Goal: Task Accomplishment & Management: Use online tool/utility

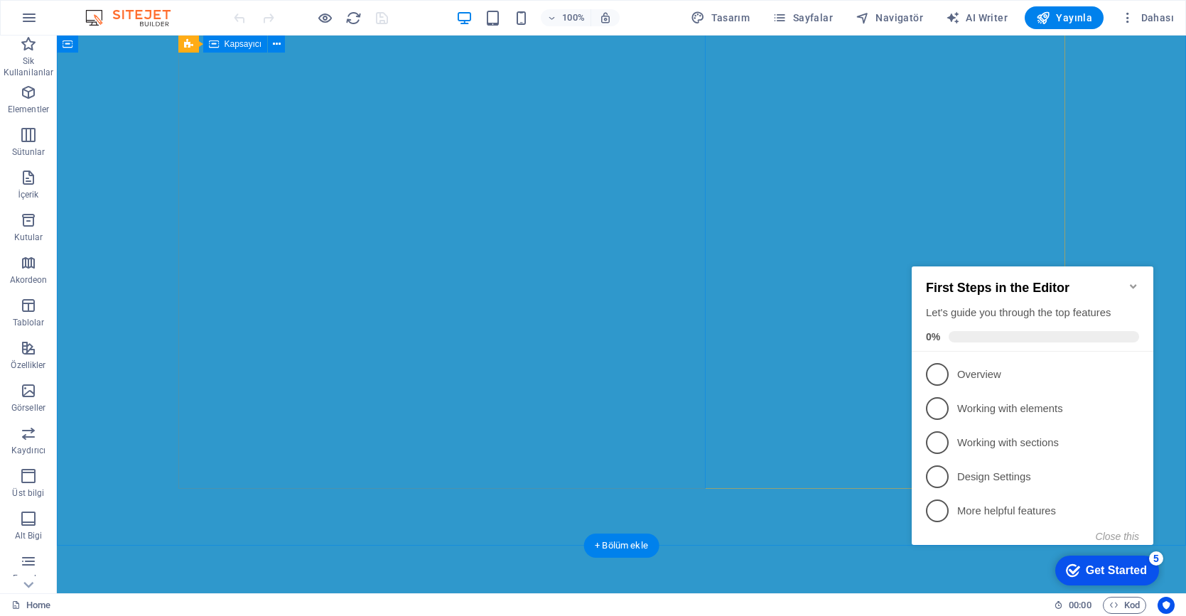
scroll to position [416, 0]
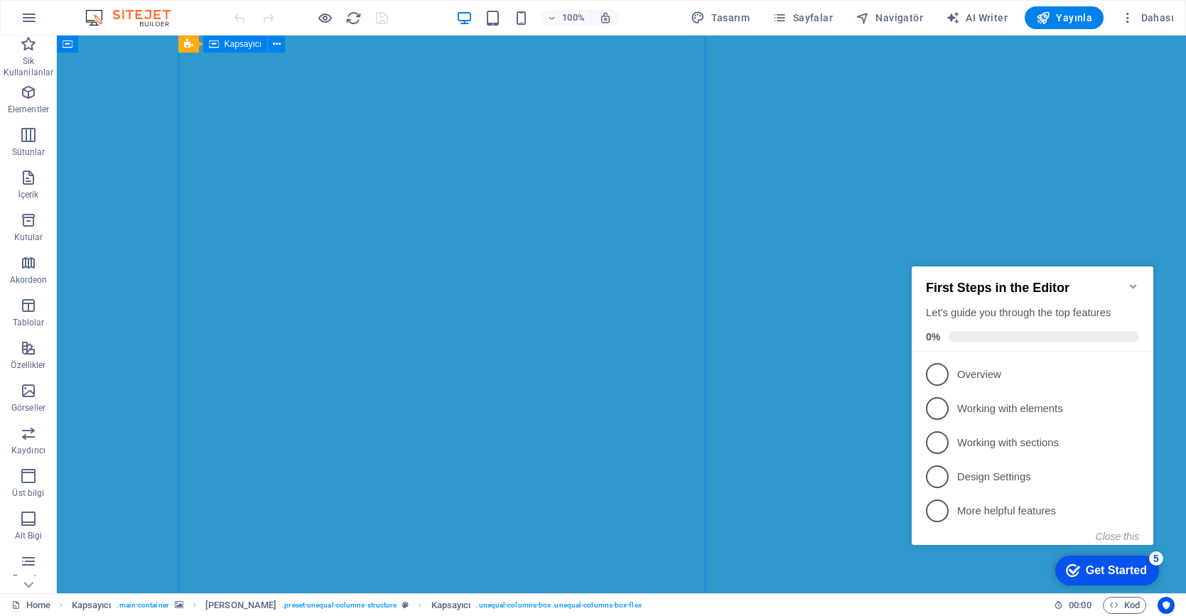
scroll to position [255, 0]
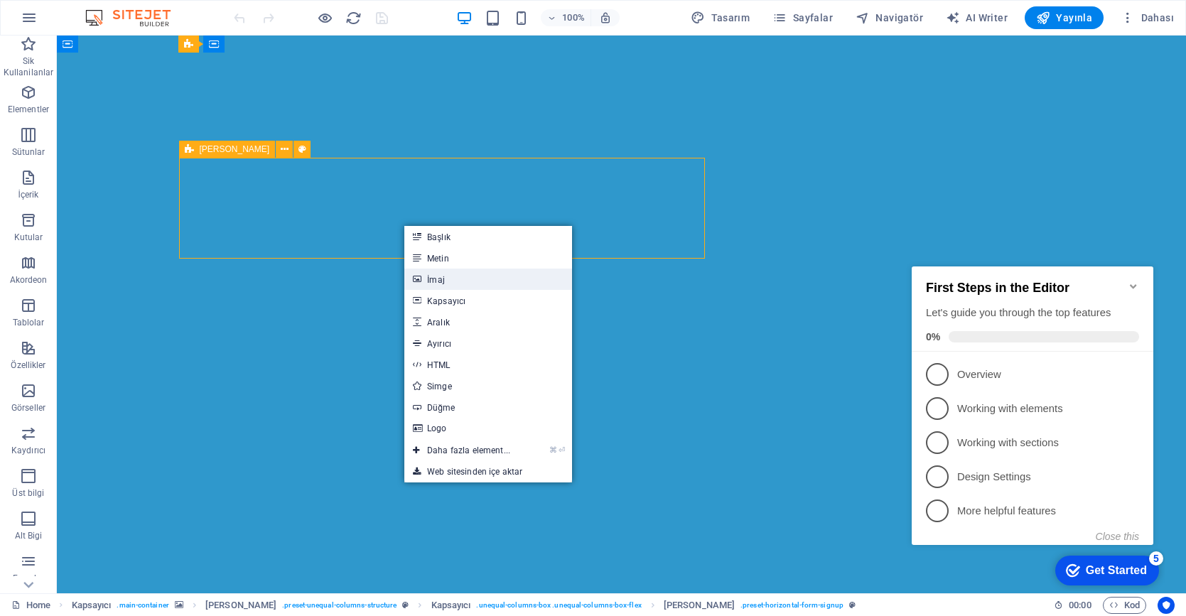
click at [459, 277] on link "İmaj" at bounding box center [488, 279] width 168 height 21
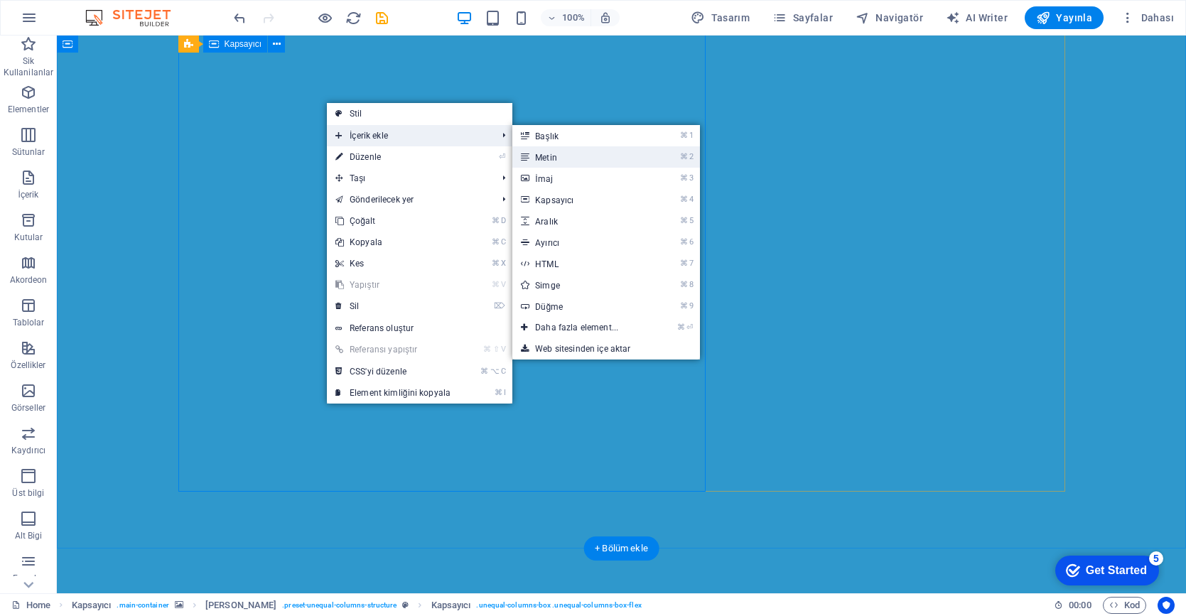
click at [575, 151] on link "⌘ 2 Metin" at bounding box center [579, 156] width 134 height 21
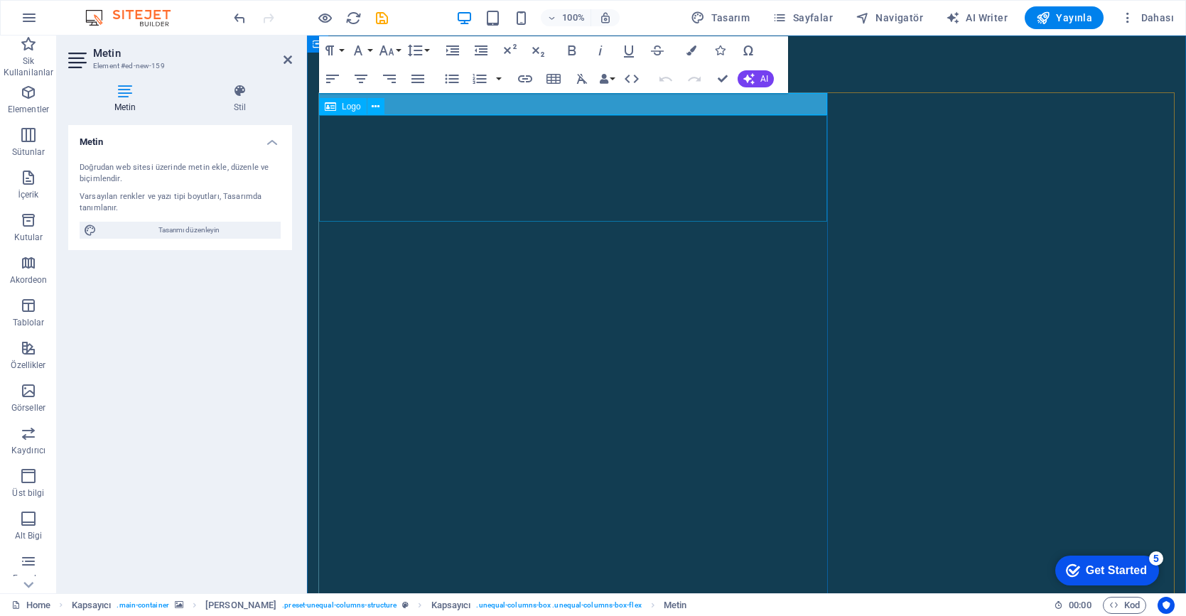
scroll to position [0, 0]
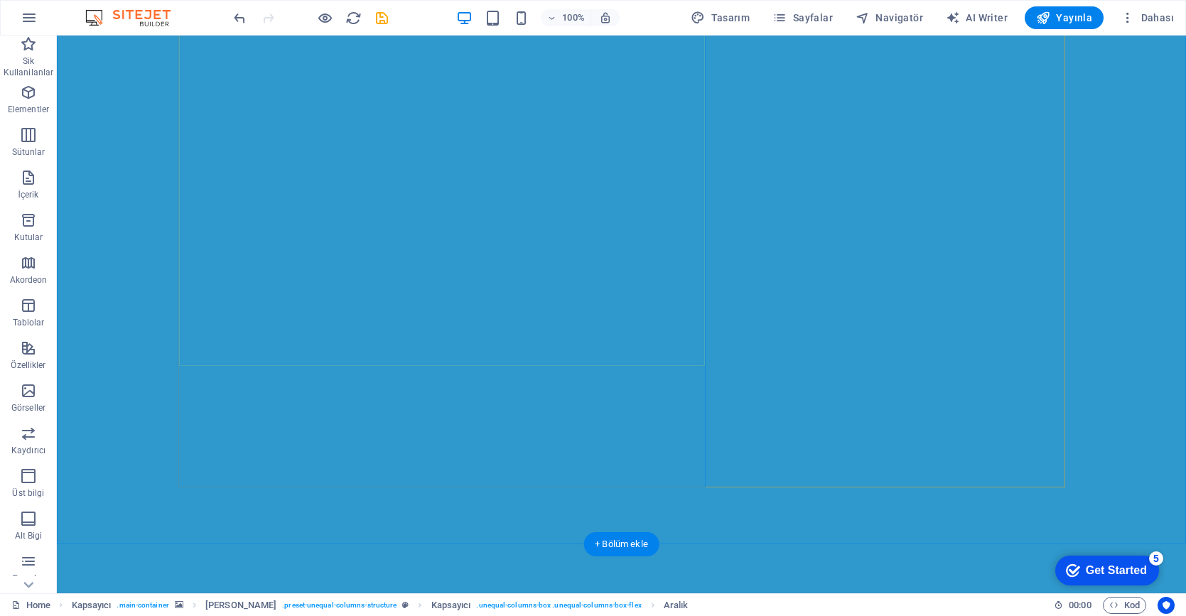
scroll to position [416, 0]
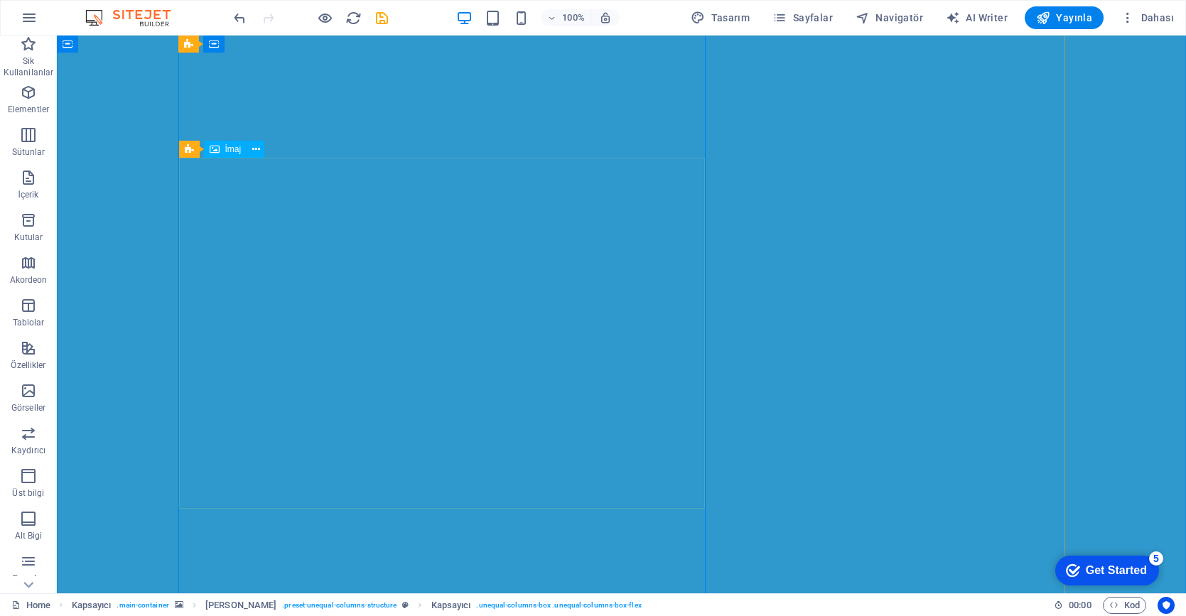
scroll to position [262, 0]
drag, startPoint x: 355, startPoint y: 382, endPoint x: 346, endPoint y: 260, distance: 122.5
drag, startPoint x: 347, startPoint y: 291, endPoint x: 356, endPoint y: 293, distance: 8.8
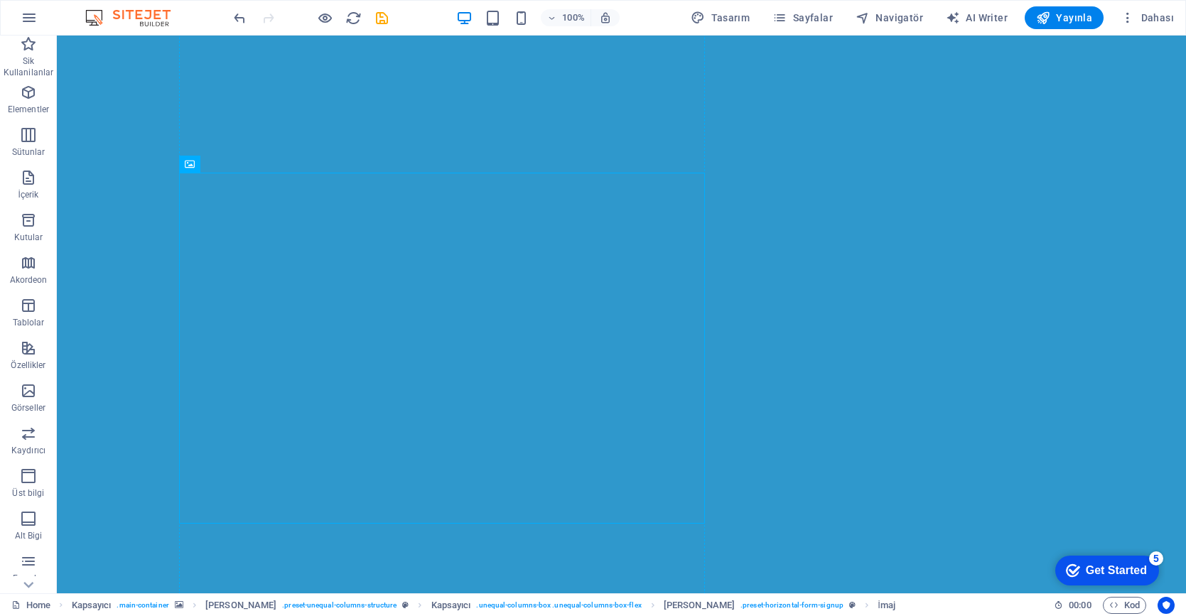
drag, startPoint x: 359, startPoint y: 331, endPoint x: 335, endPoint y: 156, distance: 176.4
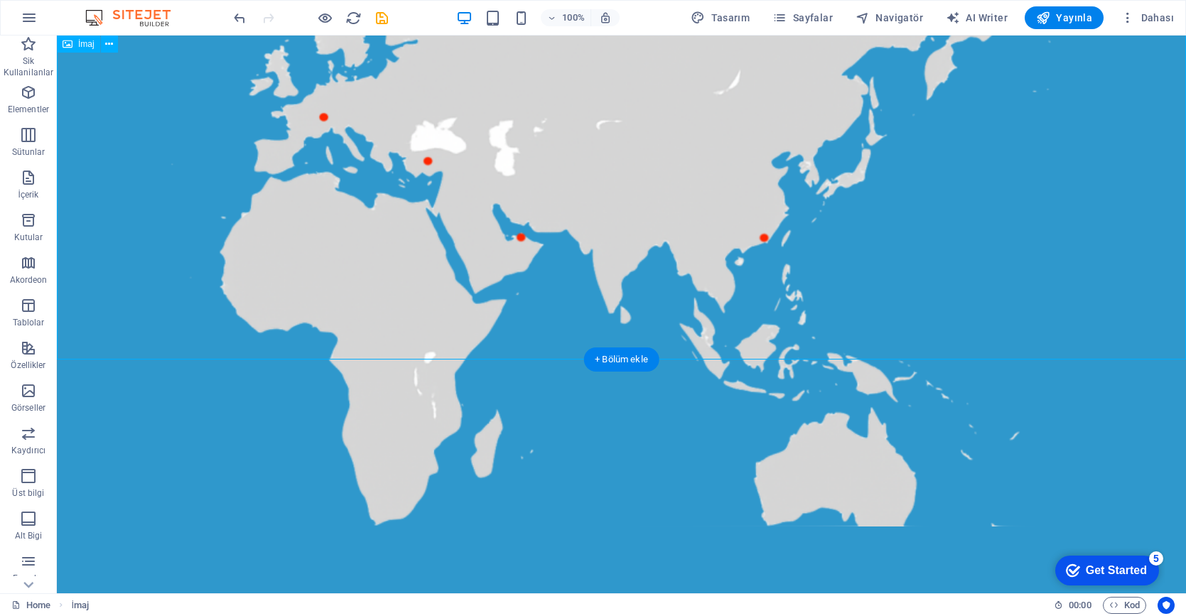
click at [332, 157] on figure at bounding box center [621, 149] width 1129 height 753
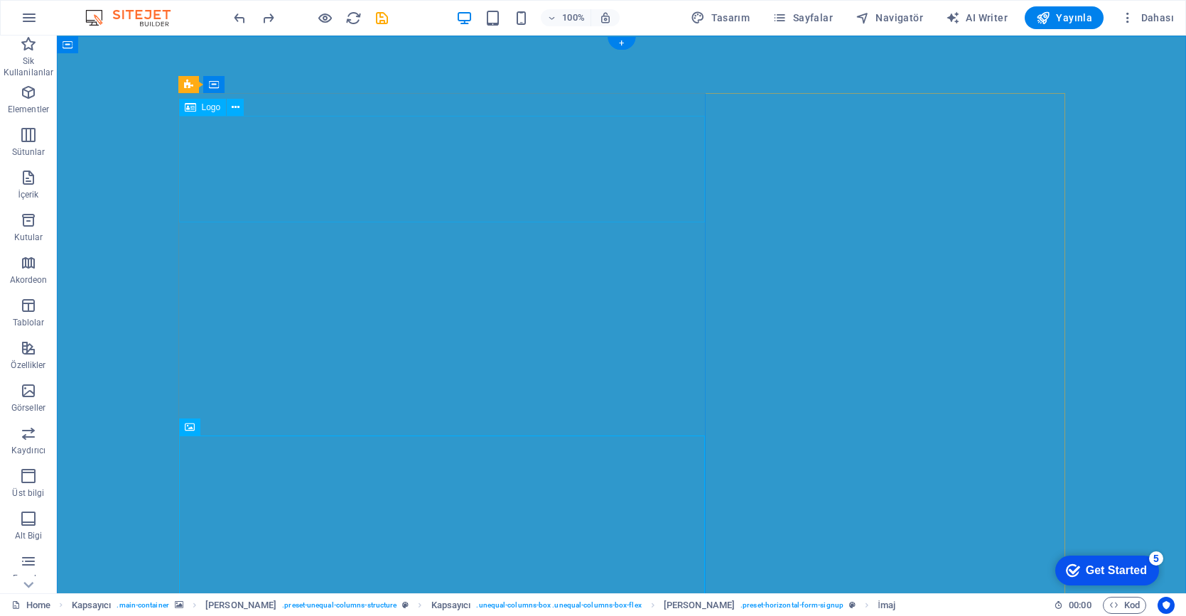
scroll to position [0, 0]
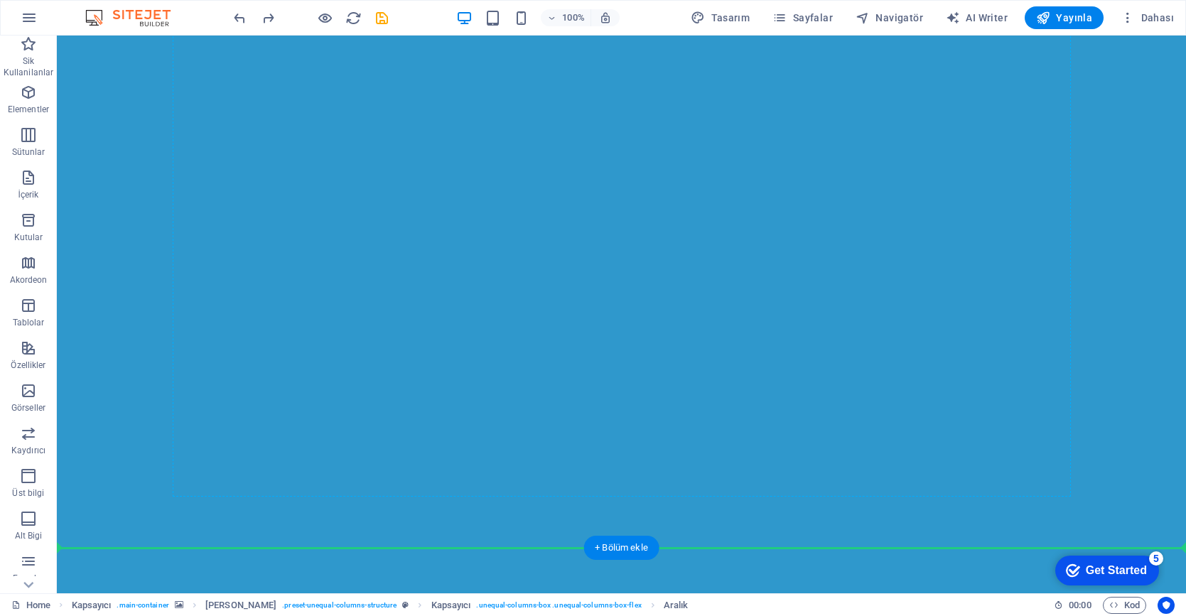
scroll to position [416, 0]
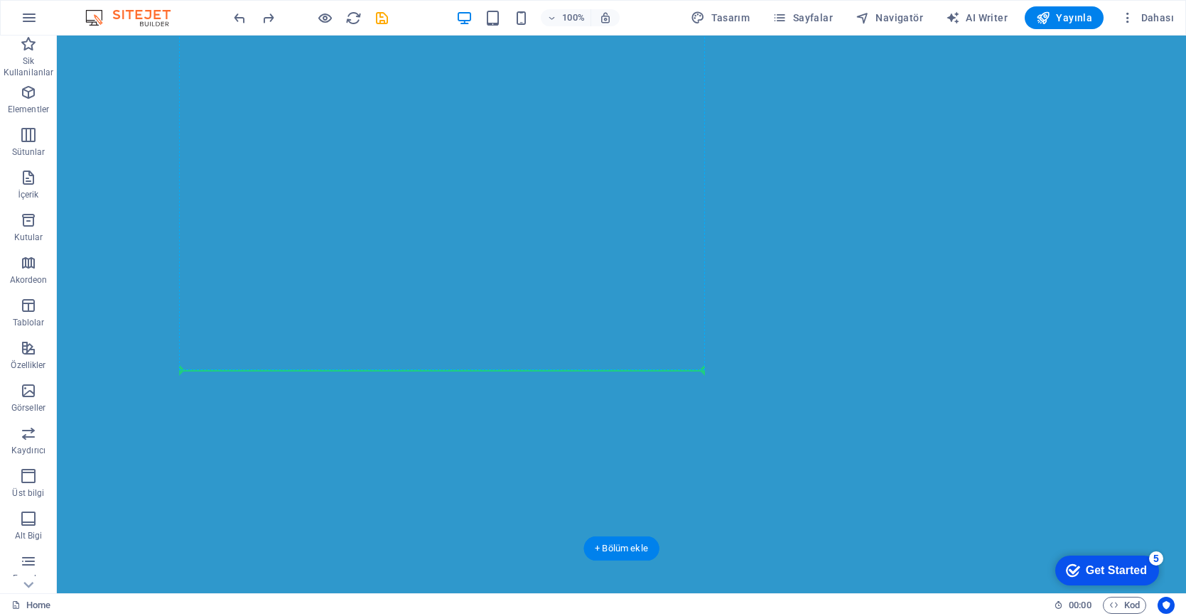
drag, startPoint x: 213, startPoint y: 239, endPoint x: 185, endPoint y: 330, distance: 95.3
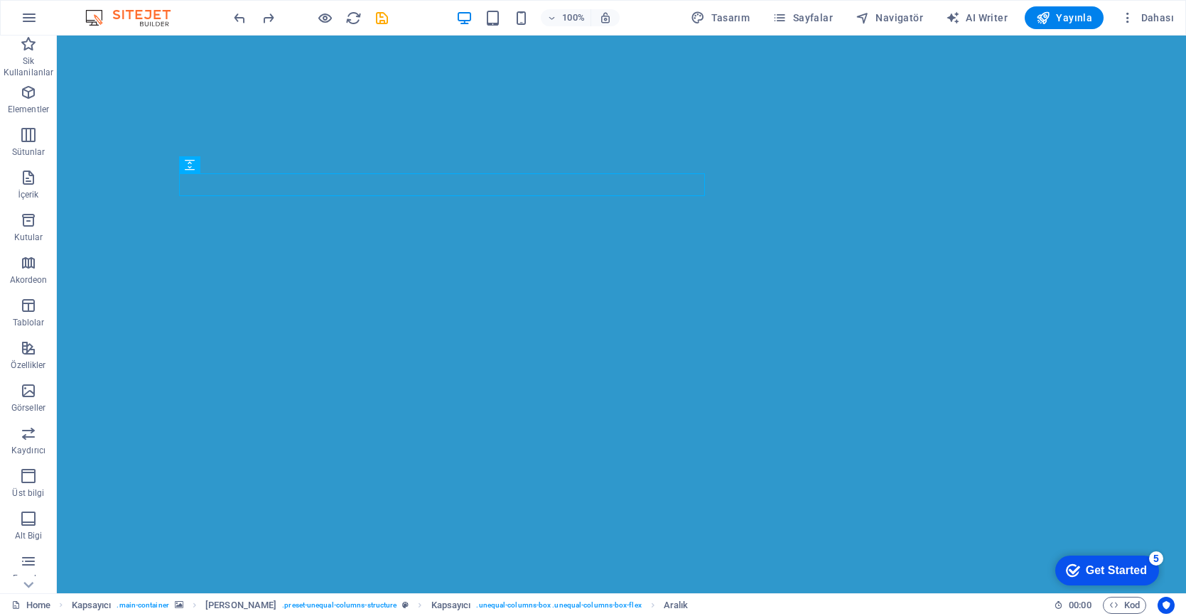
scroll to position [107, 0]
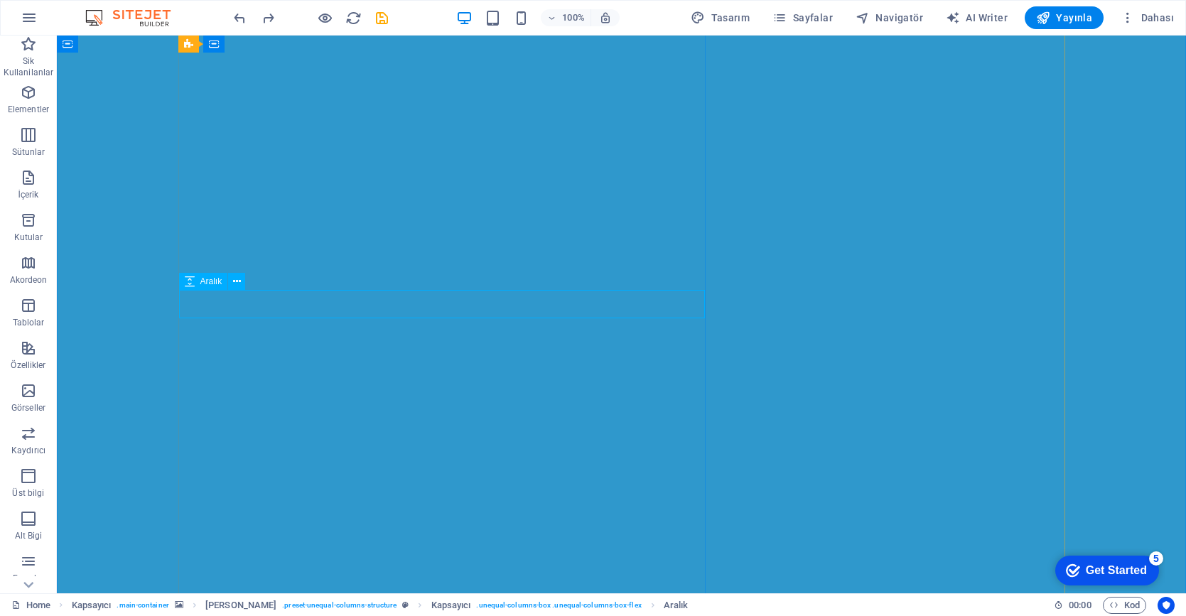
drag, startPoint x: 246, startPoint y: 318, endPoint x: 238, endPoint y: 396, distance: 78.5
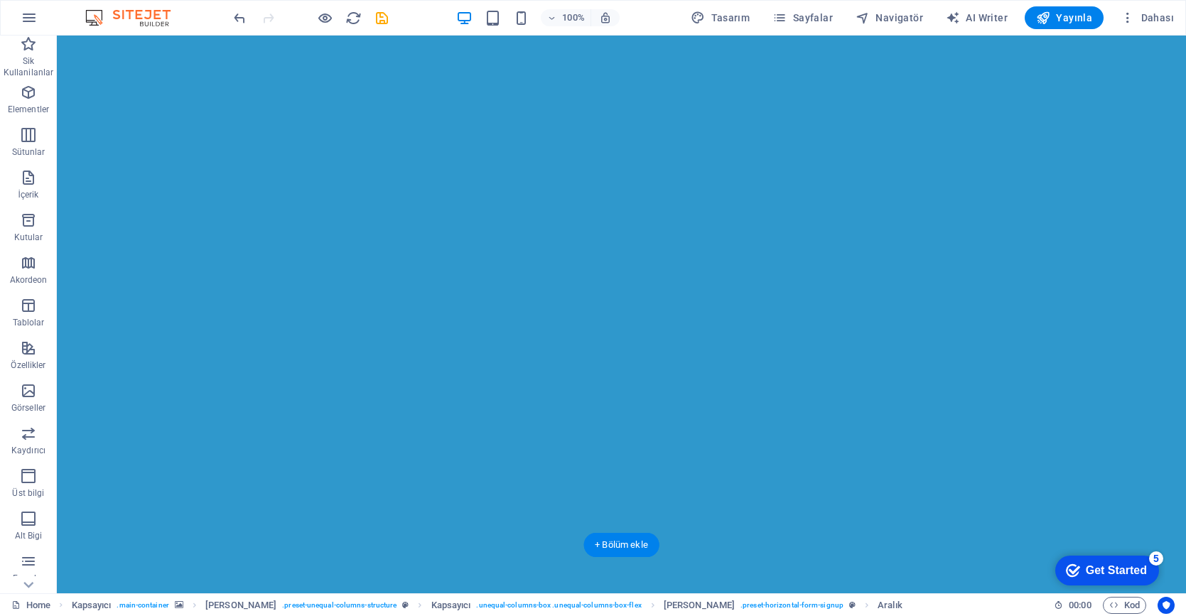
scroll to position [416, 0]
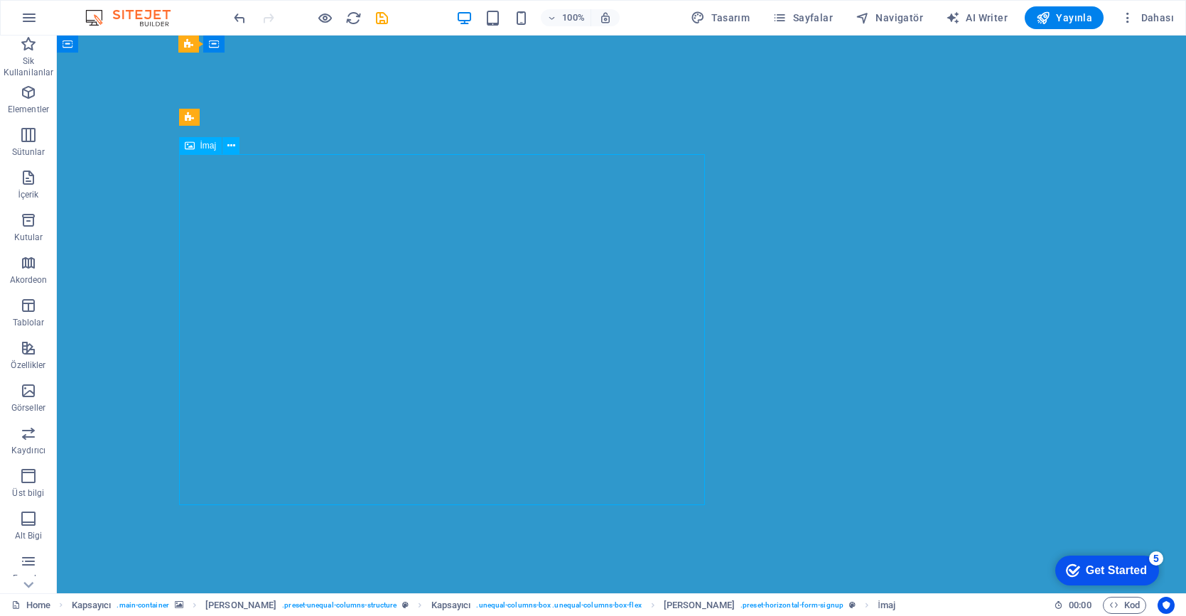
scroll to position [276, 0]
click at [261, 121] on icon at bounding box center [262, 121] width 8 height 15
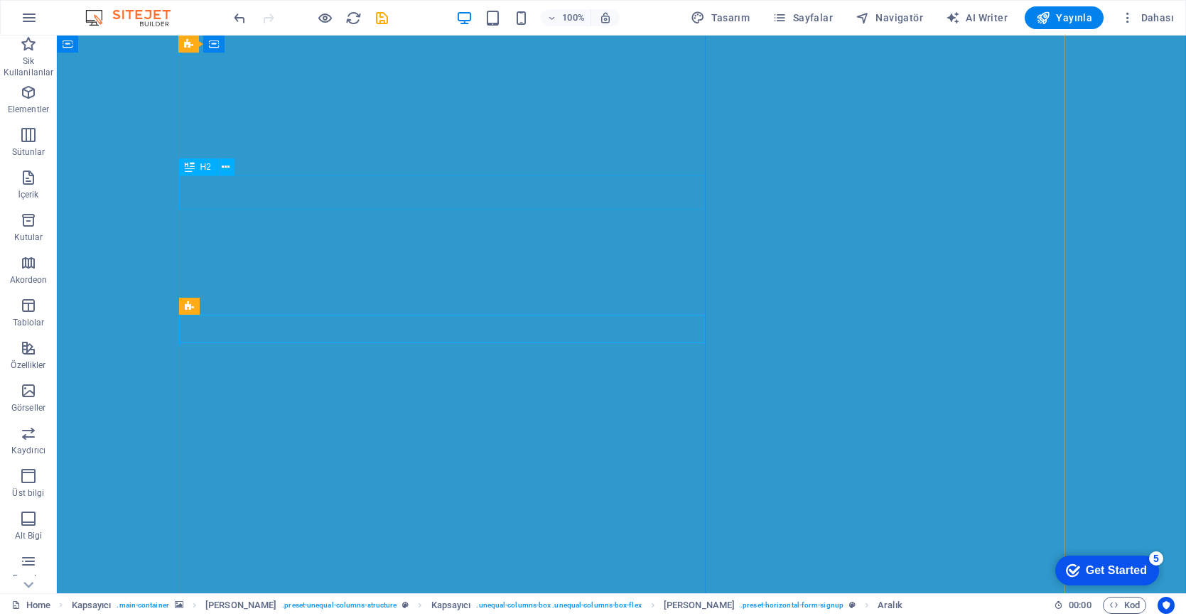
scroll to position [85, 0]
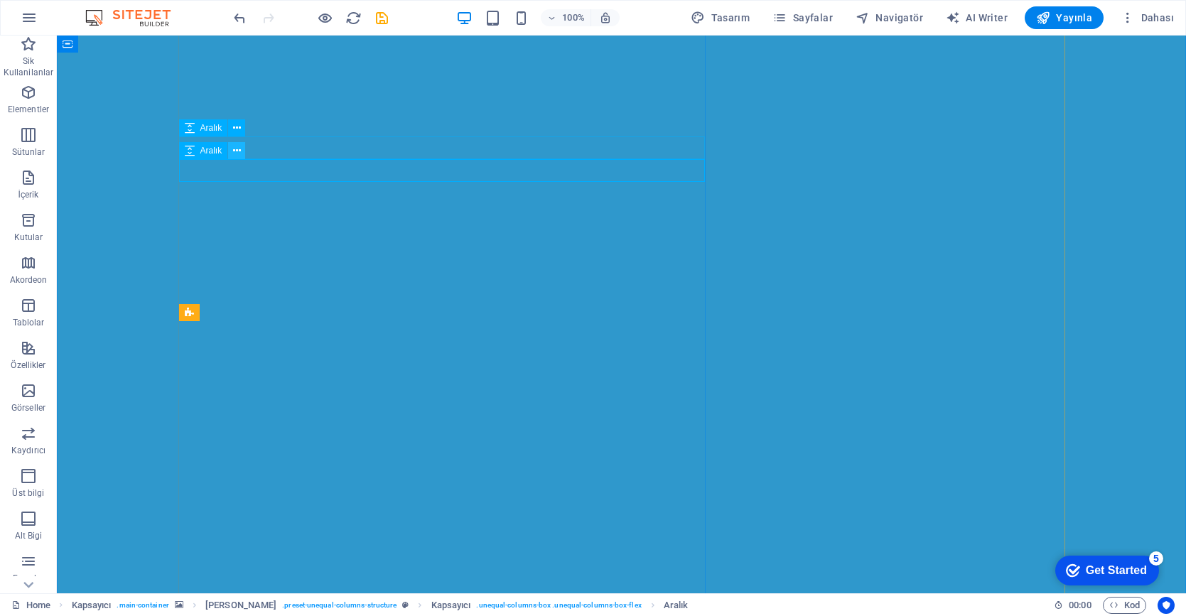
click at [235, 150] on icon at bounding box center [237, 150] width 8 height 15
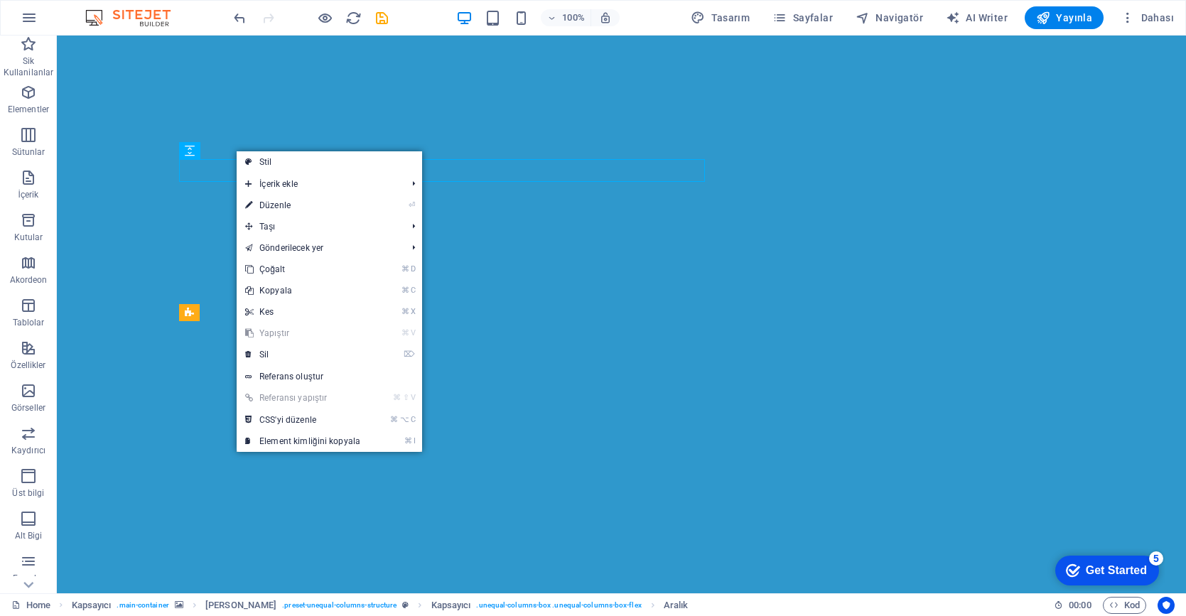
click at [160, 329] on figure at bounding box center [621, 414] width 1129 height 928
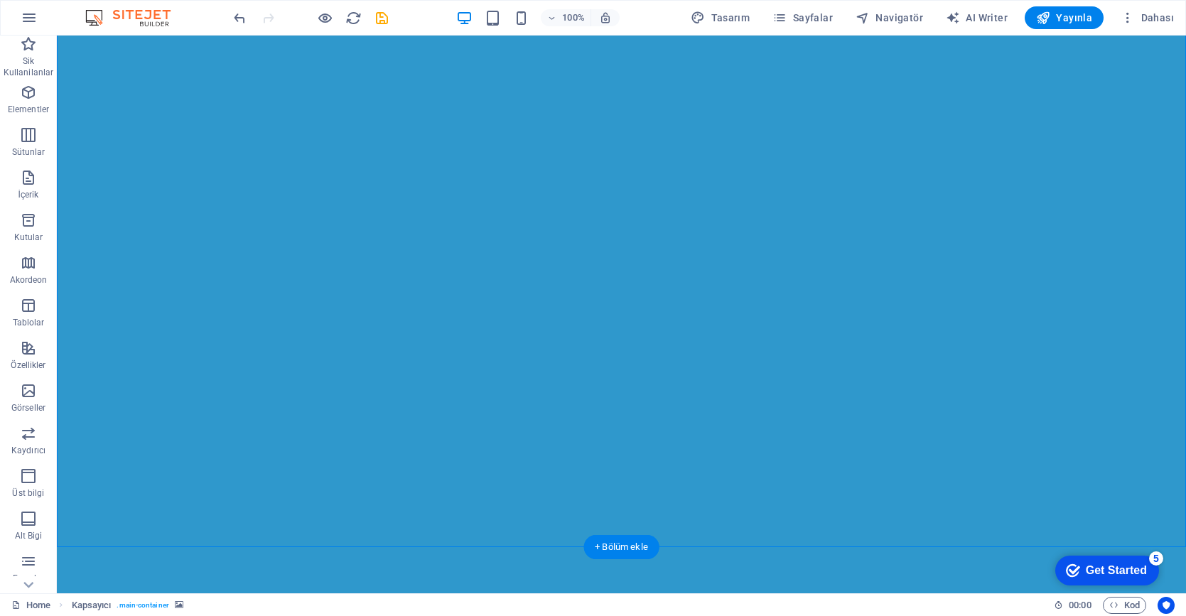
scroll to position [416, 0]
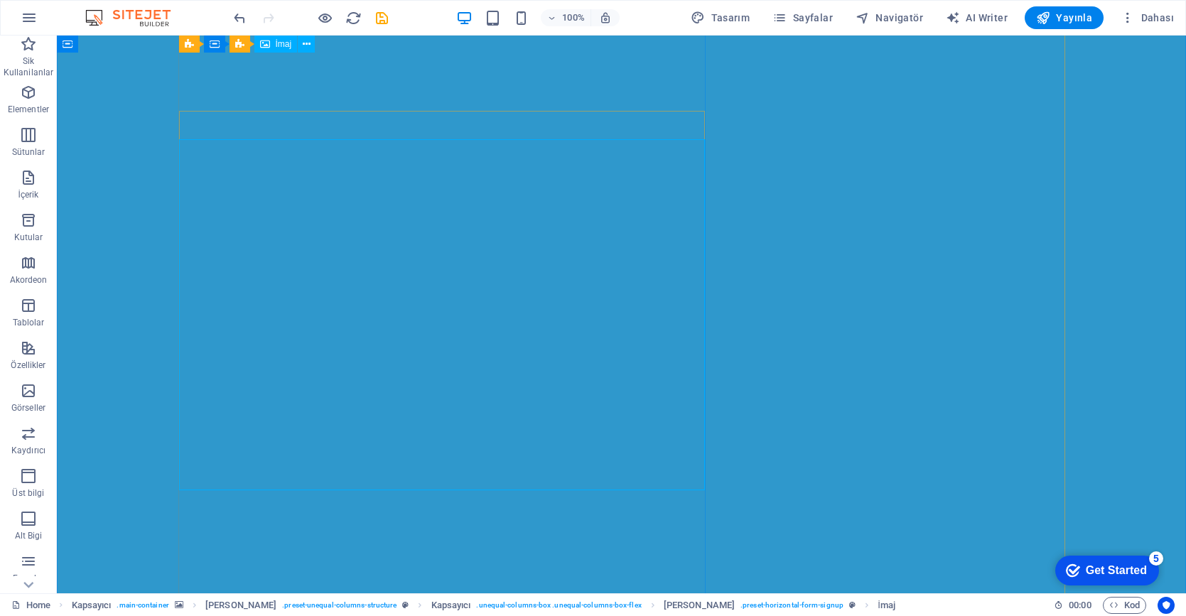
scroll to position [241, 0]
click at [231, 183] on icon at bounding box center [231, 185] width 8 height 15
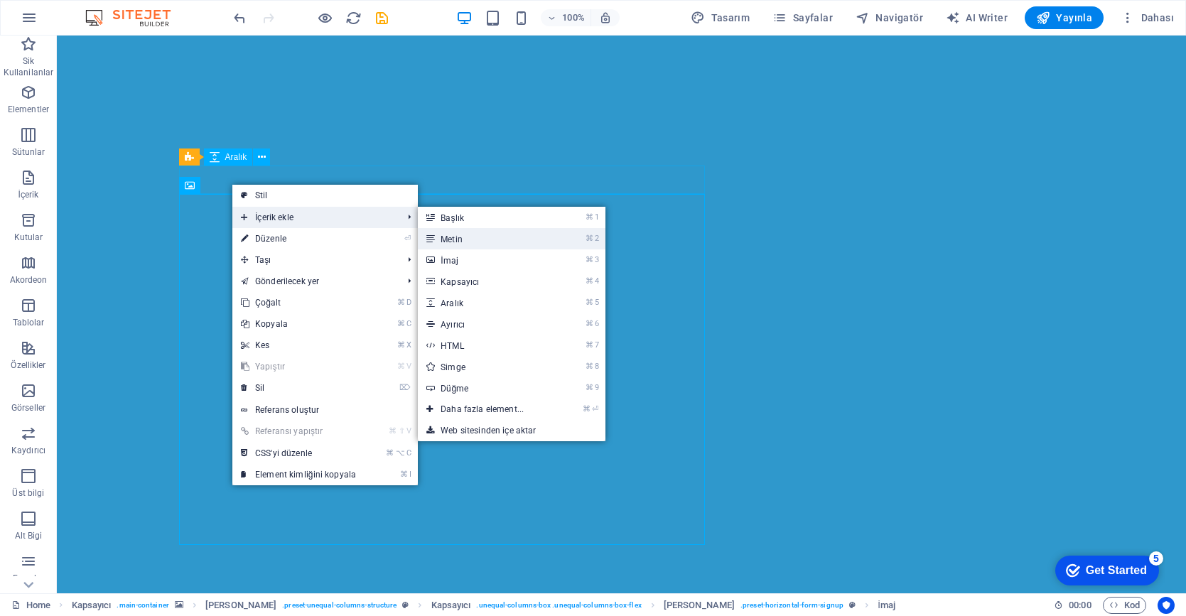
click at [474, 239] on link "⌘ 2 Metin" at bounding box center [485, 238] width 134 height 21
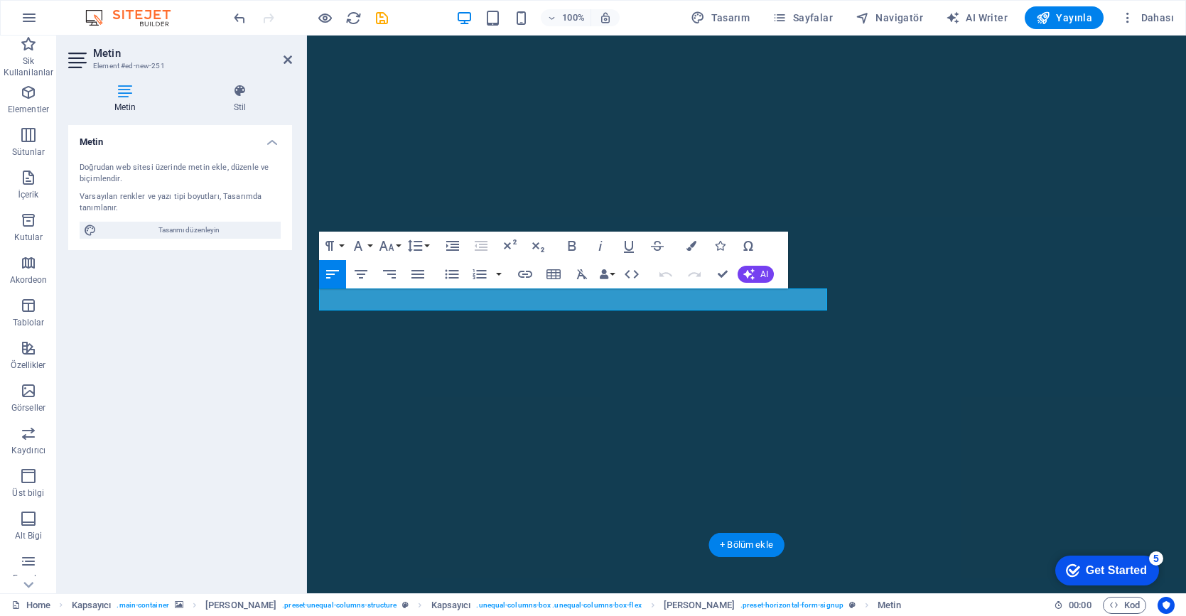
scroll to position [482, 0]
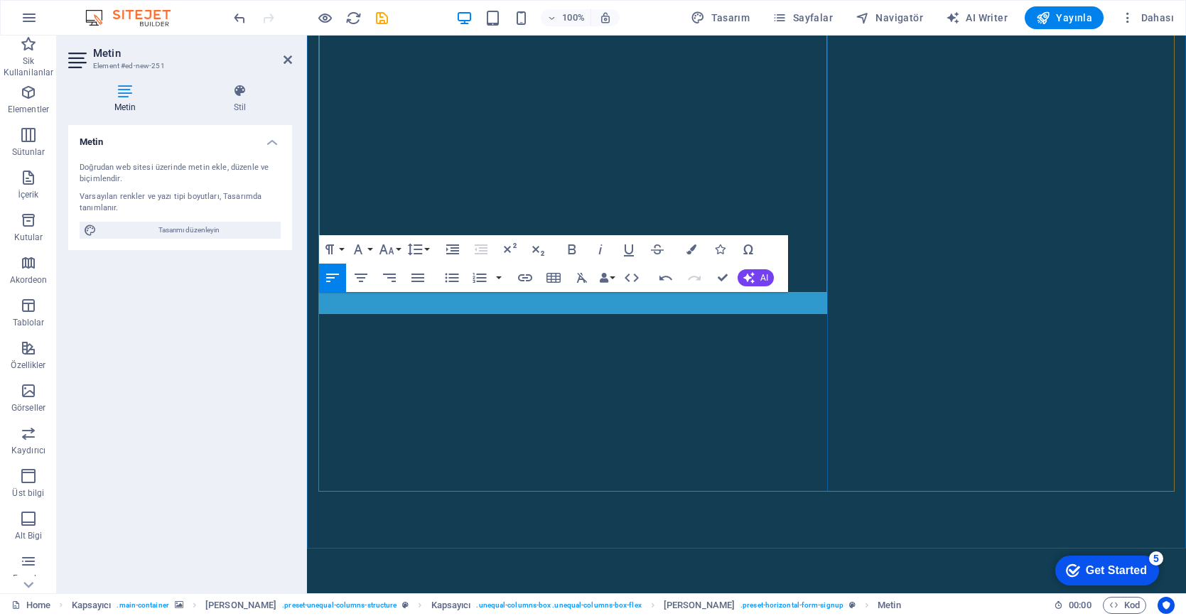
click at [568, 250] on icon "button" at bounding box center [571, 249] width 17 height 17
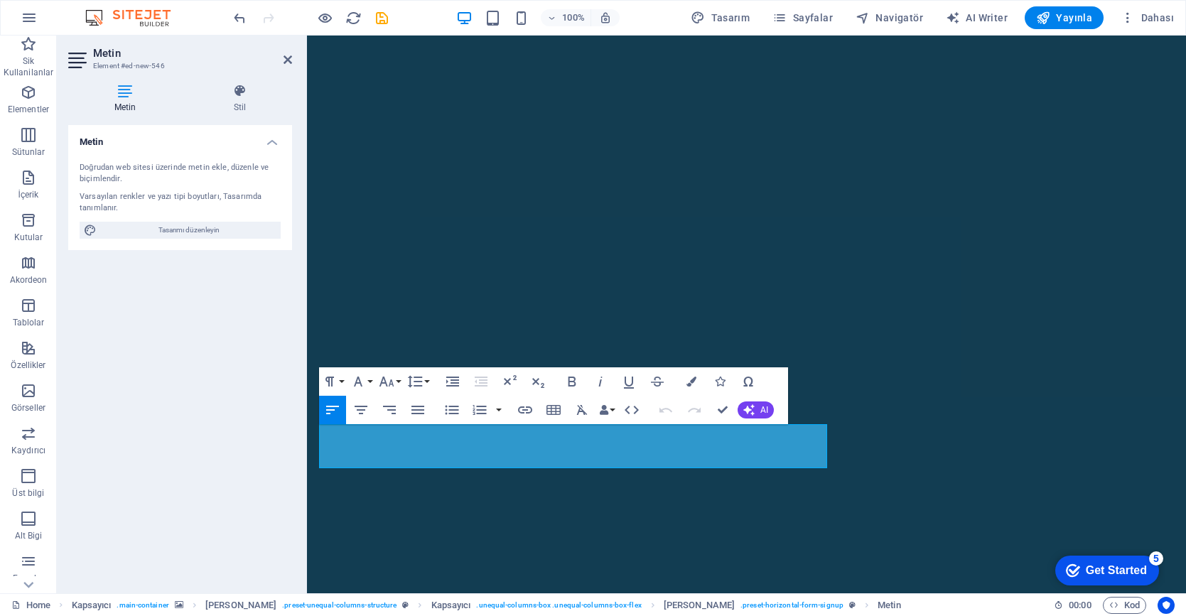
drag, startPoint x: 322, startPoint y: 437, endPoint x: 839, endPoint y: 410, distance: 517.8
click at [574, 378] on icon "button" at bounding box center [572, 381] width 8 height 10
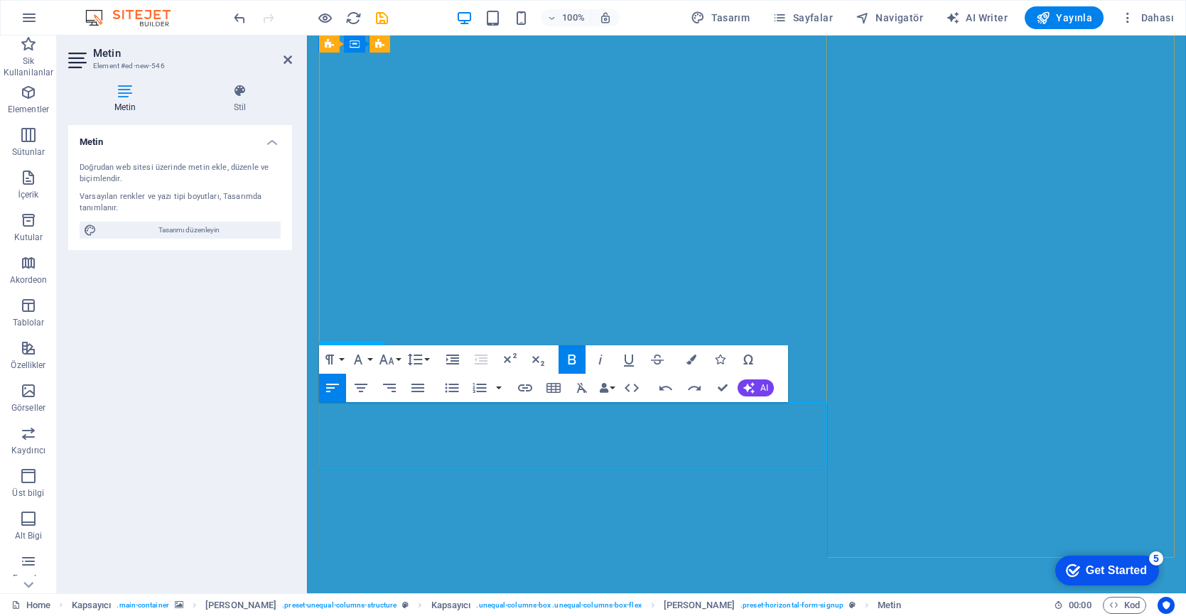
drag, startPoint x: 450, startPoint y: 456, endPoint x: 470, endPoint y: 485, distance: 35.3
click at [715, 361] on icon "button" at bounding box center [720, 359] width 10 height 10
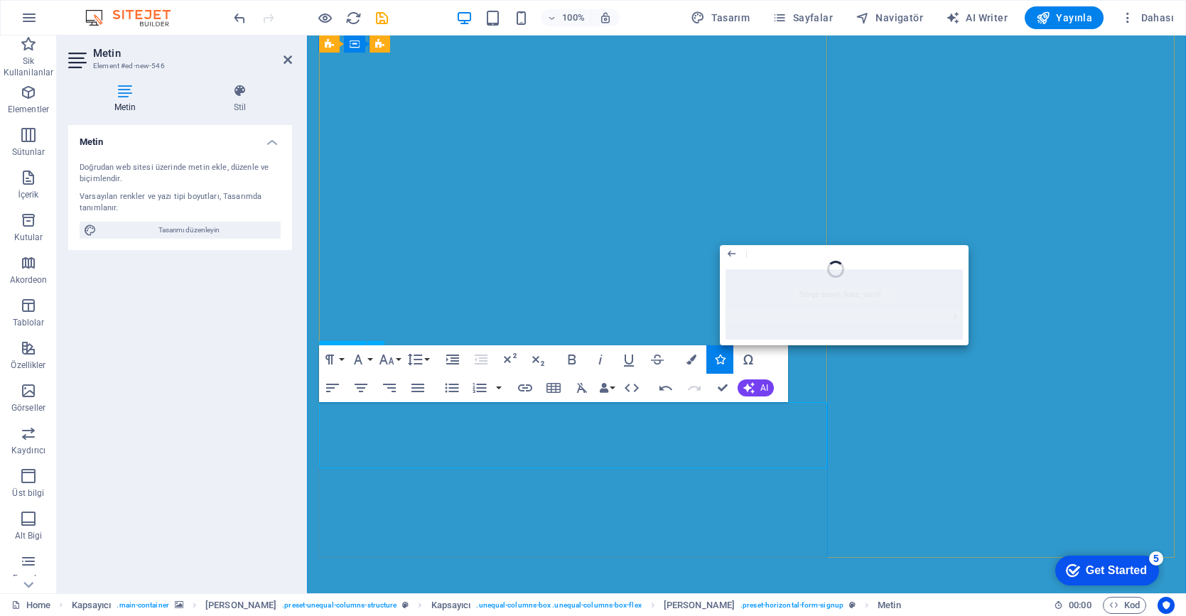
click at [820, 281] on div at bounding box center [844, 305] width 249 height 82
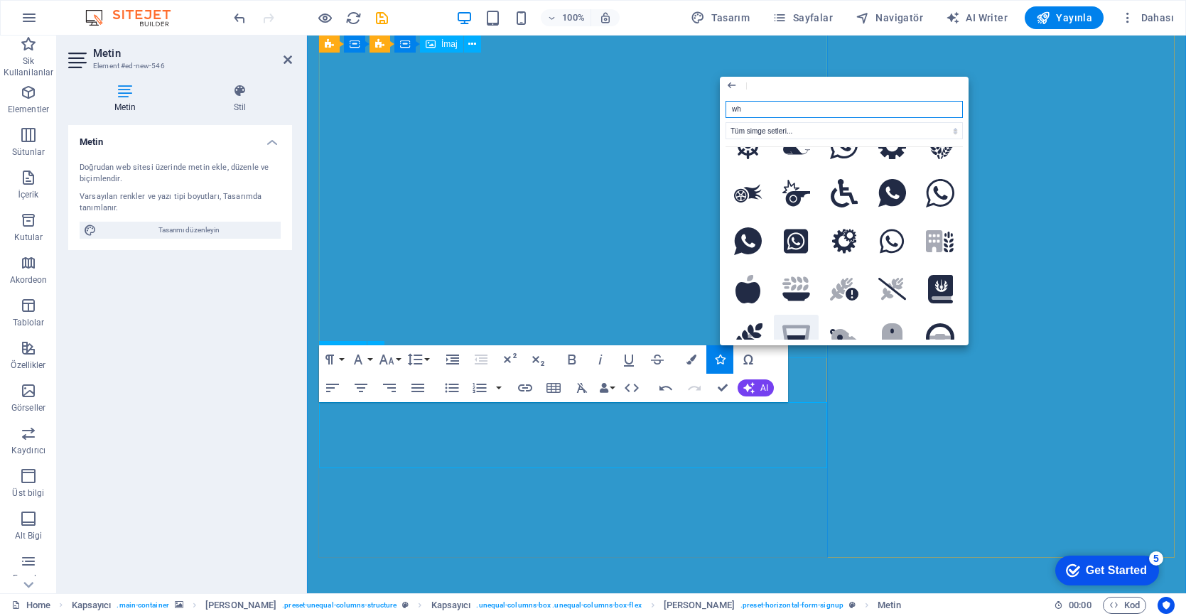
scroll to position [27, 0]
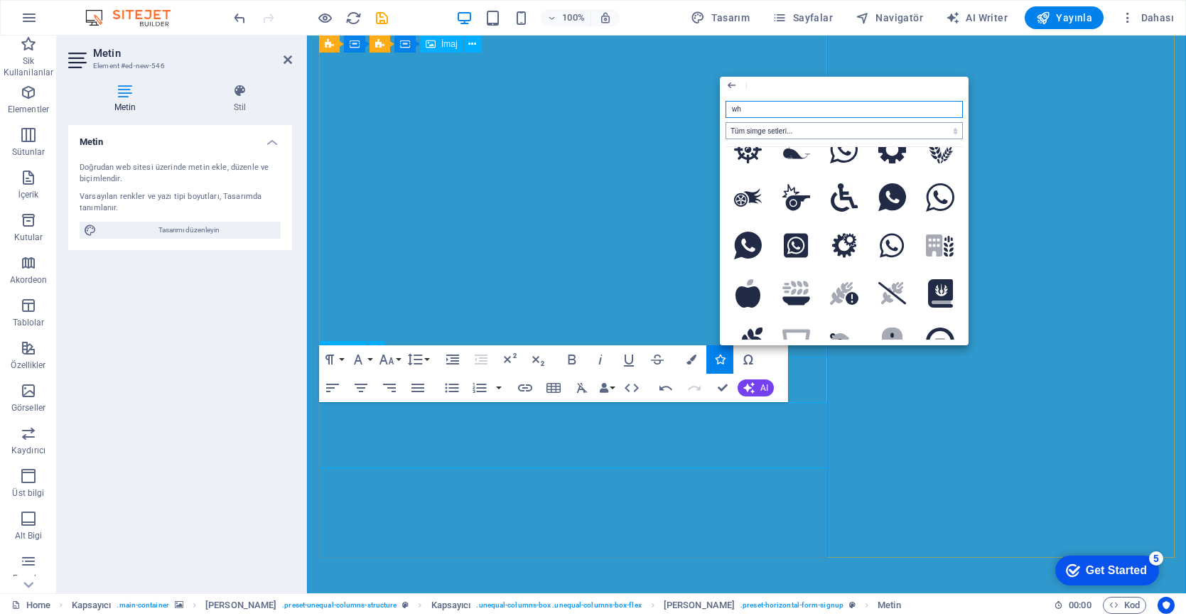
type input "wh"
select select "font-awesome-duotone"
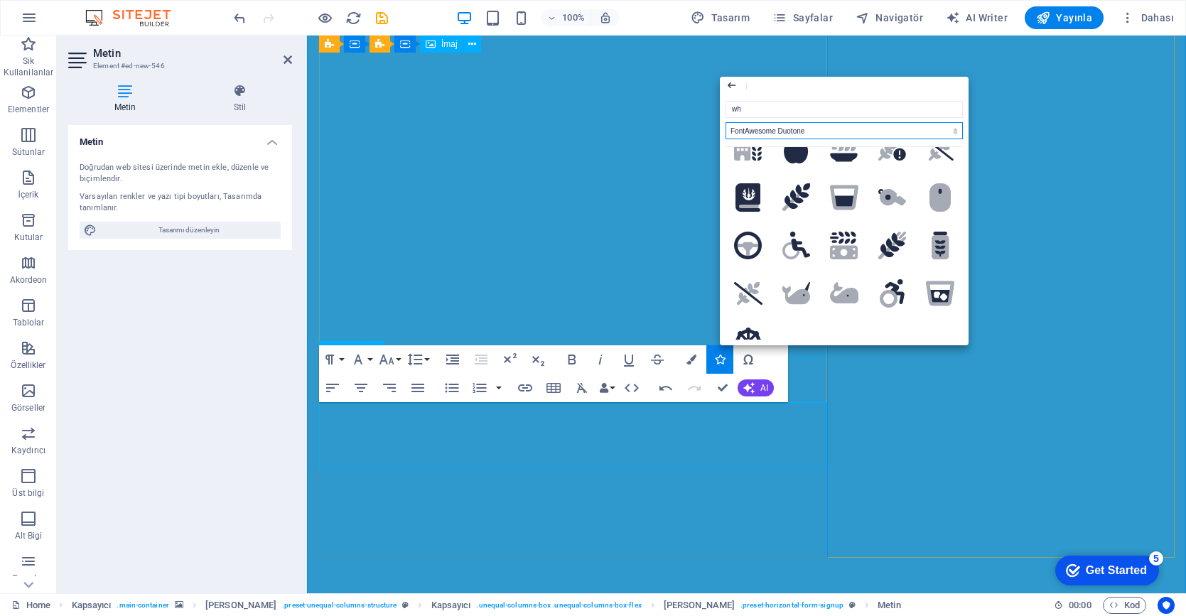
click at [731, 86] on icon "button" at bounding box center [731, 85] width 12 height 17
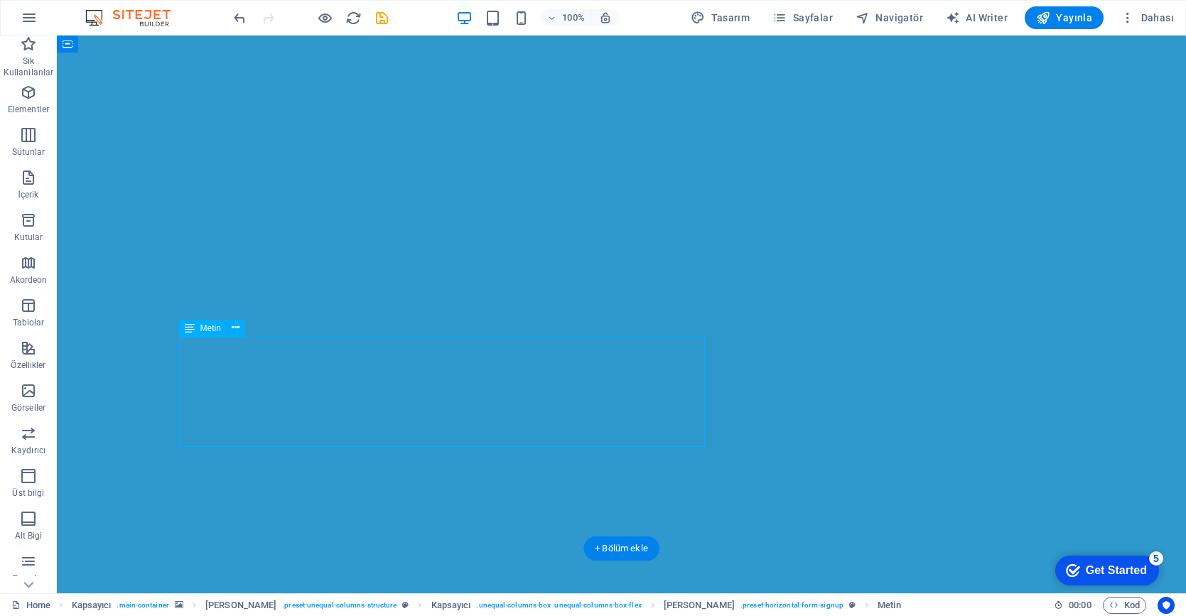
scroll to position [515, 0]
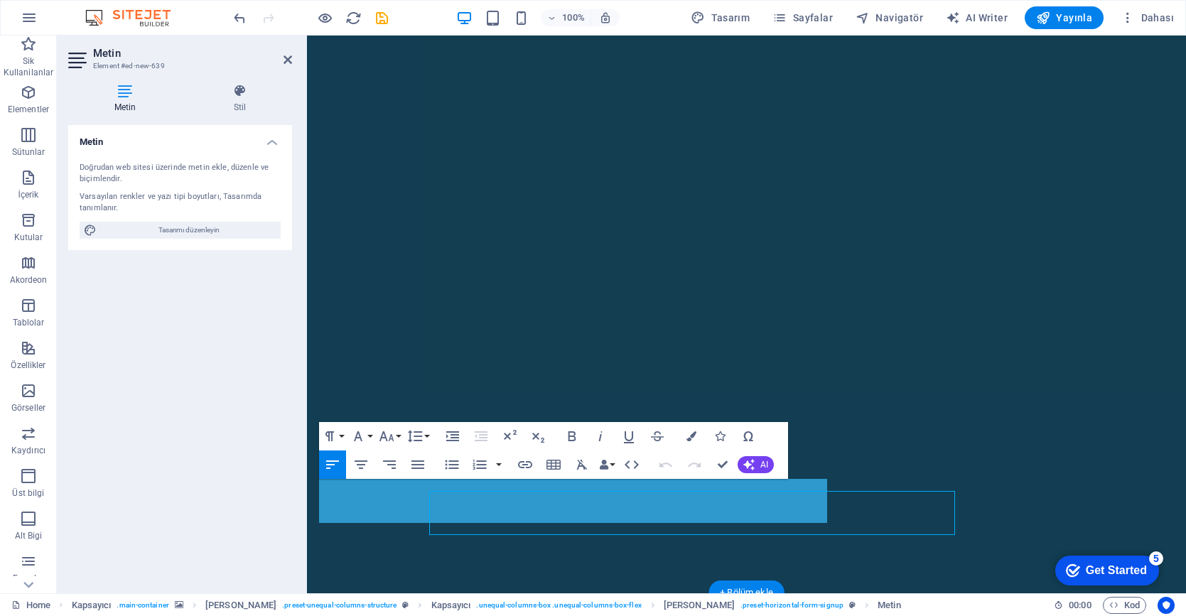
scroll to position [471, 0]
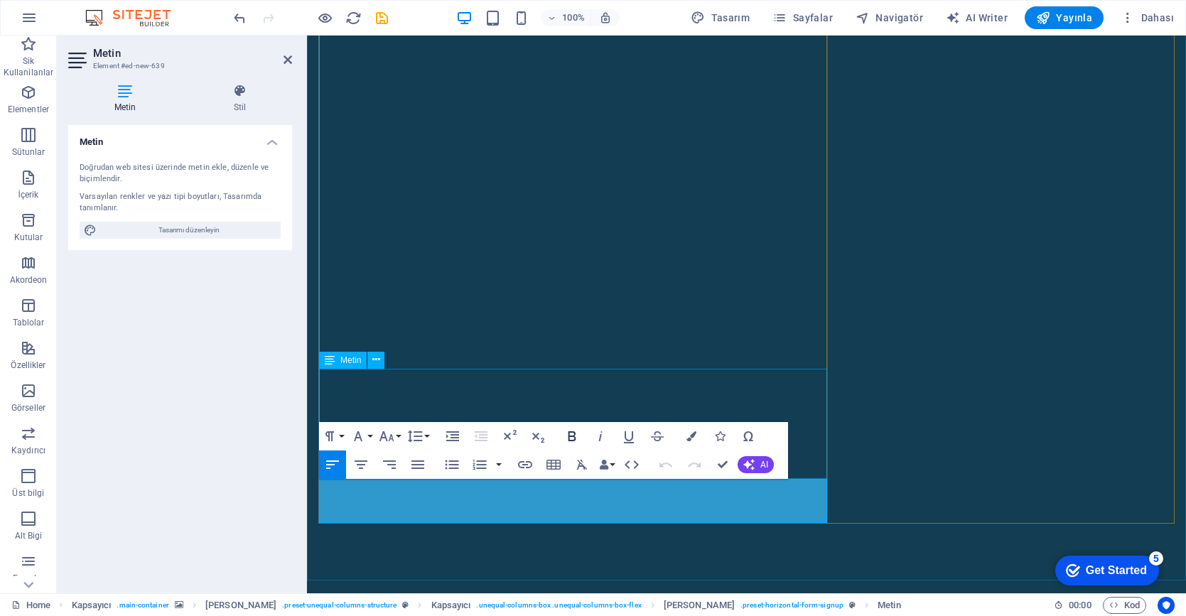
click at [576, 438] on icon "button" at bounding box center [571, 436] width 17 height 17
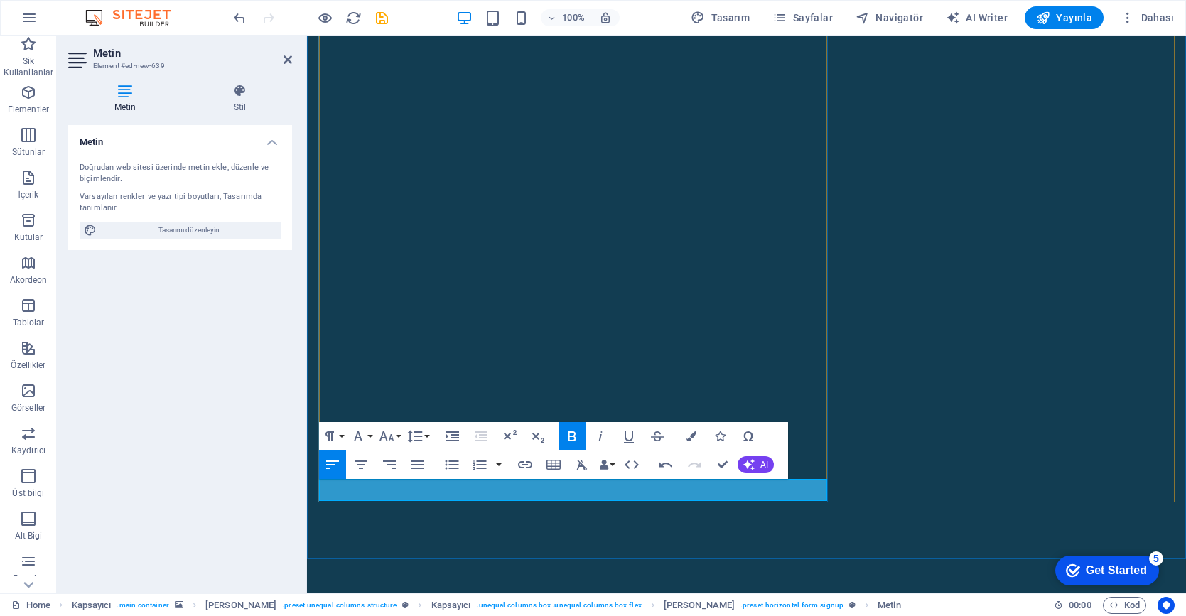
click at [395, 432] on button "Font Size" at bounding box center [389, 436] width 27 height 28
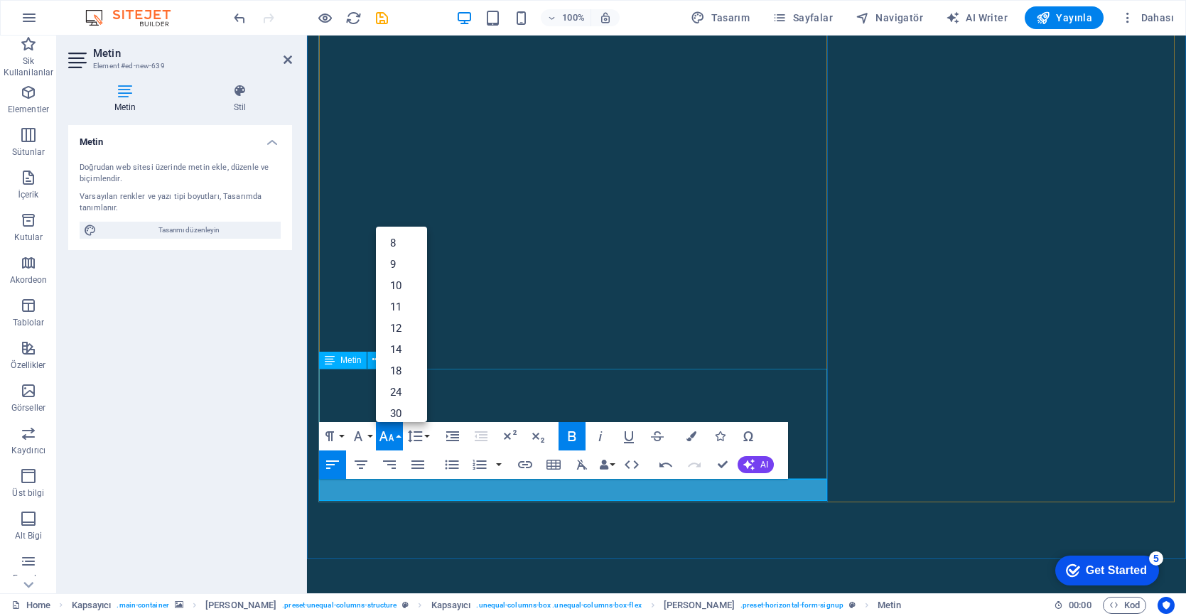
click at [395, 432] on button "Font Size" at bounding box center [389, 436] width 27 height 28
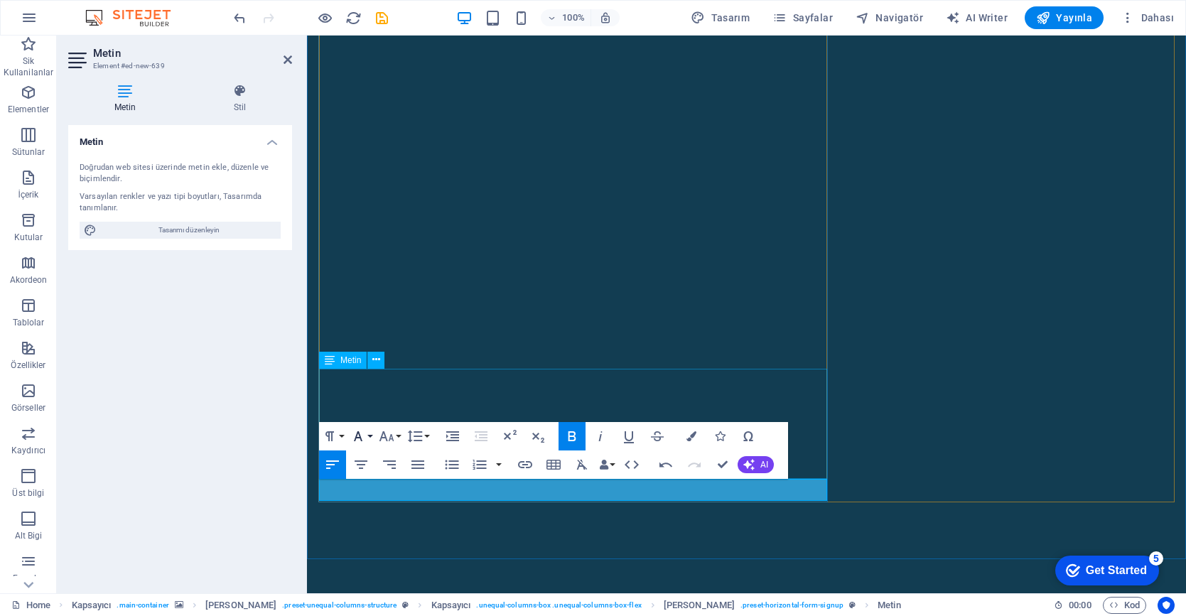
click at [369, 436] on button "Font Family" at bounding box center [360, 436] width 27 height 28
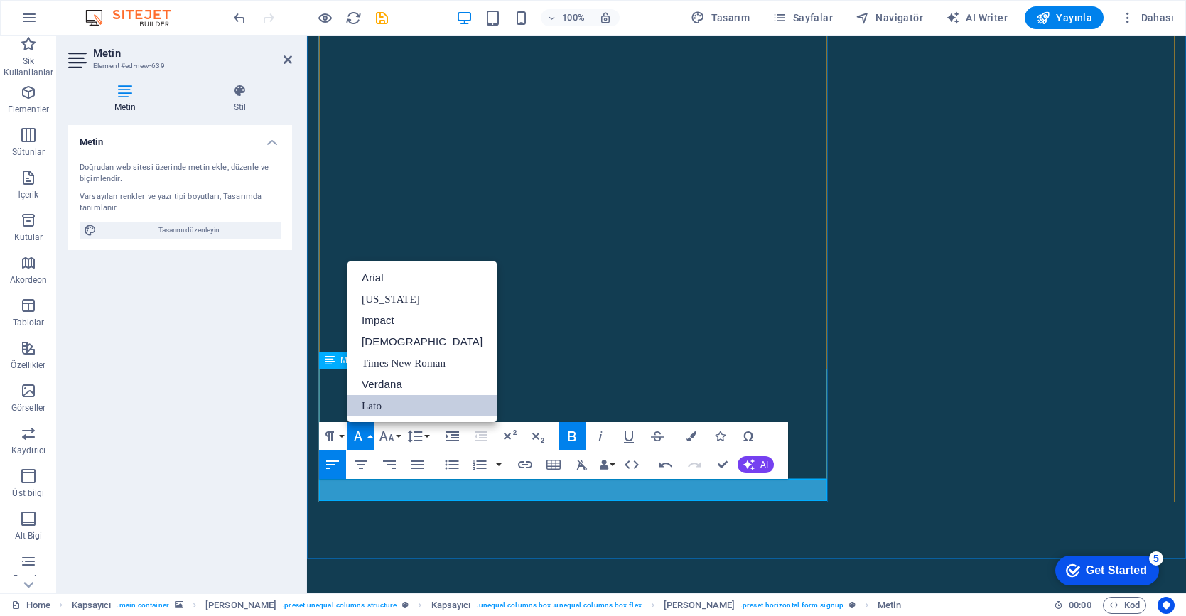
scroll to position [0, 0]
click at [369, 436] on button "Font Family" at bounding box center [360, 436] width 27 height 28
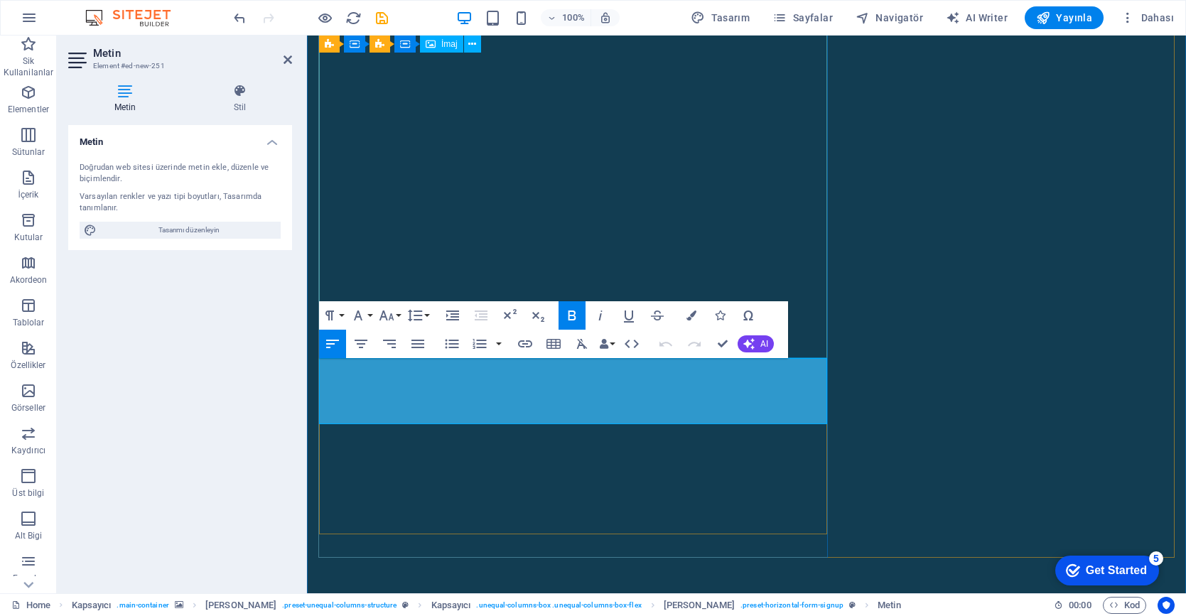
scroll to position [416, 0]
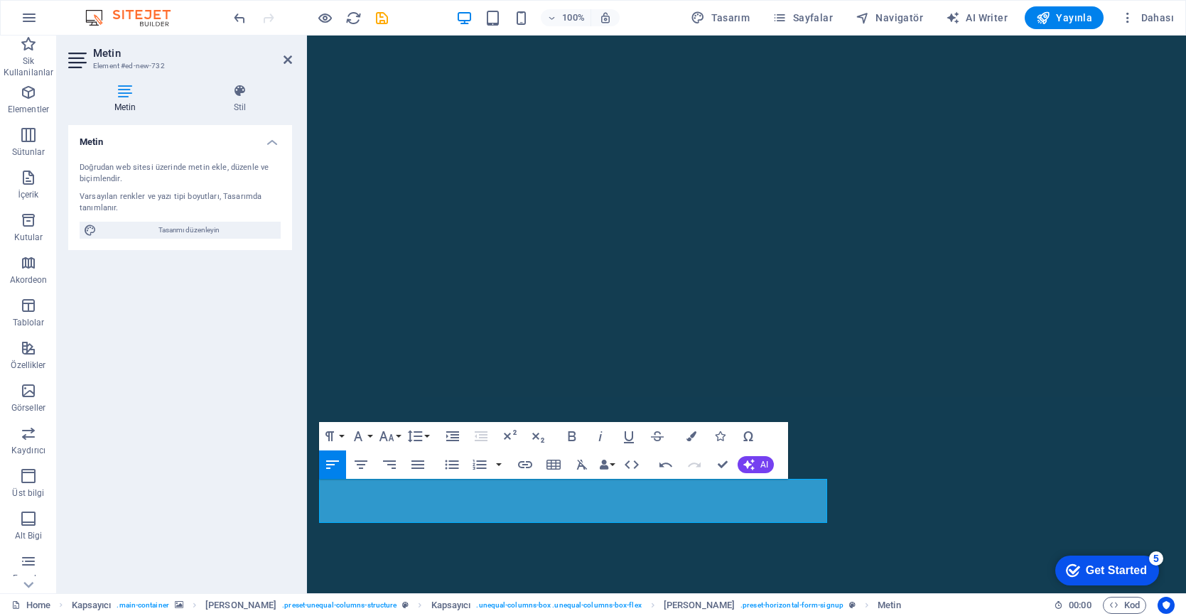
click at [379, 563] on figure at bounding box center [746, 73] width 879 height 1016
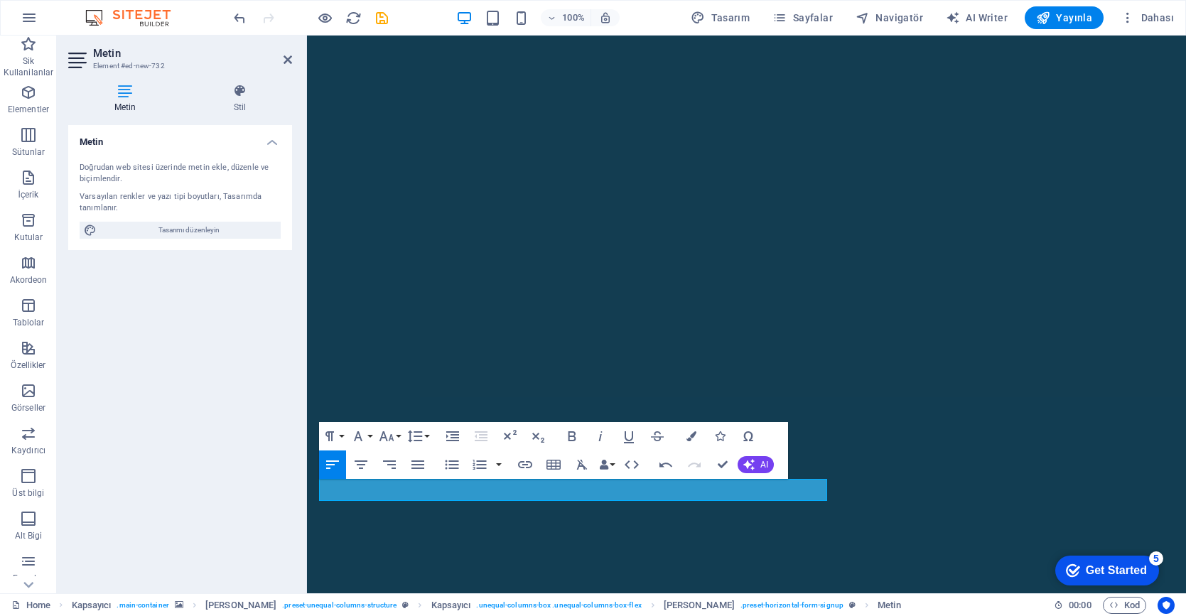
click at [374, 537] on figure at bounding box center [746, 62] width 879 height 994
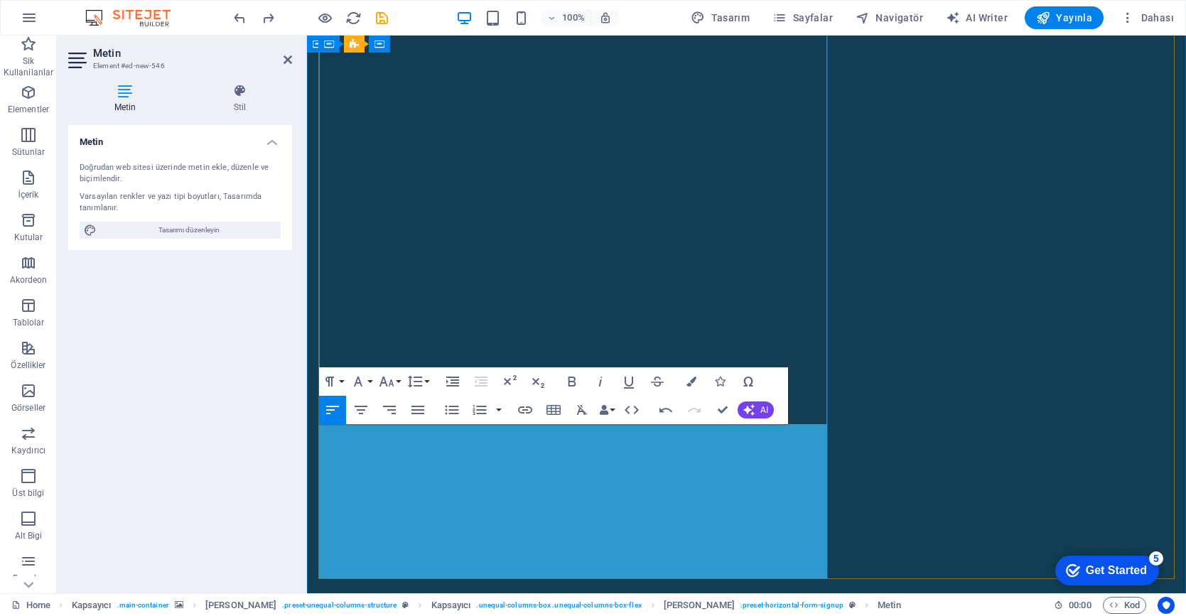
drag, startPoint x: 446, startPoint y: 544, endPoint x: 322, endPoint y: 522, distance: 126.2
click at [696, 379] on button "Colors" at bounding box center [691, 381] width 27 height 28
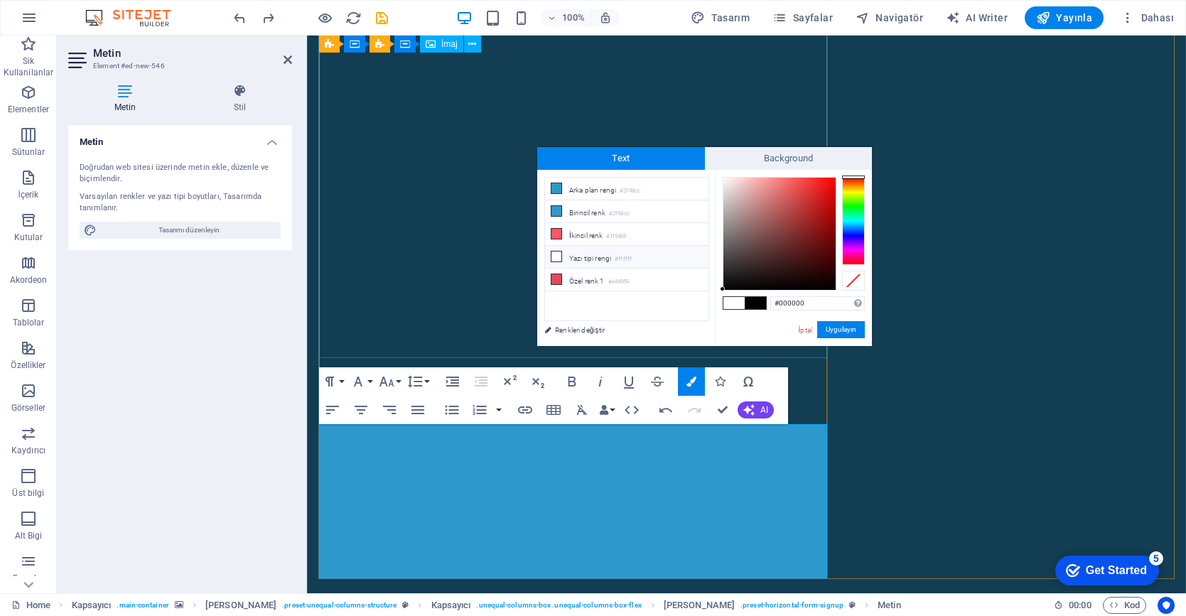
click at [619, 256] on small "#ffffff" at bounding box center [622, 259] width 17 height 10
type input "#ffffff"
click at [619, 256] on small "#ffffff" at bounding box center [622, 259] width 17 height 10
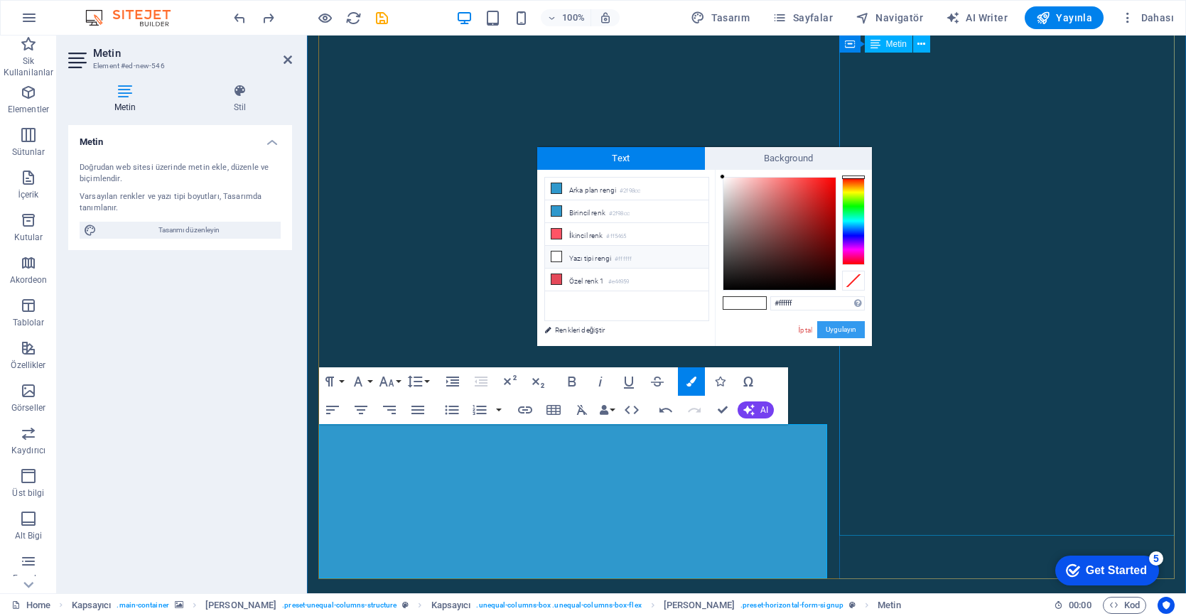
click at [852, 329] on button "Uygulayın" at bounding box center [841, 329] width 48 height 17
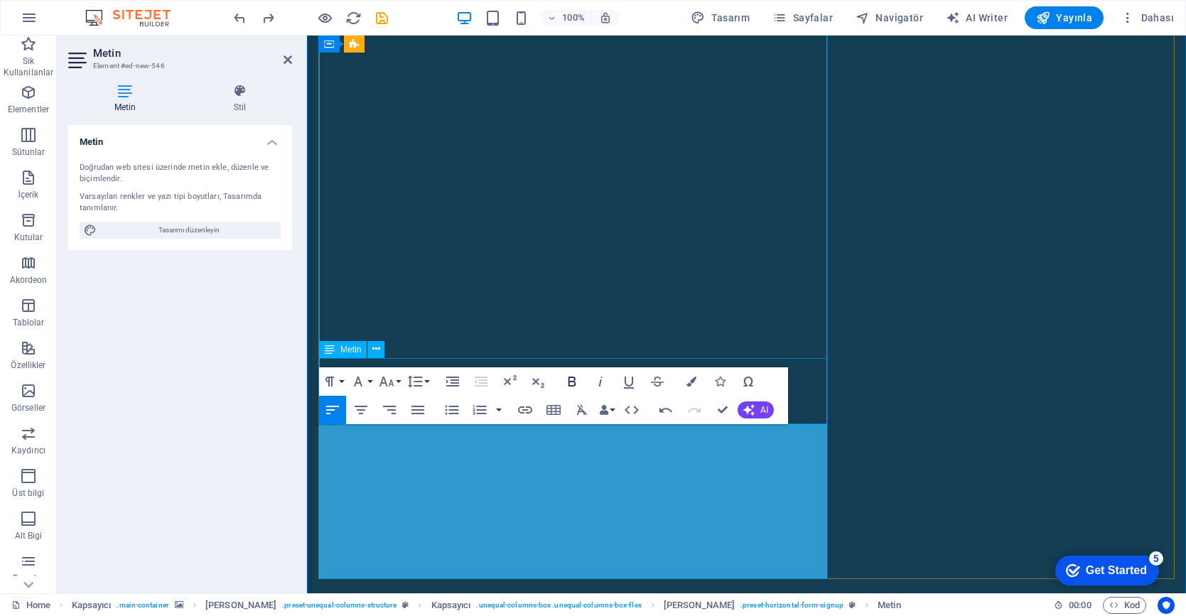
click at [573, 385] on icon "button" at bounding box center [572, 381] width 8 height 10
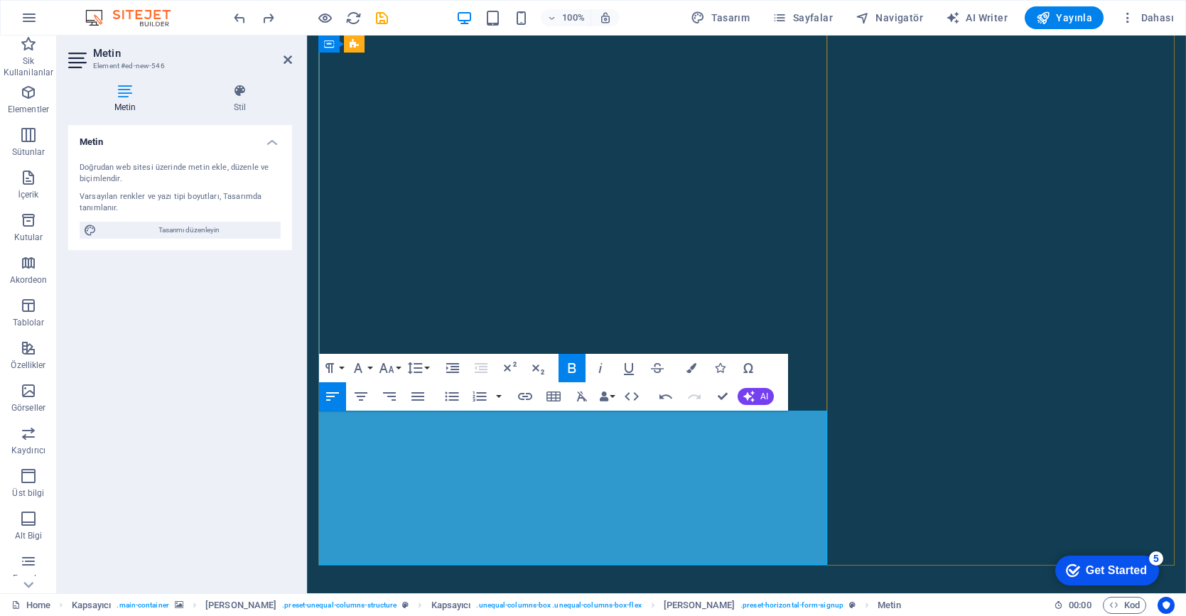
scroll to position [443, 0]
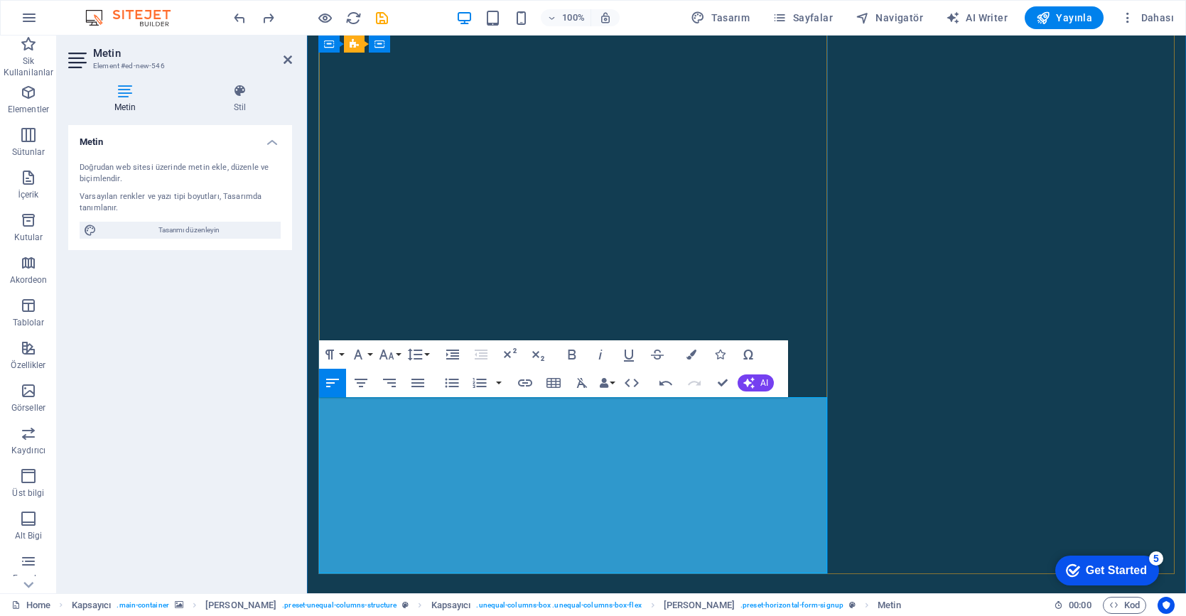
click at [691, 357] on icon "button" at bounding box center [691, 354] width 10 height 10
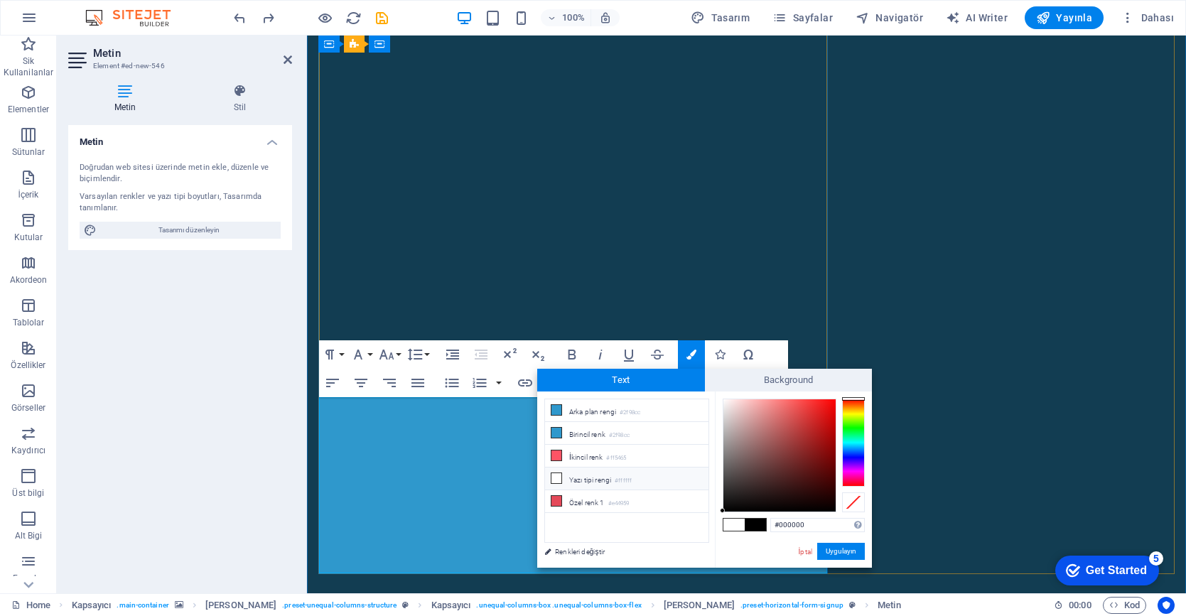
click at [594, 477] on li "Yazı tipi rengi #ffffff" at bounding box center [626, 478] width 163 height 23
type input "#ffffff"
click at [833, 547] on button "Uygulayın" at bounding box center [841, 551] width 48 height 17
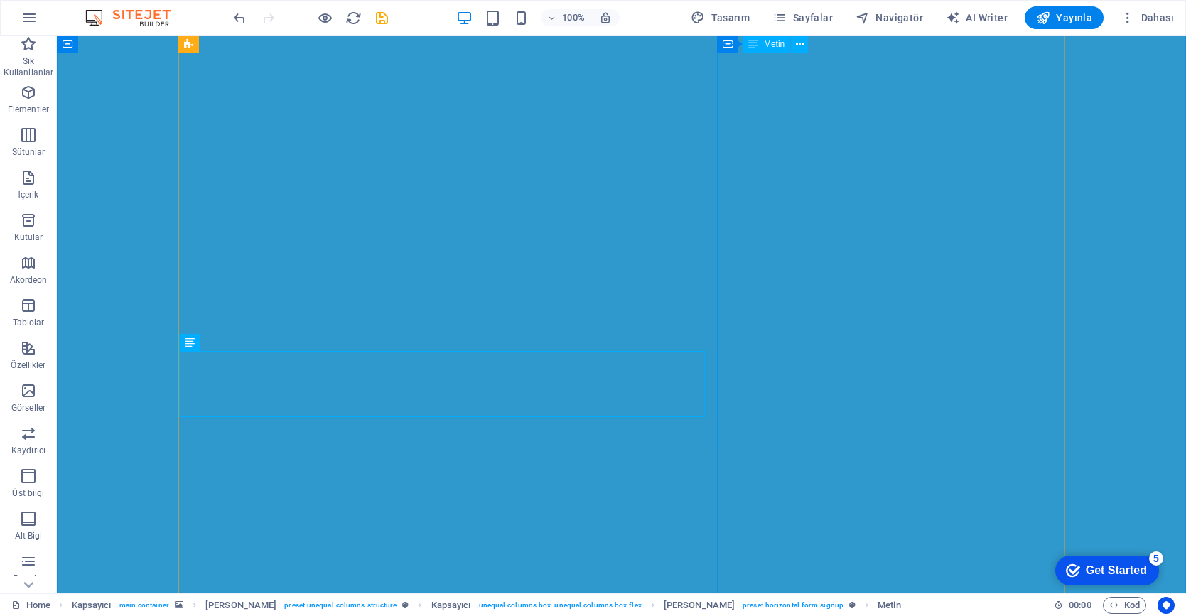
scroll to position [434, 0]
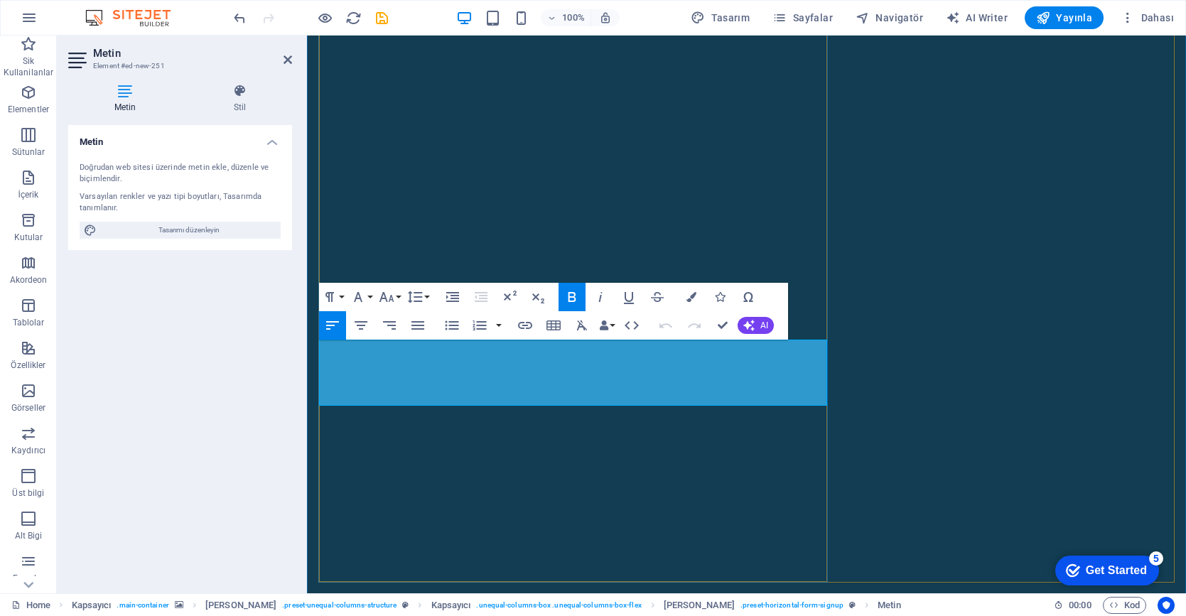
drag, startPoint x: 454, startPoint y: 377, endPoint x: 615, endPoint y: 373, distance: 161.3
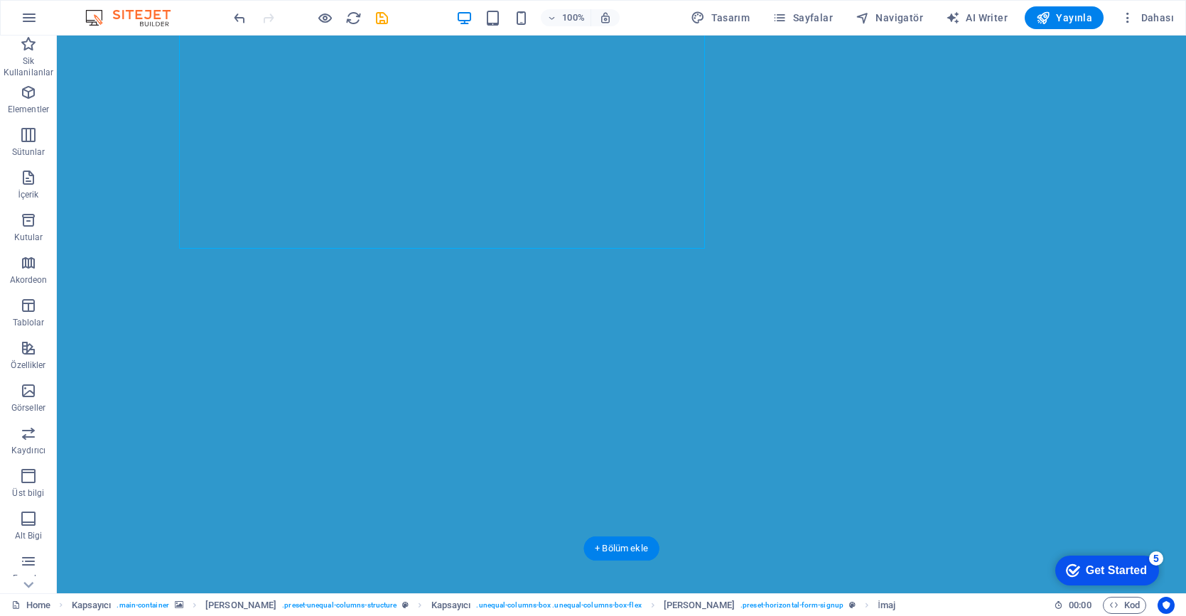
scroll to position [537, 0]
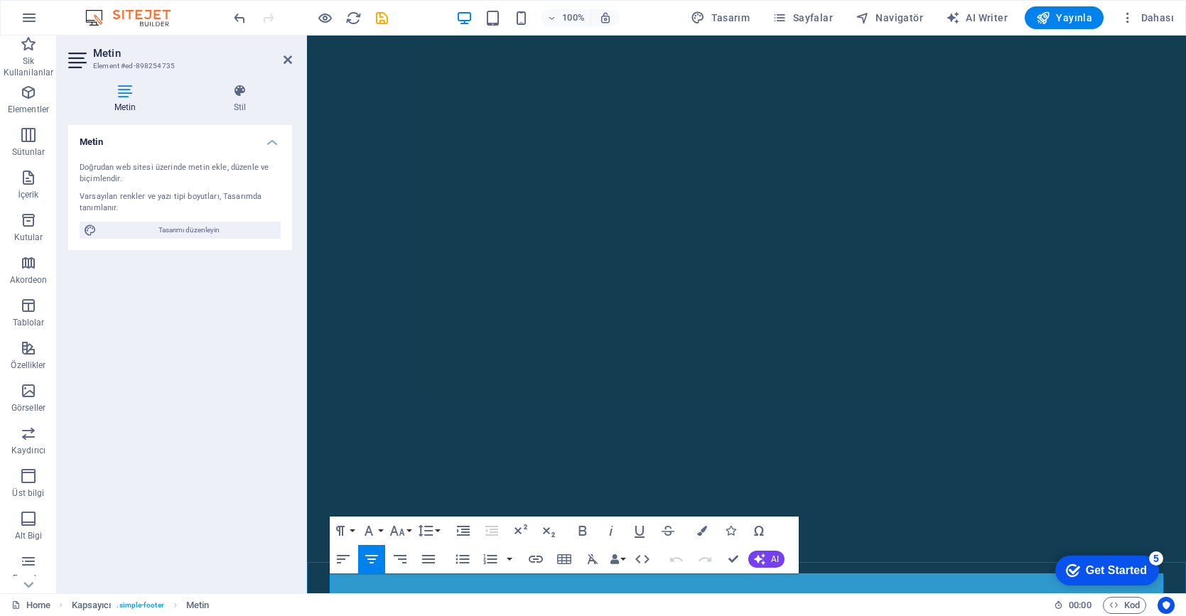
click at [874, 525] on figure at bounding box center [746, 43] width 879 height 1038
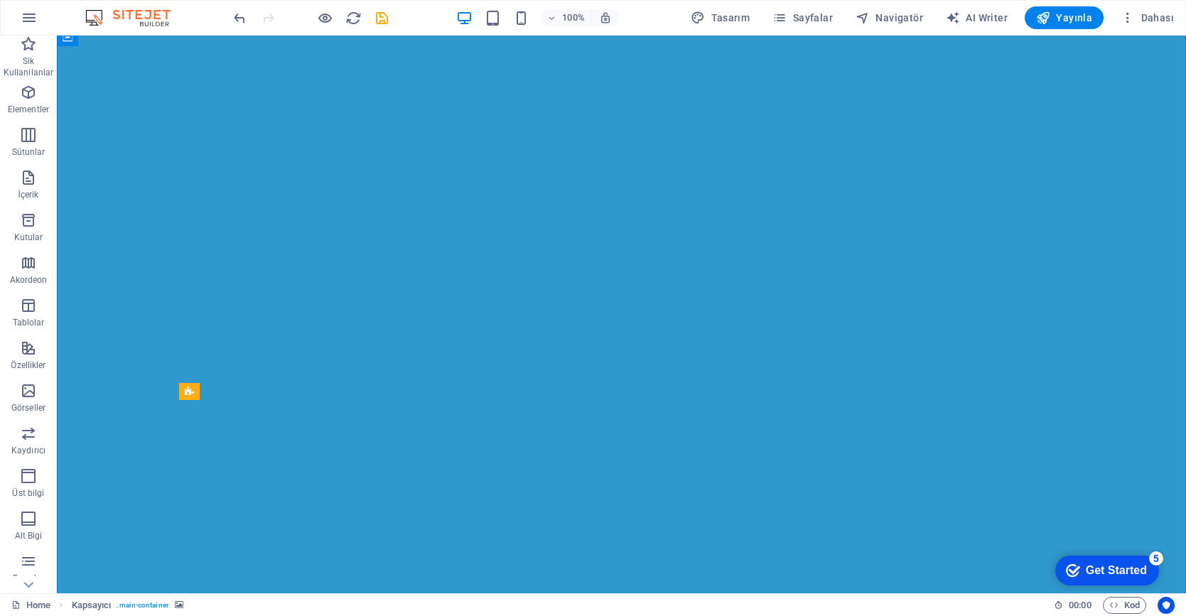
scroll to position [0, 0]
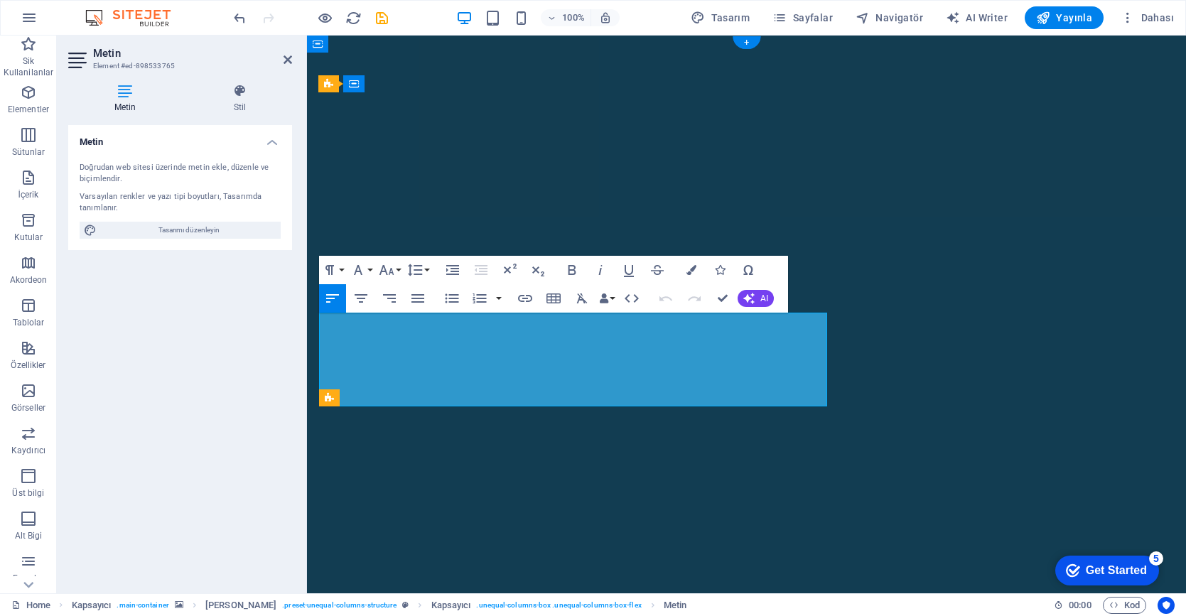
drag, startPoint x: 634, startPoint y: 372, endPoint x: 740, endPoint y: 341, distance: 110.2
drag, startPoint x: 781, startPoint y: 372, endPoint x: 631, endPoint y: 374, distance: 149.9
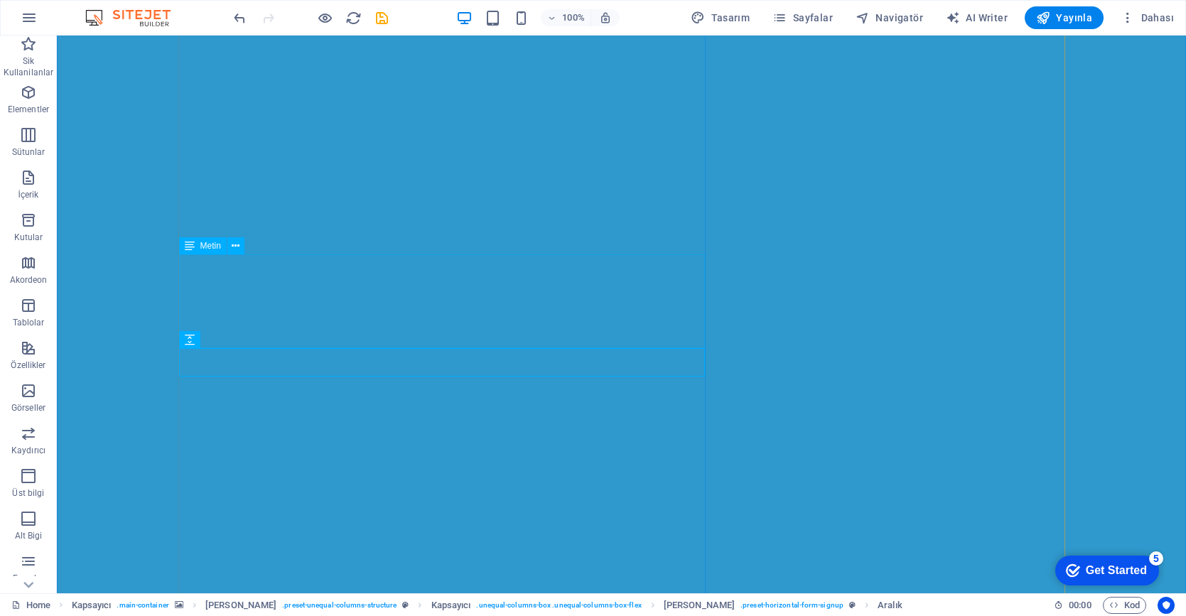
scroll to position [70, 0]
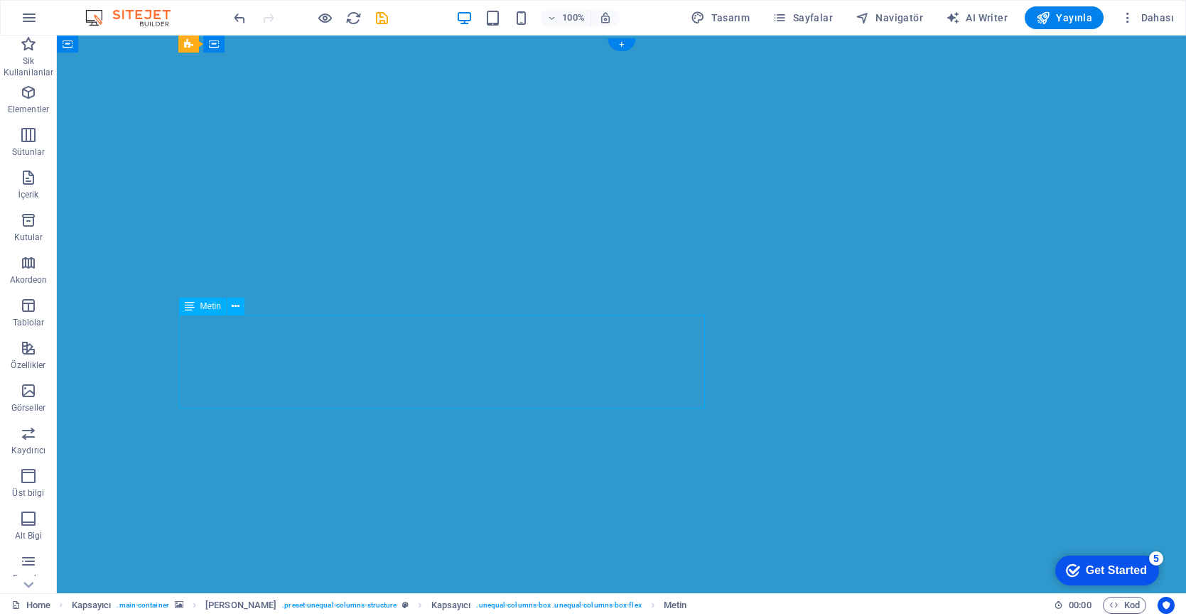
scroll to position [0, 0]
click at [1070, 26] on button "Yayınla" at bounding box center [1063, 17] width 79 height 23
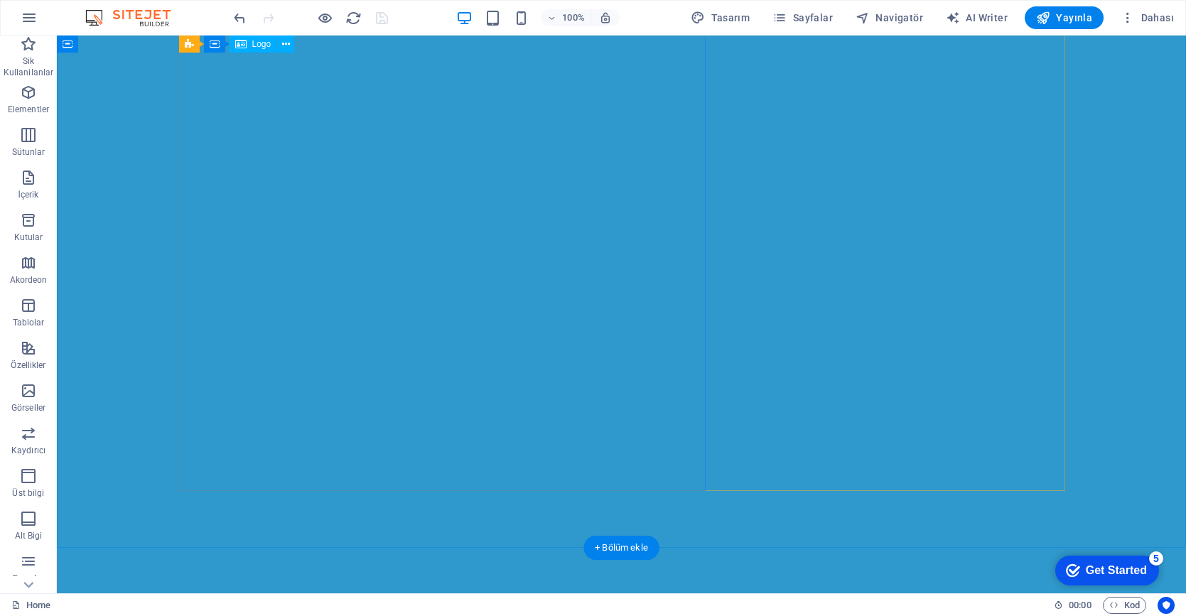
scroll to position [537, 0]
click at [1080, 18] on span "Yayınla" at bounding box center [1064, 18] width 56 height 14
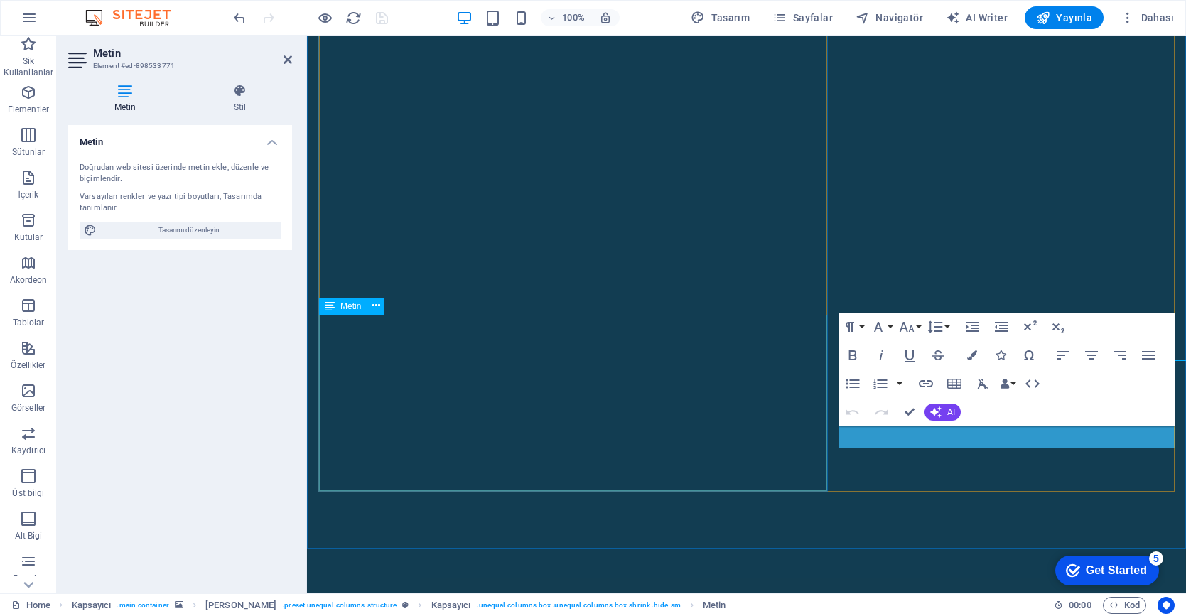
scroll to position [525, 0]
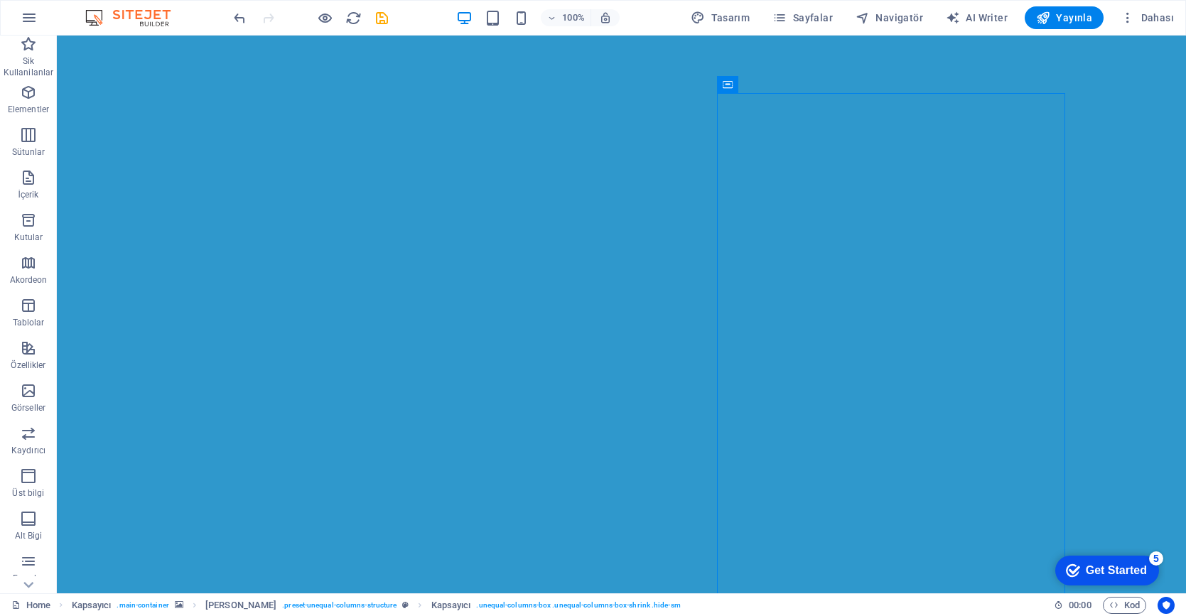
scroll to position [0, 0]
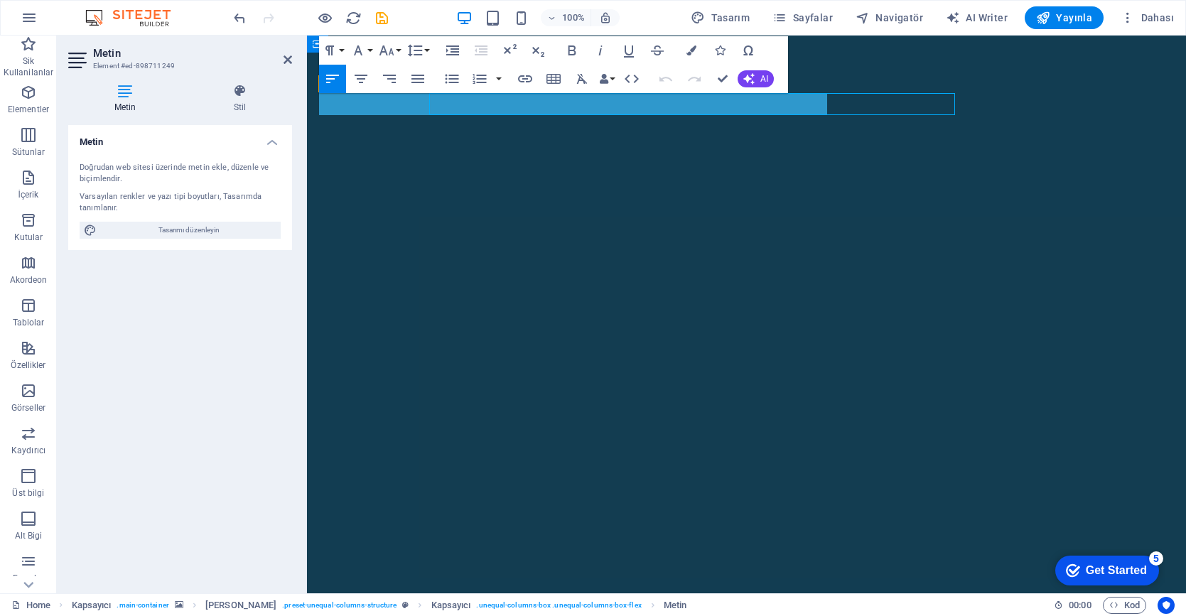
click at [257, 104] on h4 "Stil" at bounding box center [240, 99] width 104 height 30
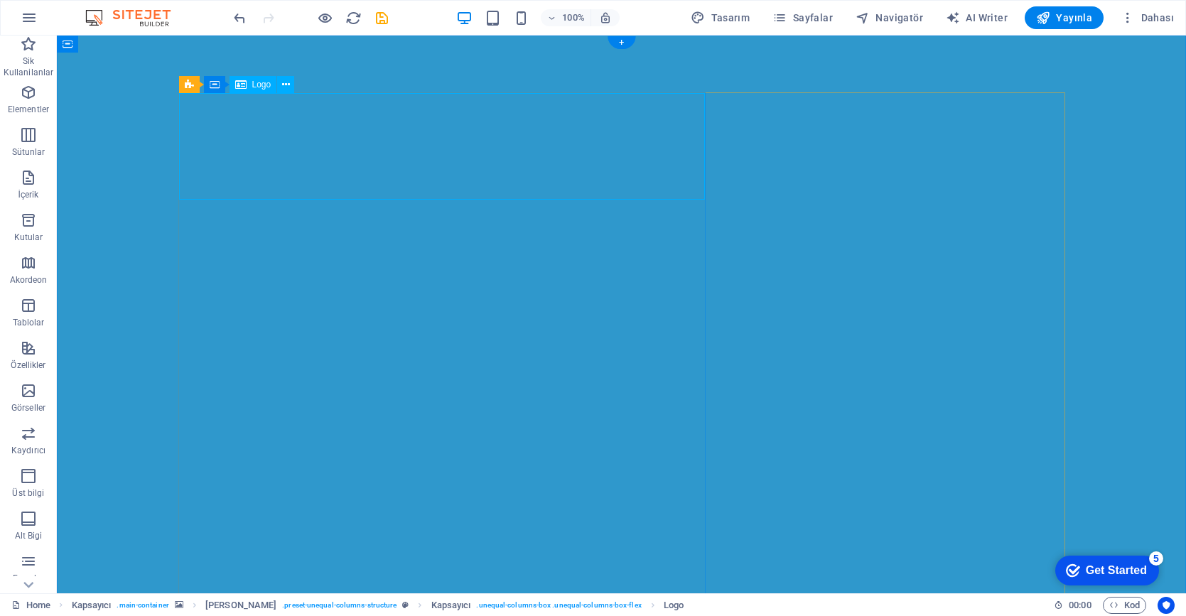
select select "px"
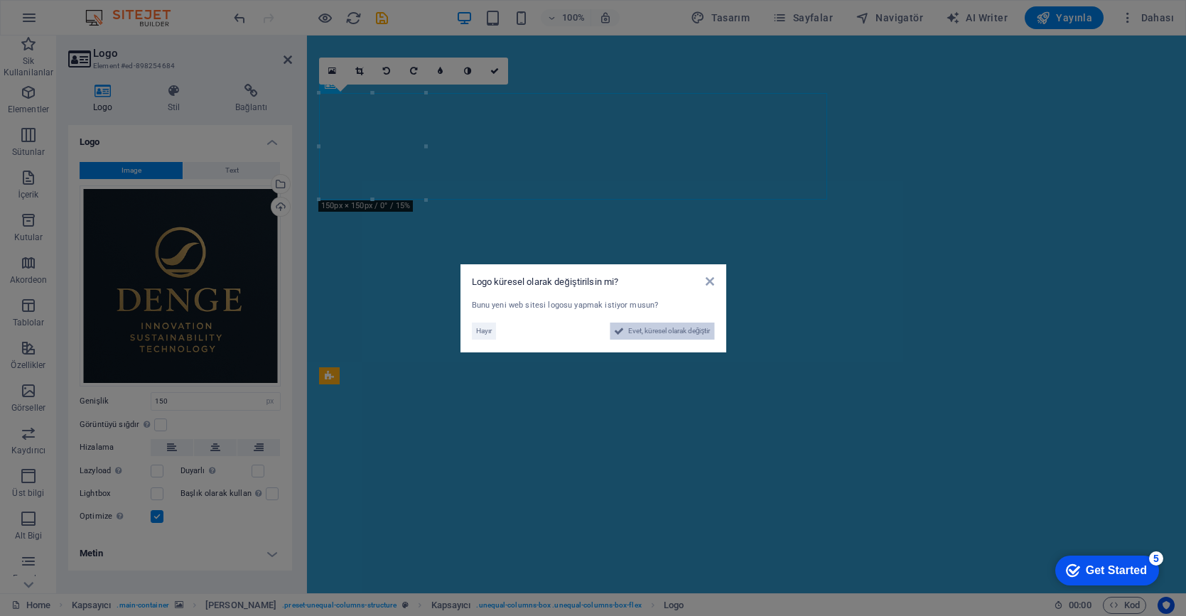
click at [645, 327] on span "Evet, küresel olarak değiştir" at bounding box center [669, 331] width 82 height 17
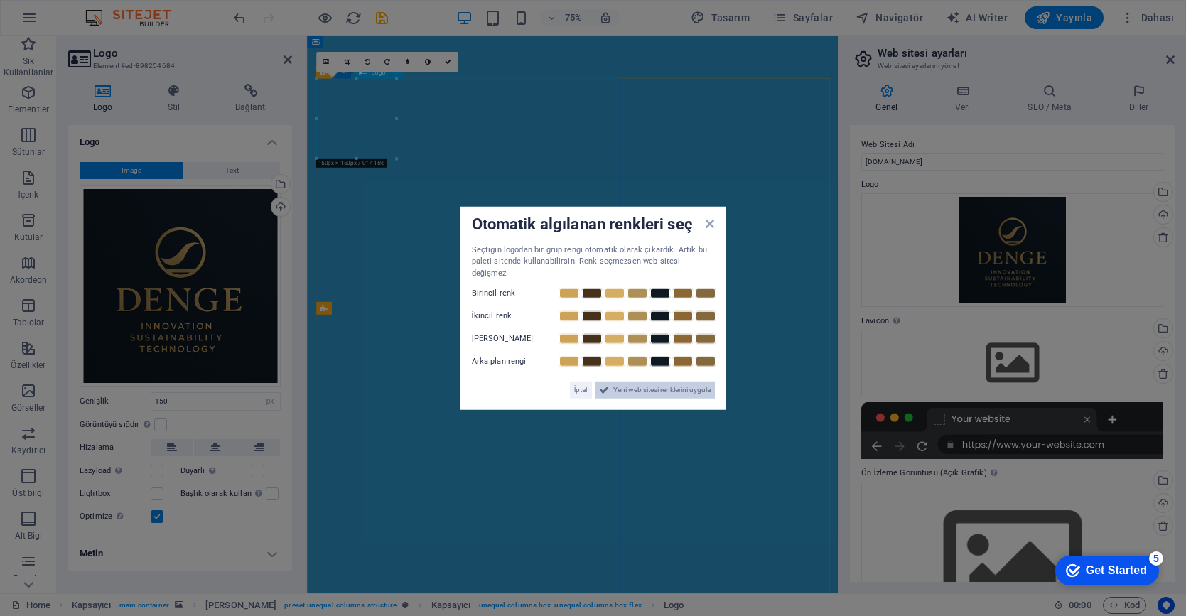
click at [639, 383] on span "Yeni web sitesi renklerini uygula" at bounding box center [661, 389] width 97 height 17
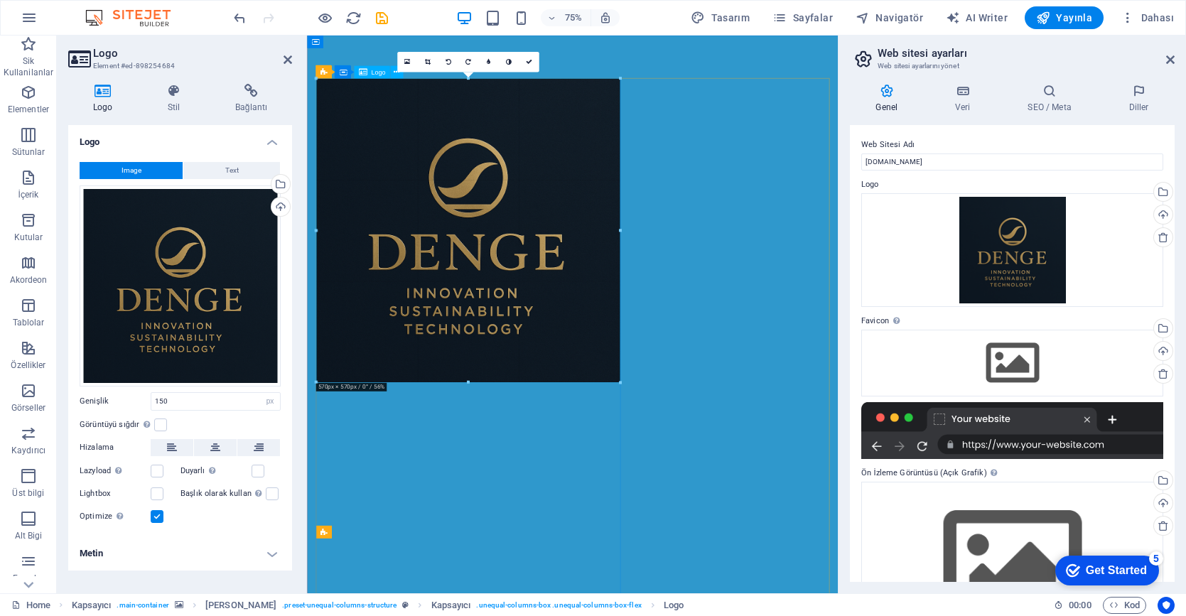
drag, startPoint x: 395, startPoint y: 119, endPoint x: 689, endPoint y: 201, distance: 305.2
type input "570"
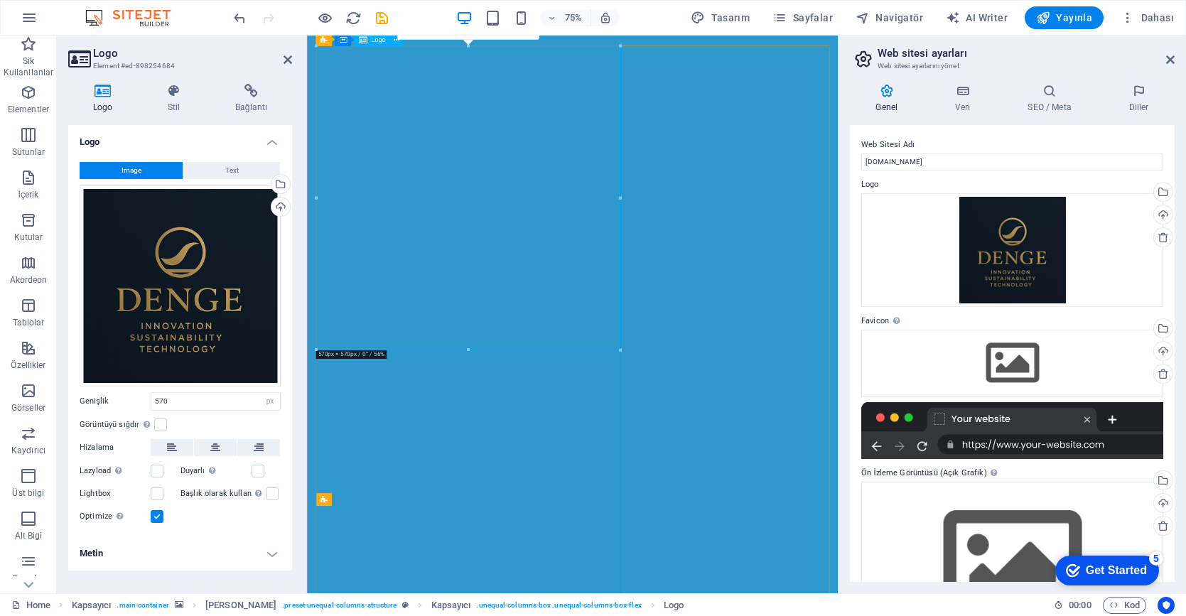
scroll to position [101, 0]
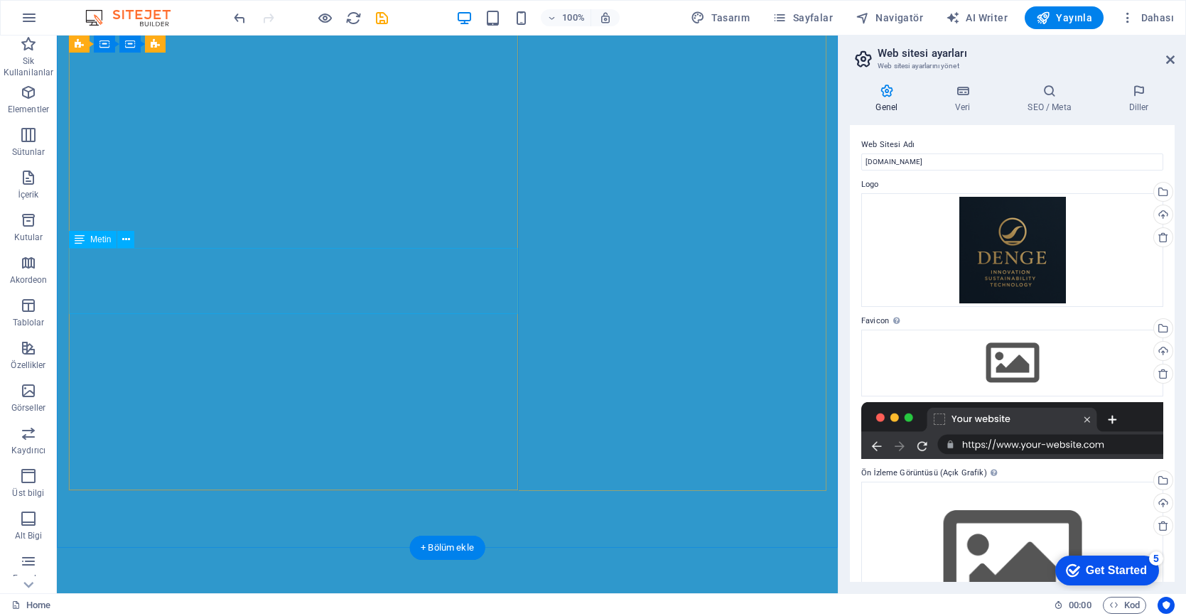
scroll to position [785, 0]
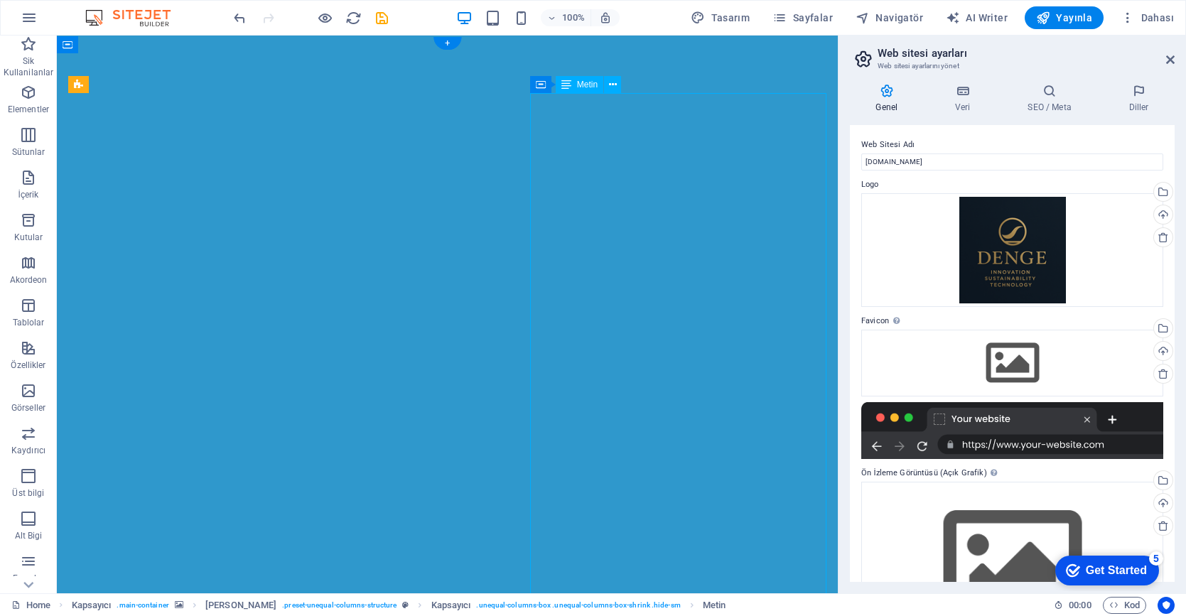
scroll to position [0, 0]
click at [609, 85] on icon at bounding box center [613, 84] width 8 height 15
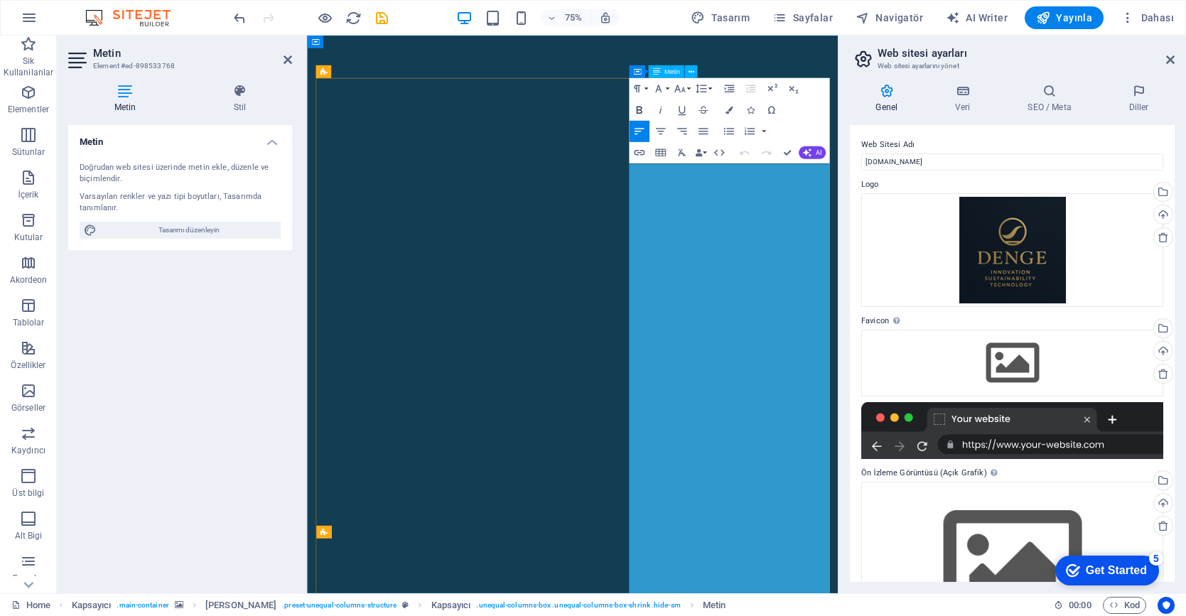
click at [639, 108] on icon "button" at bounding box center [638, 110] width 13 height 13
click at [658, 108] on icon "button" at bounding box center [660, 110] width 13 height 13
click at [661, 89] on icon "button" at bounding box center [657, 88] width 13 height 13
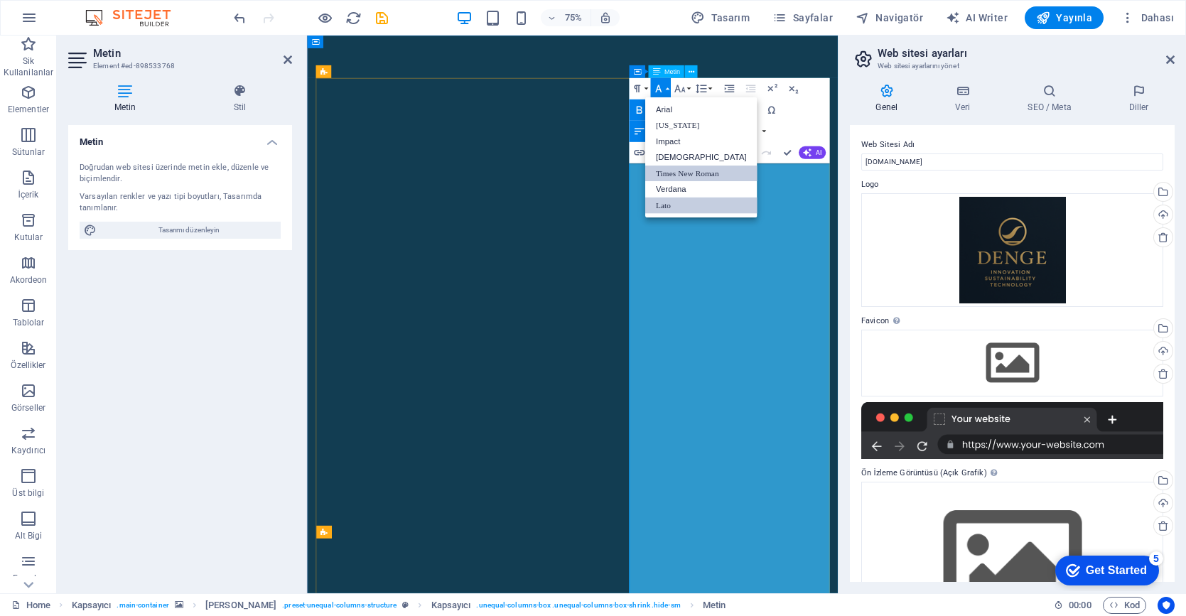
click at [704, 168] on link "Times New Roman" at bounding box center [701, 174] width 112 height 16
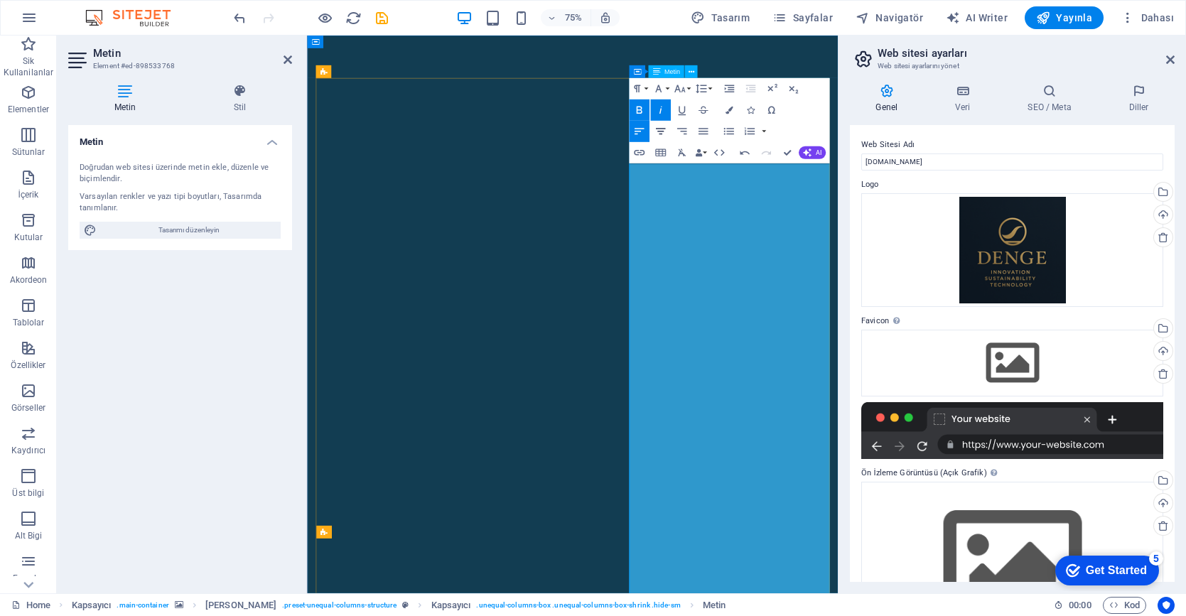
click at [661, 131] on icon "button" at bounding box center [661, 132] width 10 height 6
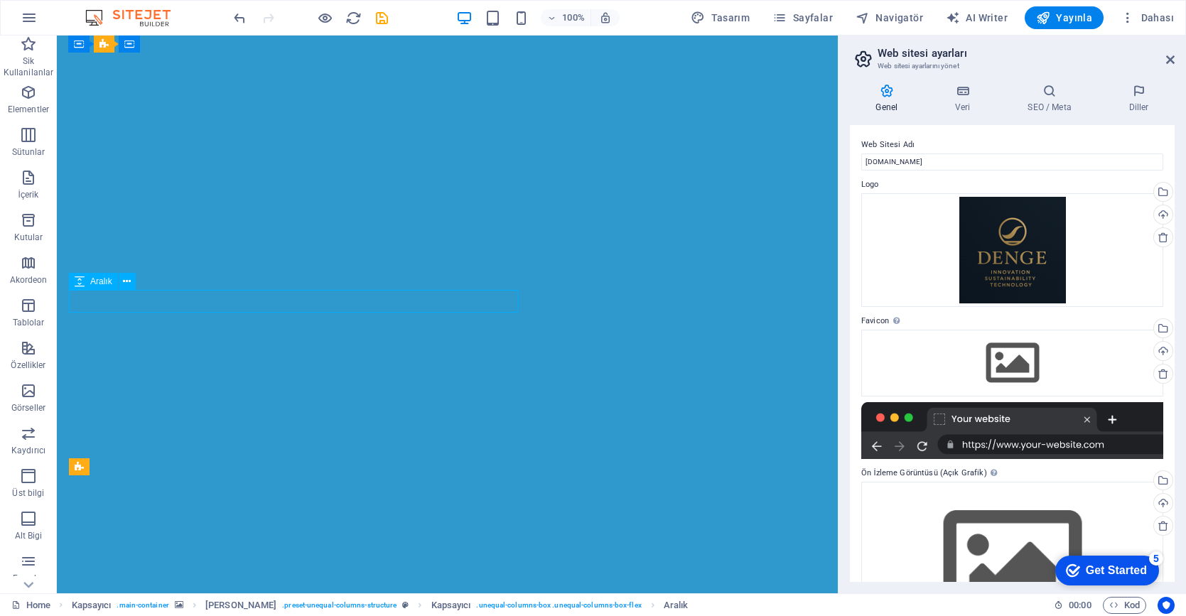
scroll to position [48, 0]
select select "px"
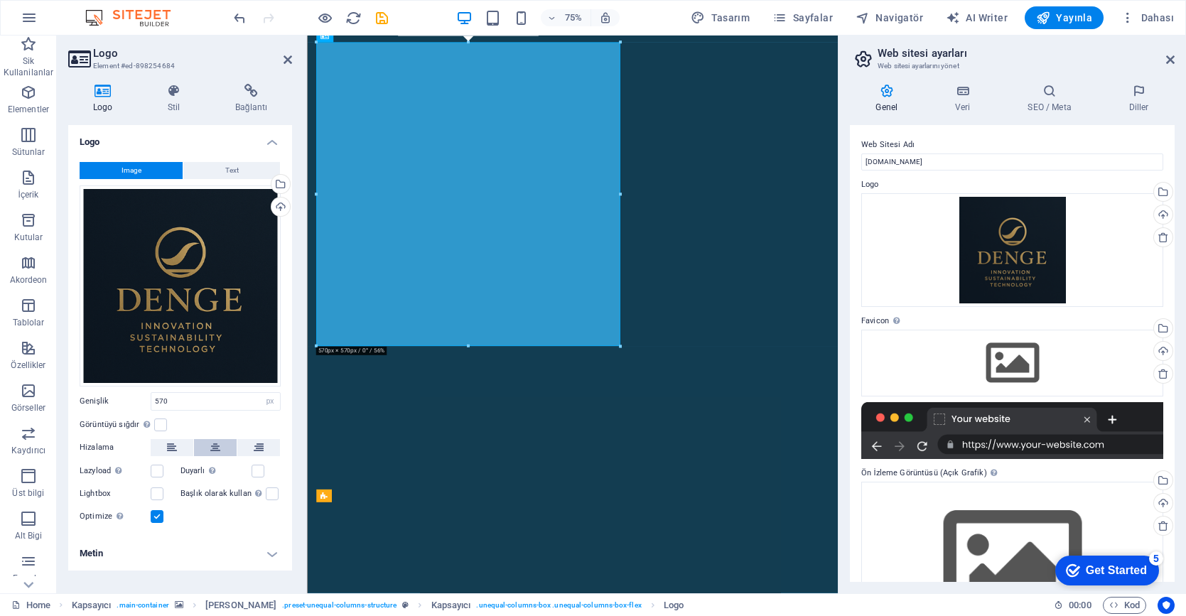
click at [216, 445] on icon at bounding box center [215, 447] width 10 height 17
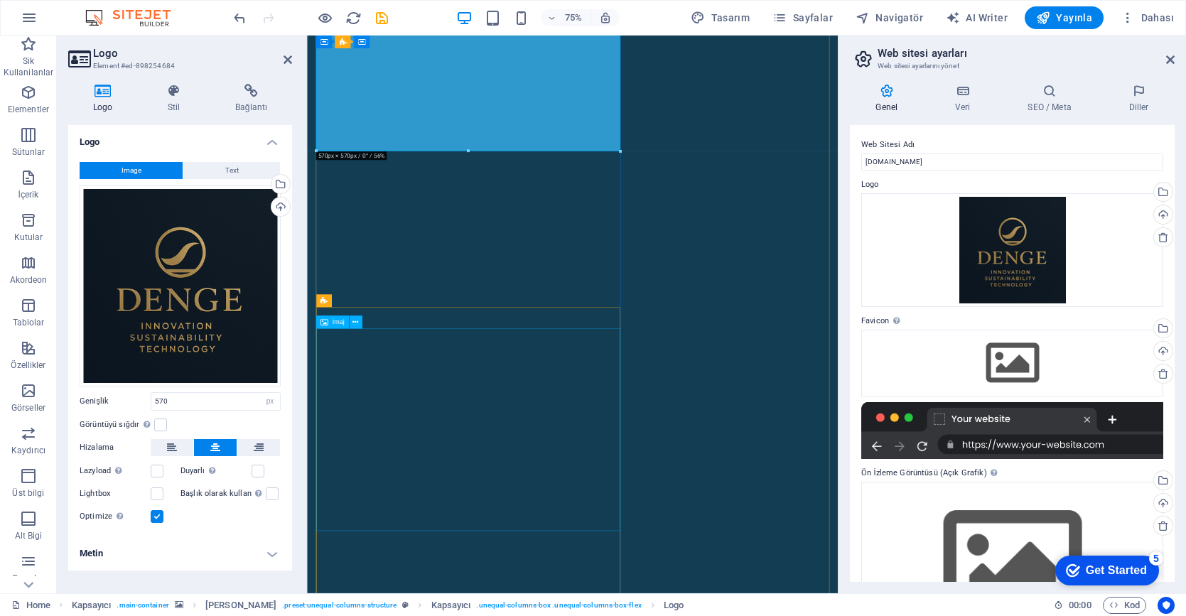
scroll to position [320, 0]
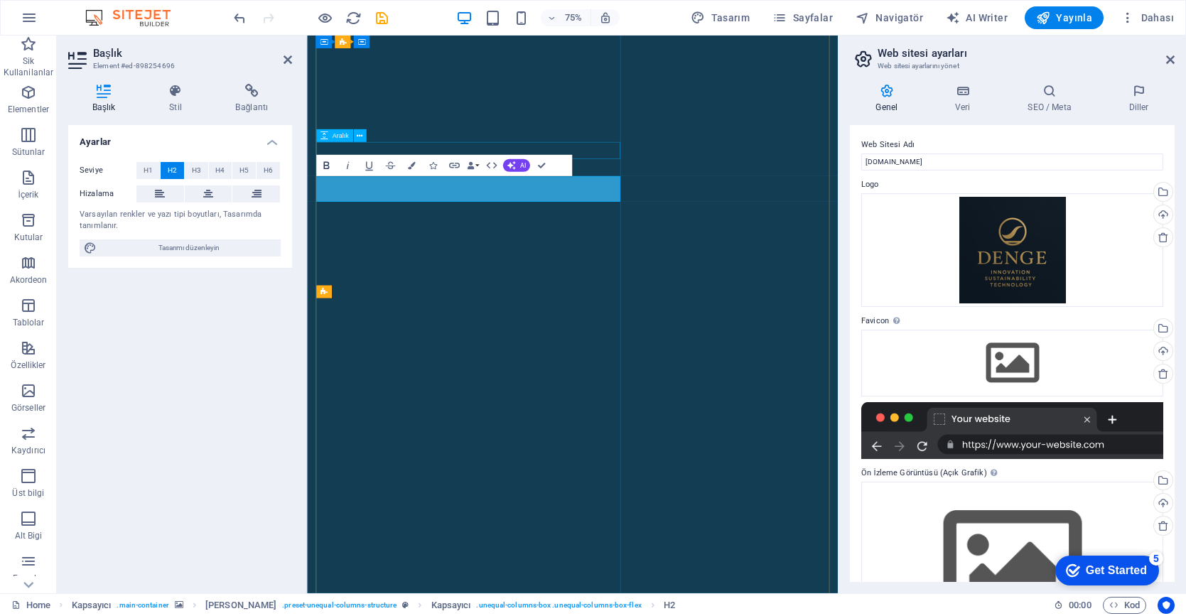
click at [330, 166] on icon "button" at bounding box center [326, 165] width 13 height 13
click at [206, 195] on icon at bounding box center [208, 193] width 10 height 17
click at [173, 97] on icon at bounding box center [175, 91] width 60 height 14
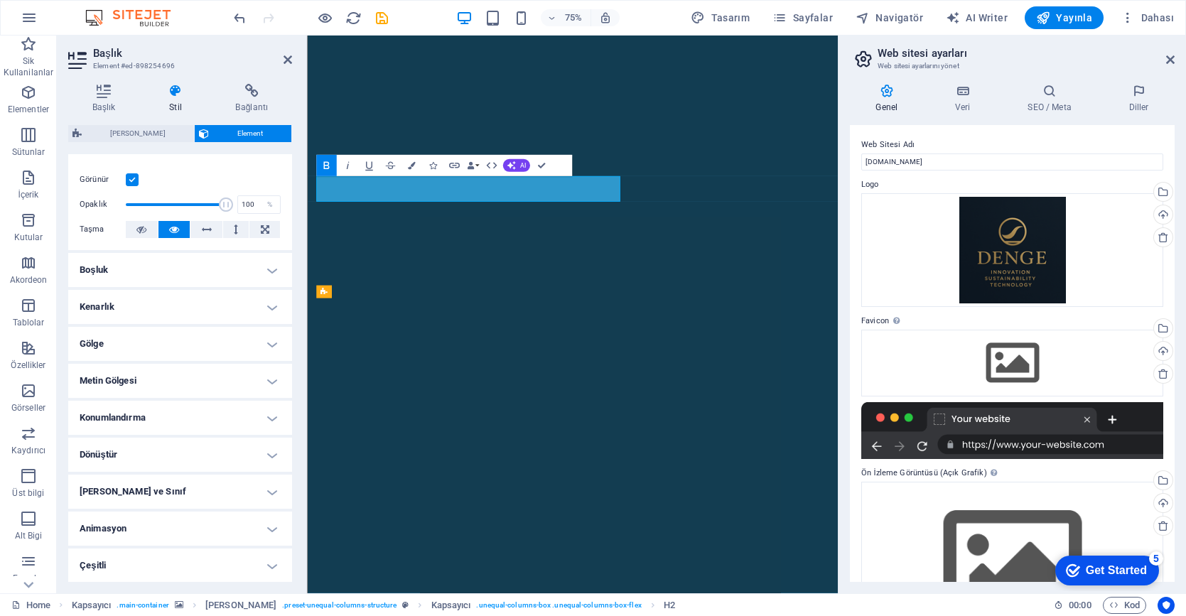
scroll to position [183, 0]
click at [272, 376] on h4 "Metin Gölgesi" at bounding box center [180, 381] width 224 height 34
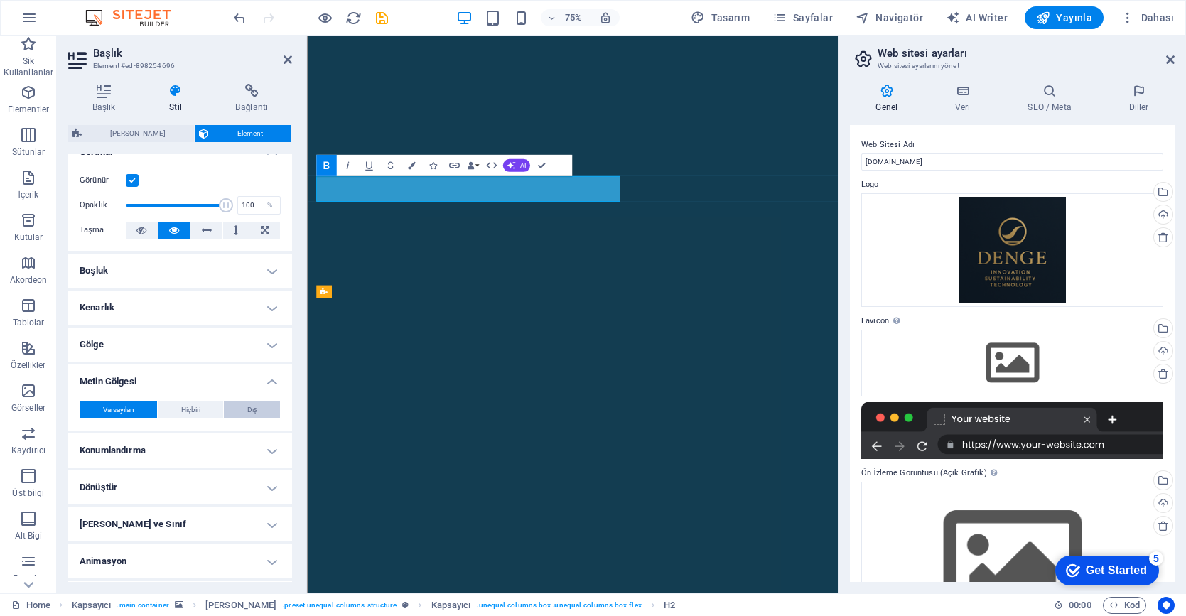
click at [247, 411] on span "Dış" at bounding box center [252, 409] width 10 height 17
type input "2"
type input "4"
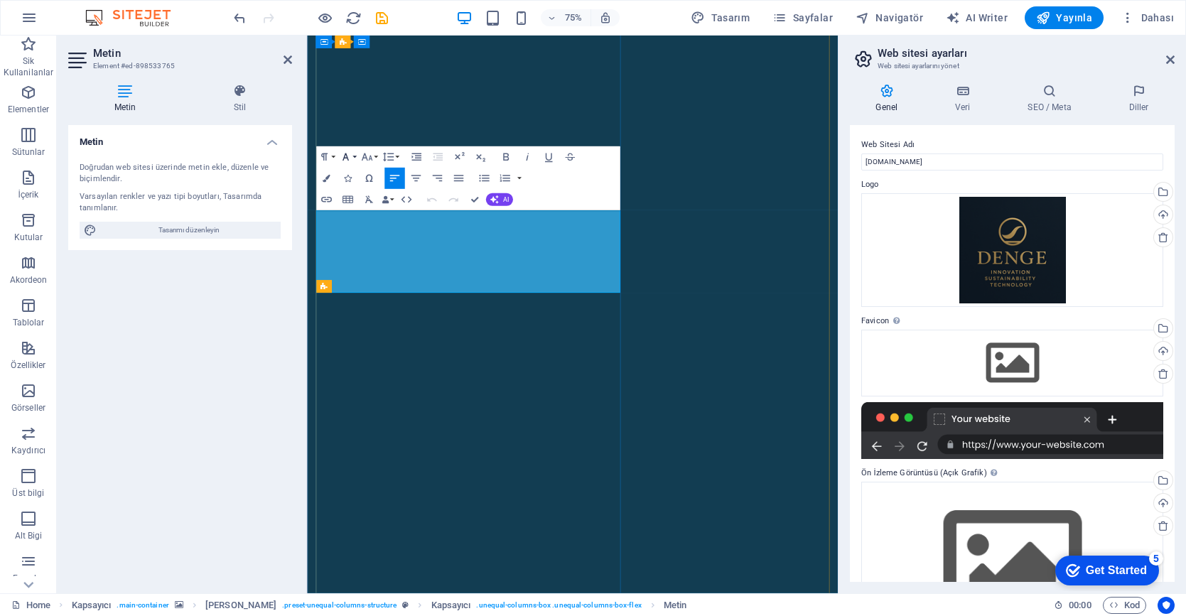
click at [350, 155] on icon "button" at bounding box center [345, 157] width 13 height 13
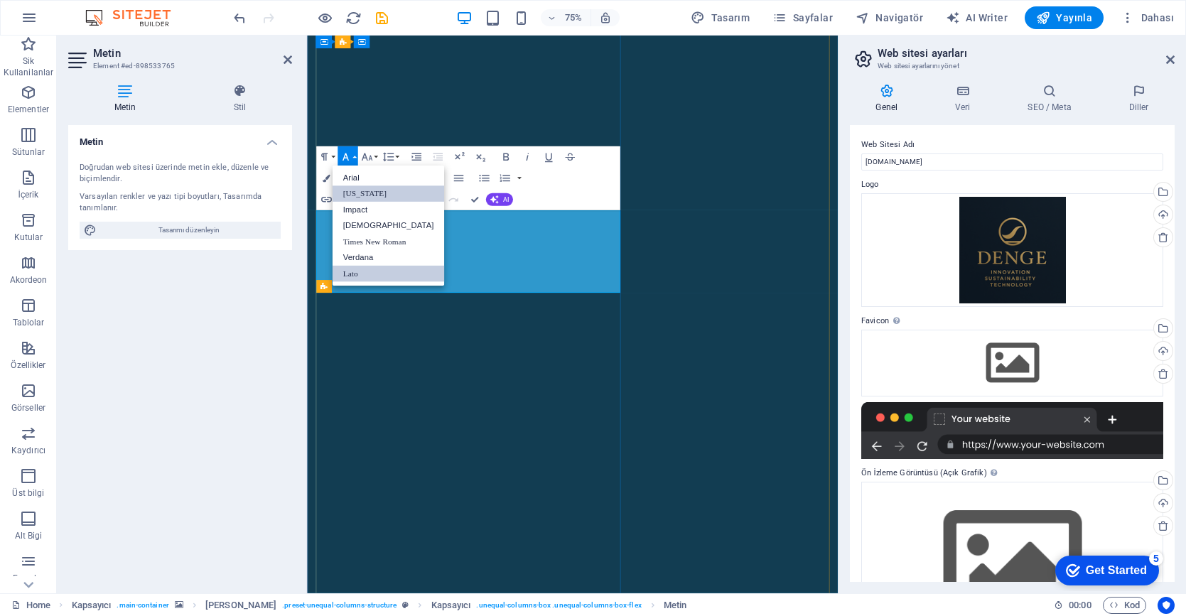
scroll to position [0, 0]
click at [386, 210] on link "Impact" at bounding box center [388, 210] width 112 height 16
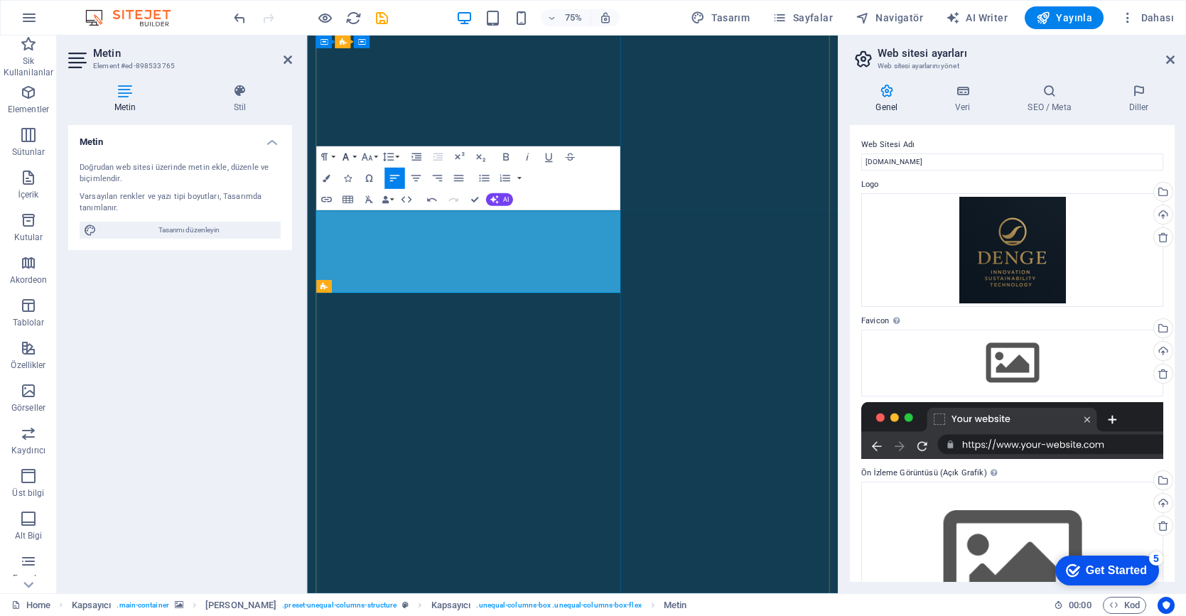
click at [349, 155] on icon "button" at bounding box center [345, 157] width 13 height 13
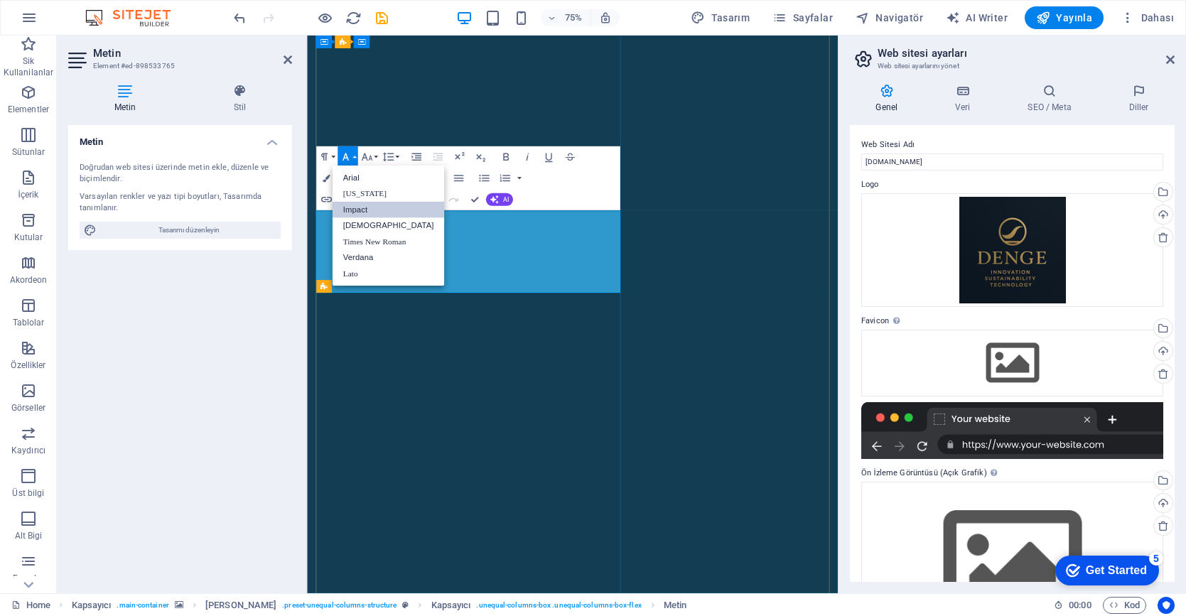
click at [387, 210] on link "Impact" at bounding box center [388, 210] width 112 height 16
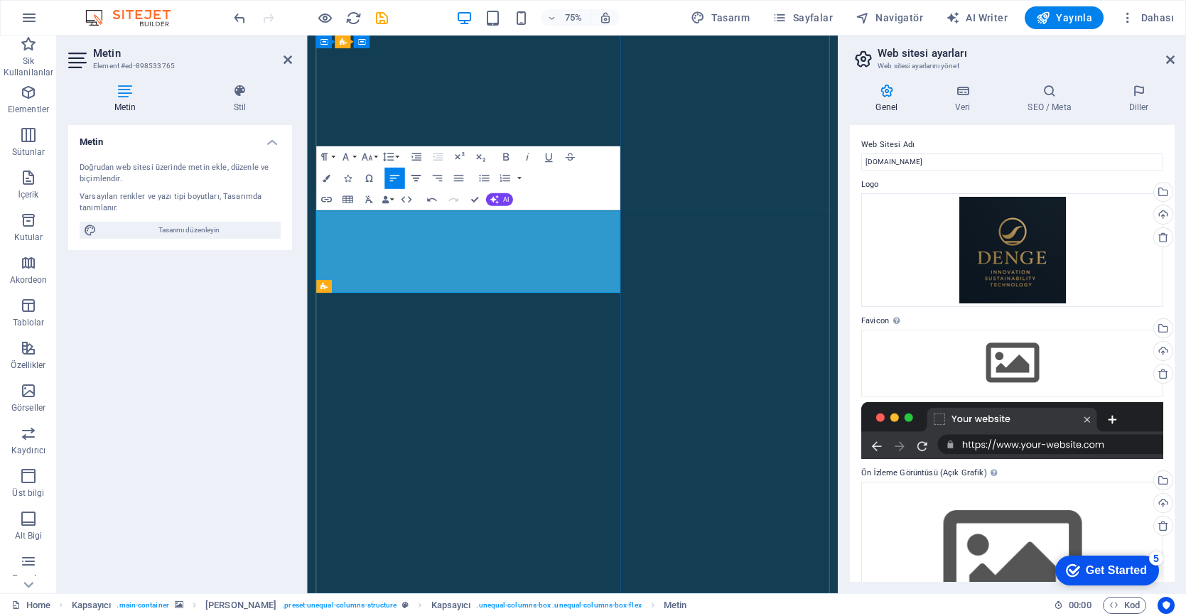
click at [415, 175] on icon "button" at bounding box center [415, 178] width 13 height 13
click at [349, 156] on icon "button" at bounding box center [345, 157] width 13 height 13
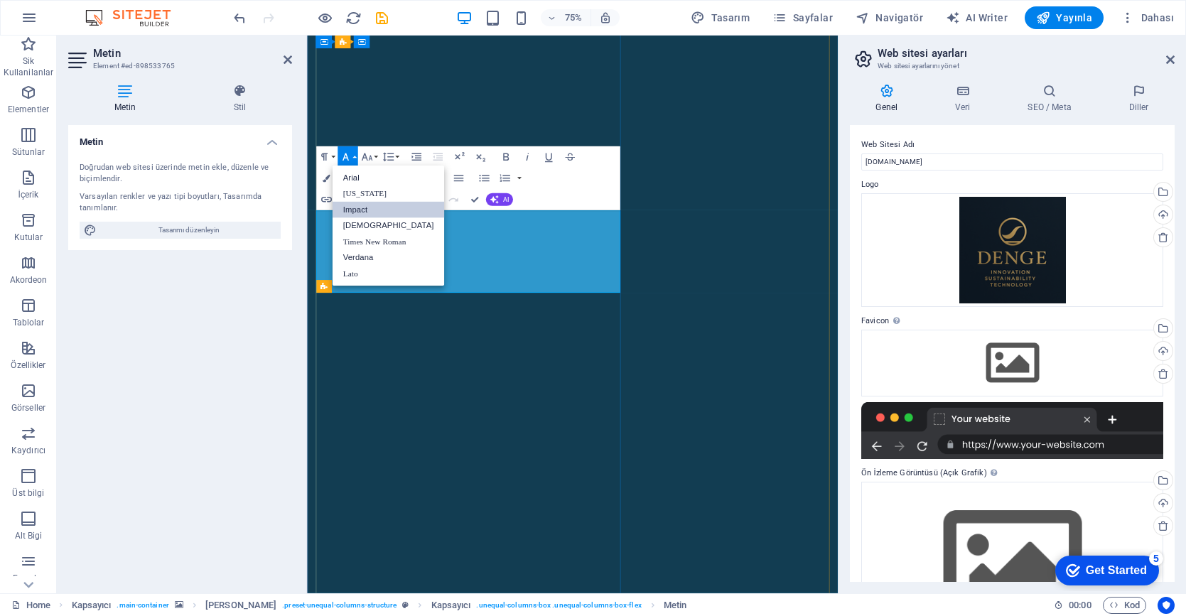
click at [364, 210] on link "Impact" at bounding box center [388, 210] width 112 height 16
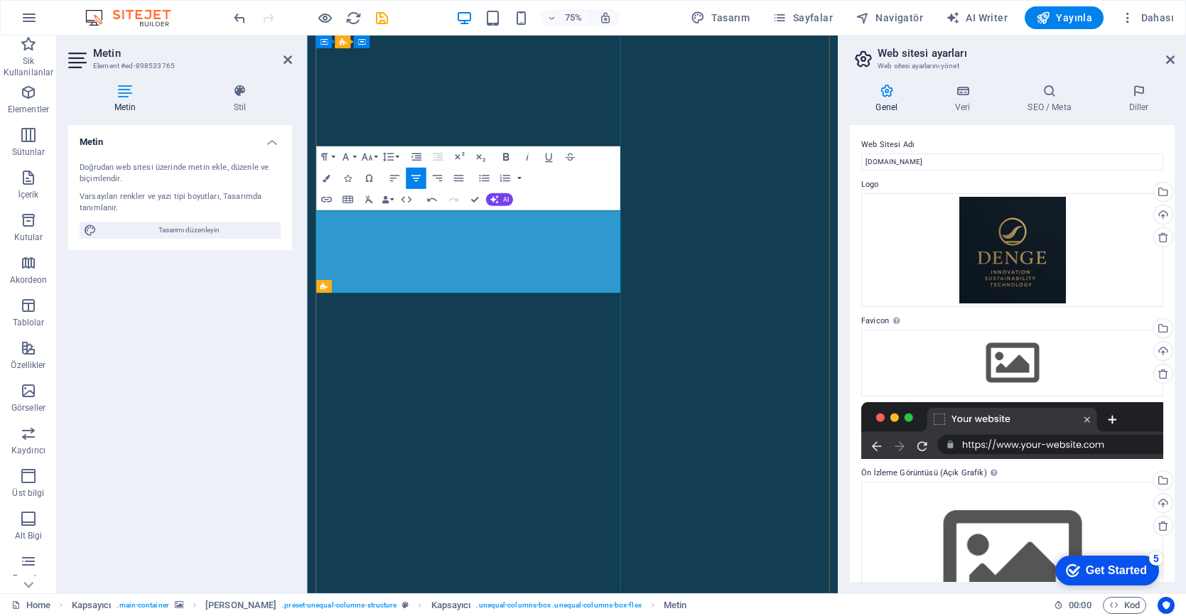
click at [504, 157] on icon "button" at bounding box center [506, 157] width 6 height 8
click at [506, 152] on icon "button" at bounding box center [505, 157] width 13 height 13
click at [342, 158] on icon "button" at bounding box center [345, 157] width 13 height 13
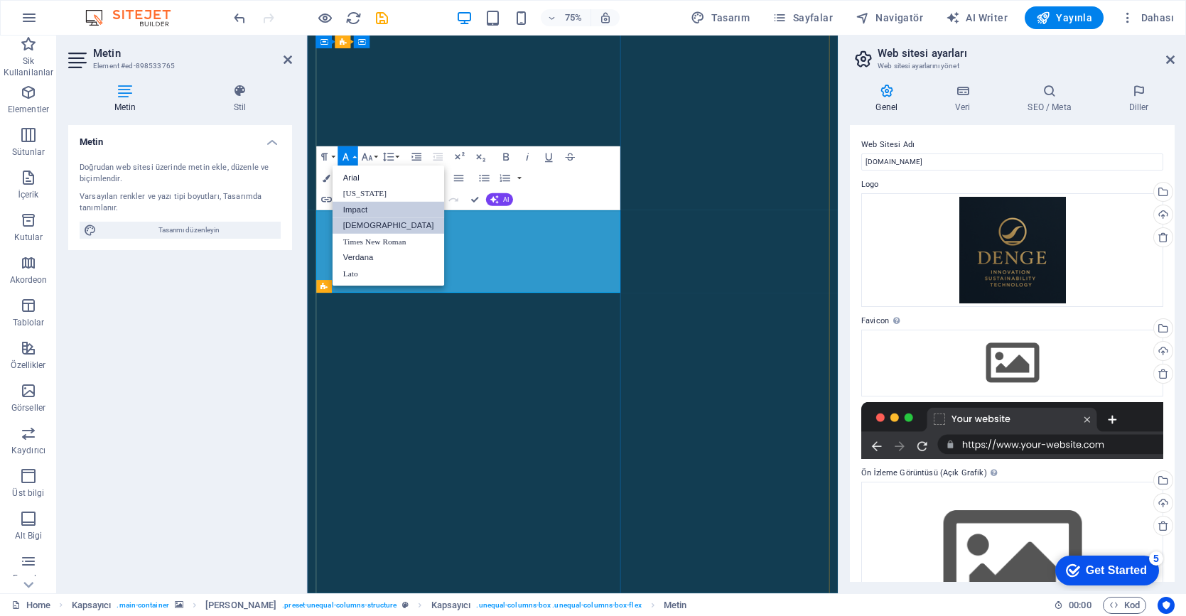
click at [388, 228] on link "[DEMOGRAPHIC_DATA]" at bounding box center [388, 226] width 112 height 16
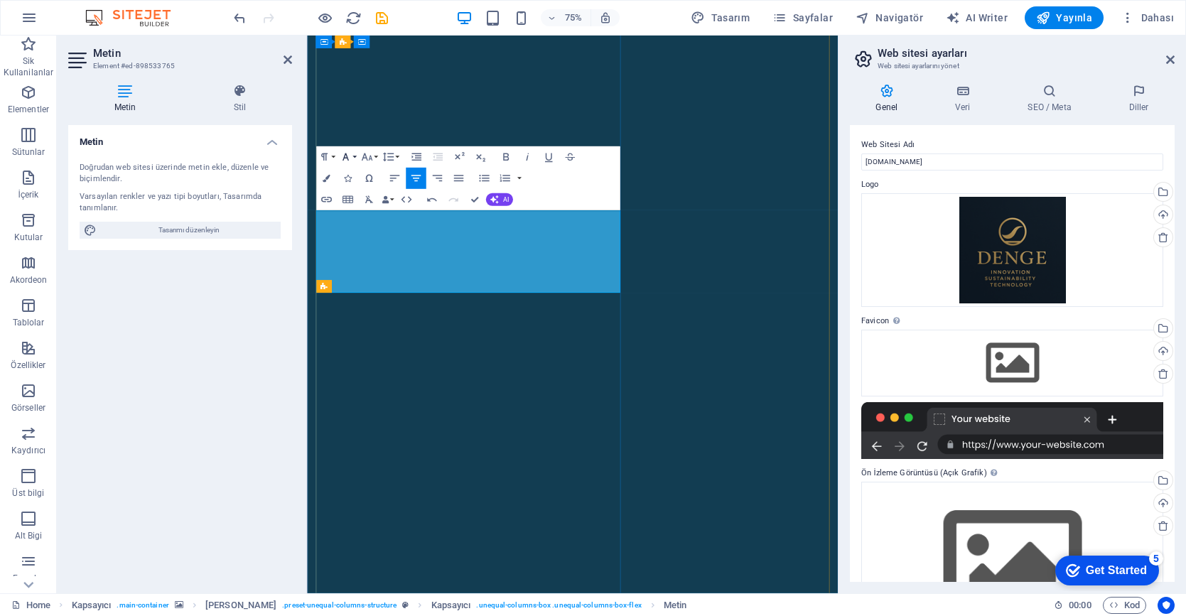
click at [345, 160] on icon "button" at bounding box center [345, 157] width 13 height 13
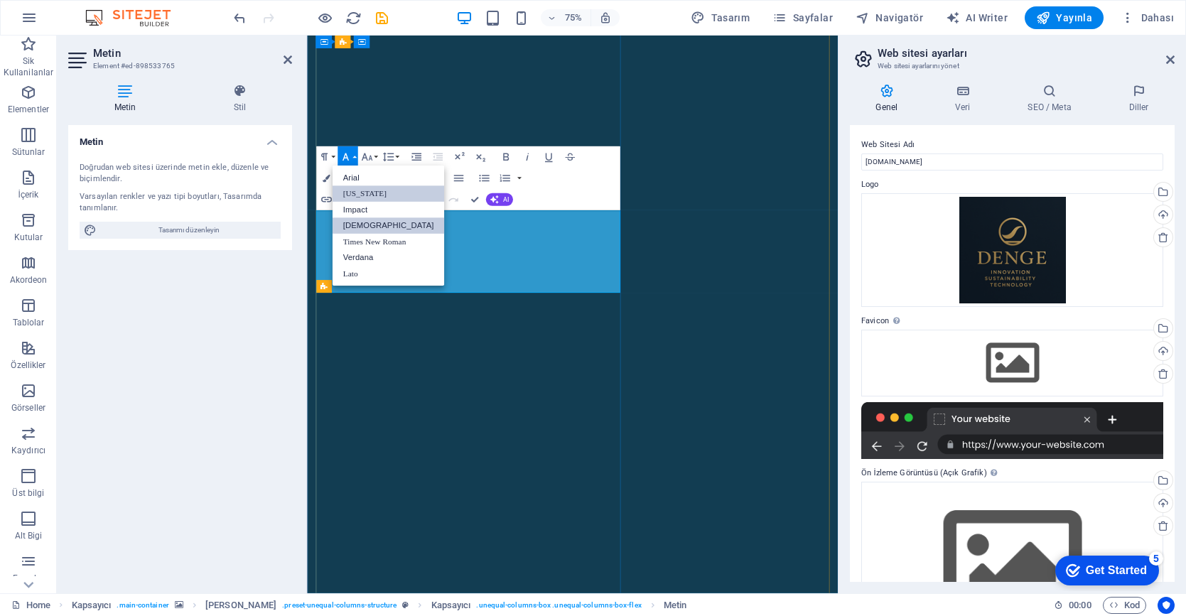
click at [372, 198] on link "[US_STATE]" at bounding box center [388, 194] width 112 height 16
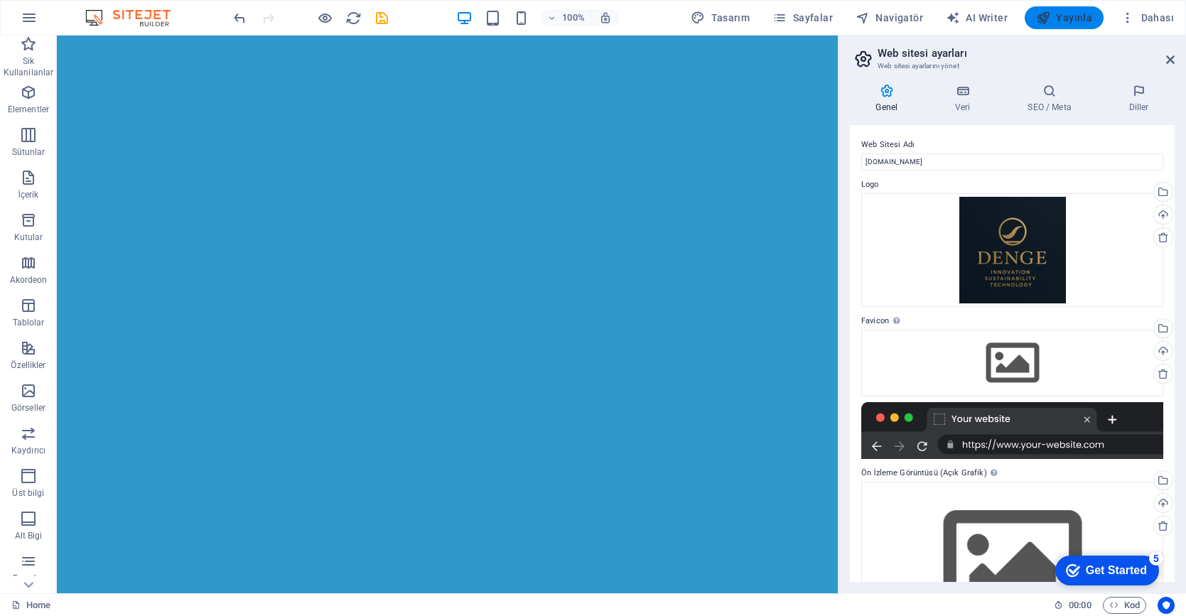
click at [1077, 20] on span "Yayınla" at bounding box center [1064, 18] width 56 height 14
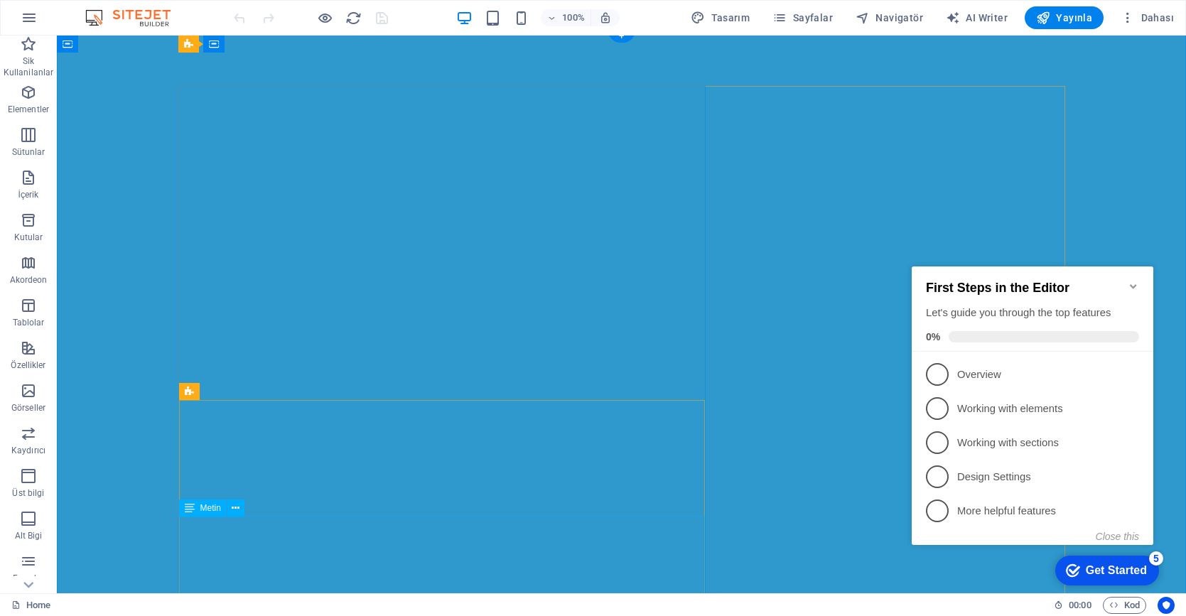
scroll to position [16, 0]
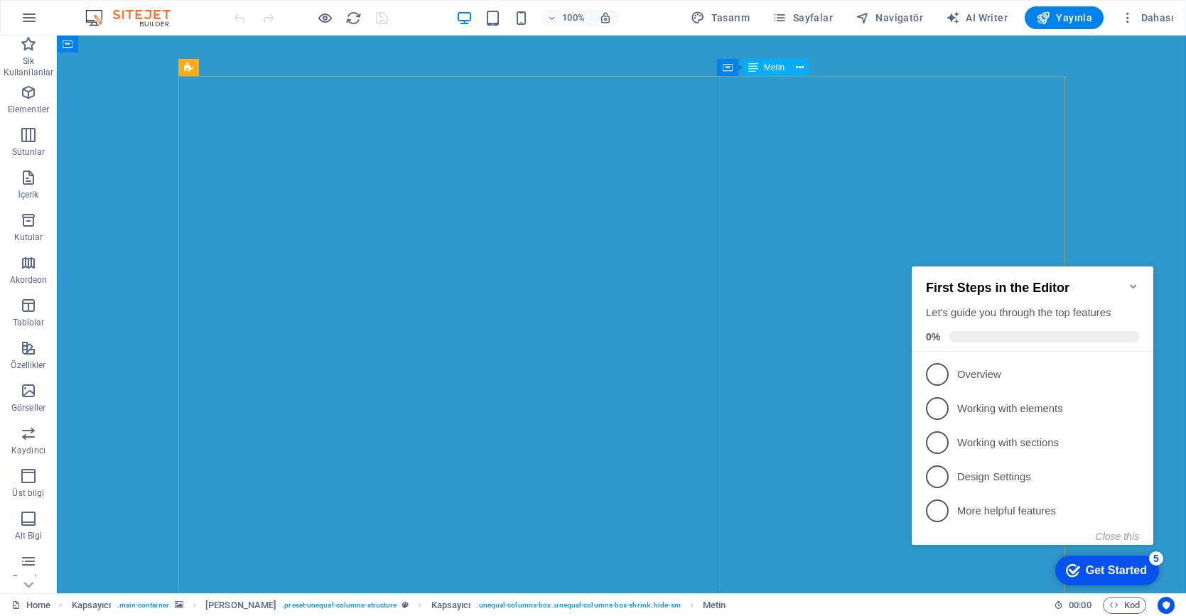
click at [757, 63] on icon at bounding box center [753, 67] width 10 height 17
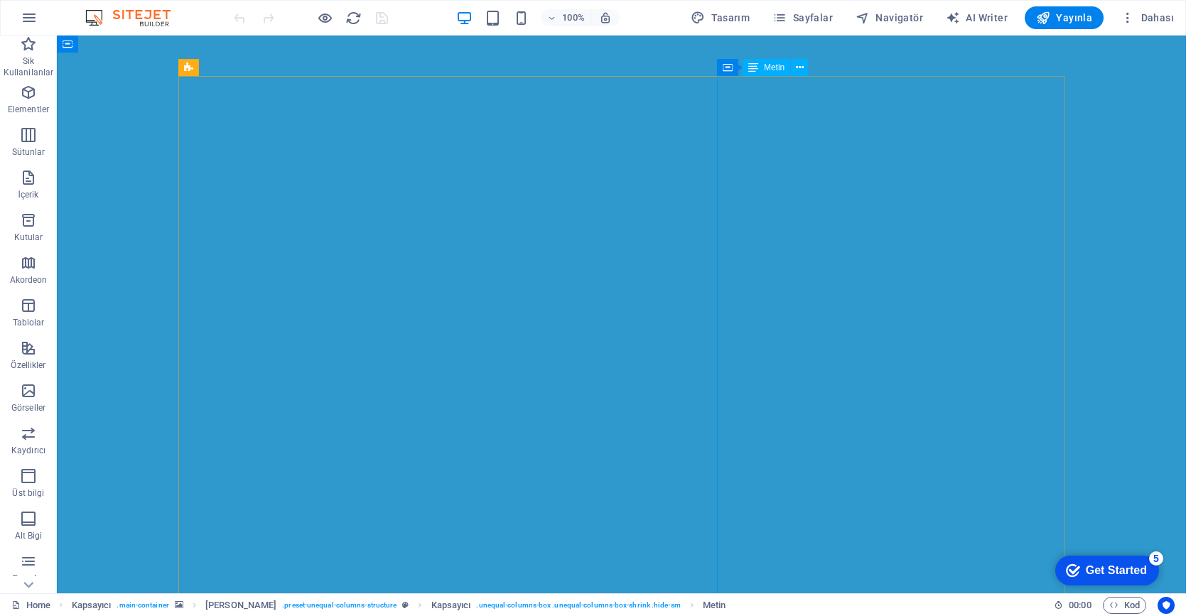
click at [751, 67] on icon at bounding box center [753, 67] width 10 height 17
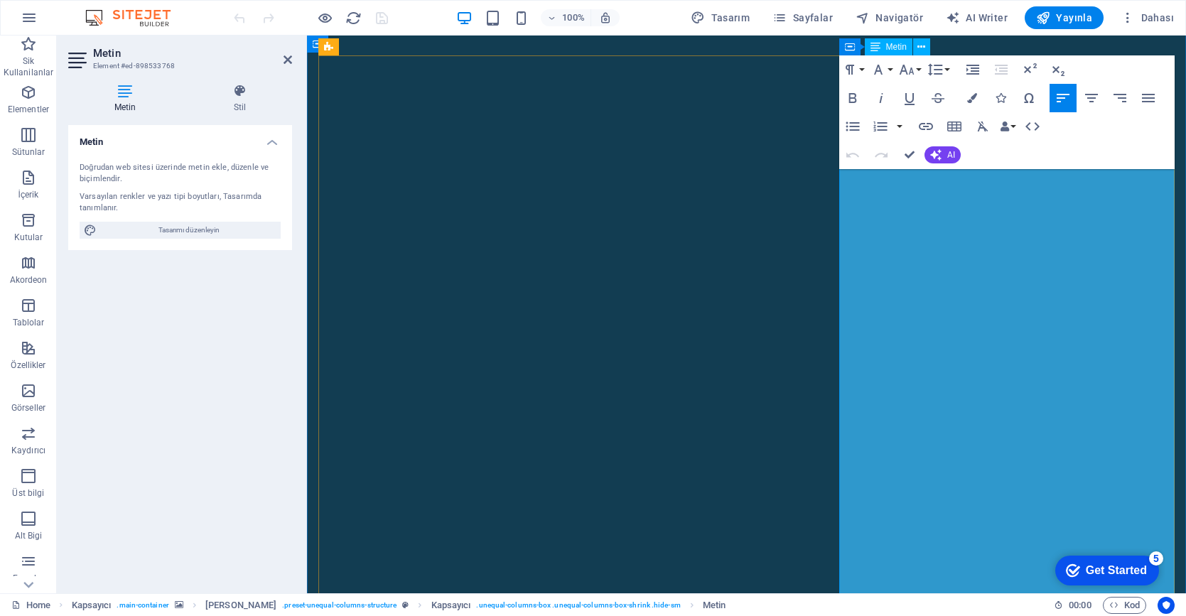
scroll to position [28, 0]
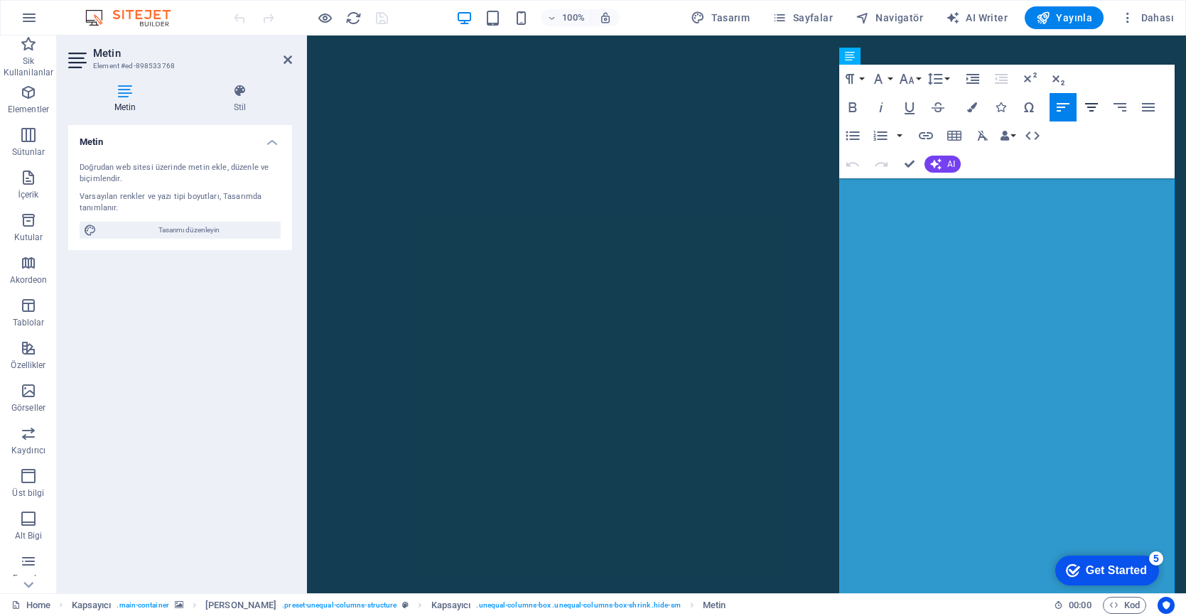
click at [1091, 105] on icon "button" at bounding box center [1091, 107] width 17 height 17
click at [972, 109] on icon "button" at bounding box center [972, 107] width 10 height 10
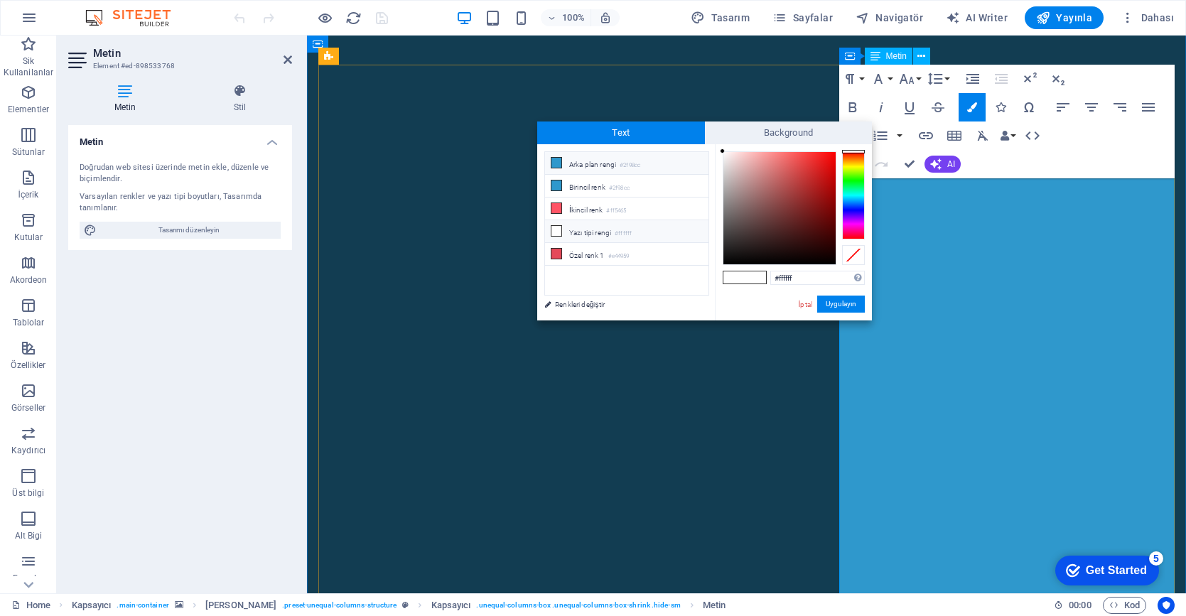
click at [610, 166] on li "Arka plan rengi #2f98cc" at bounding box center [626, 163] width 163 height 23
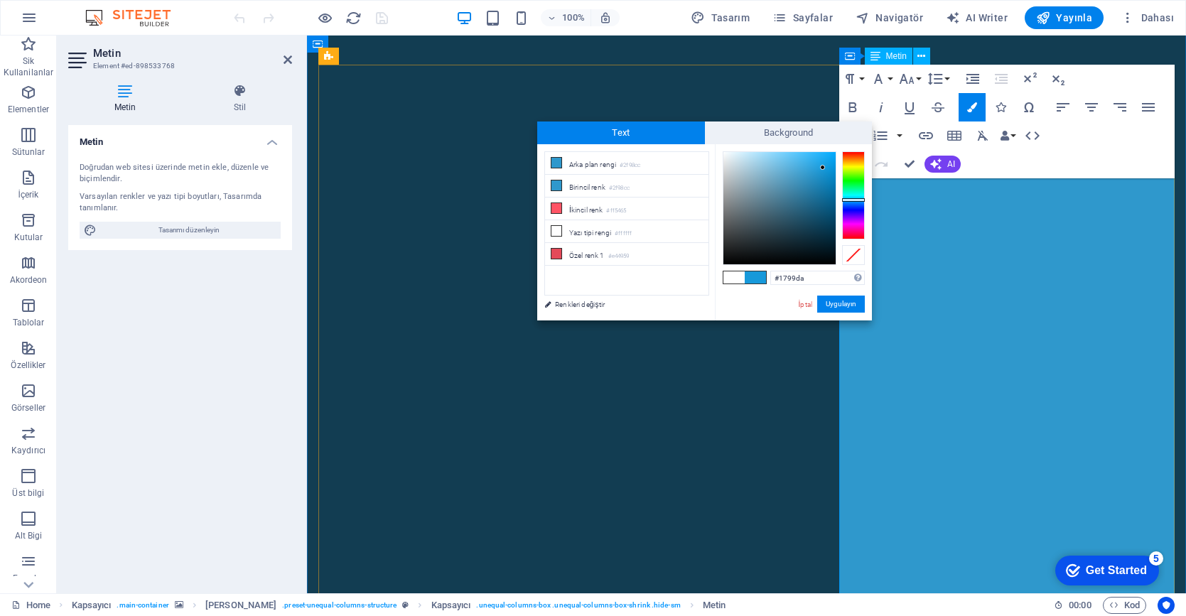
drag, startPoint x: 820, startPoint y: 178, endPoint x: 823, endPoint y: 168, distance: 10.3
click at [823, 168] on div at bounding box center [779, 208] width 112 height 112
type input "#2698d0"
click at [814, 172] on div at bounding box center [779, 208] width 112 height 112
click at [848, 305] on button "Uygulayın" at bounding box center [841, 304] width 48 height 17
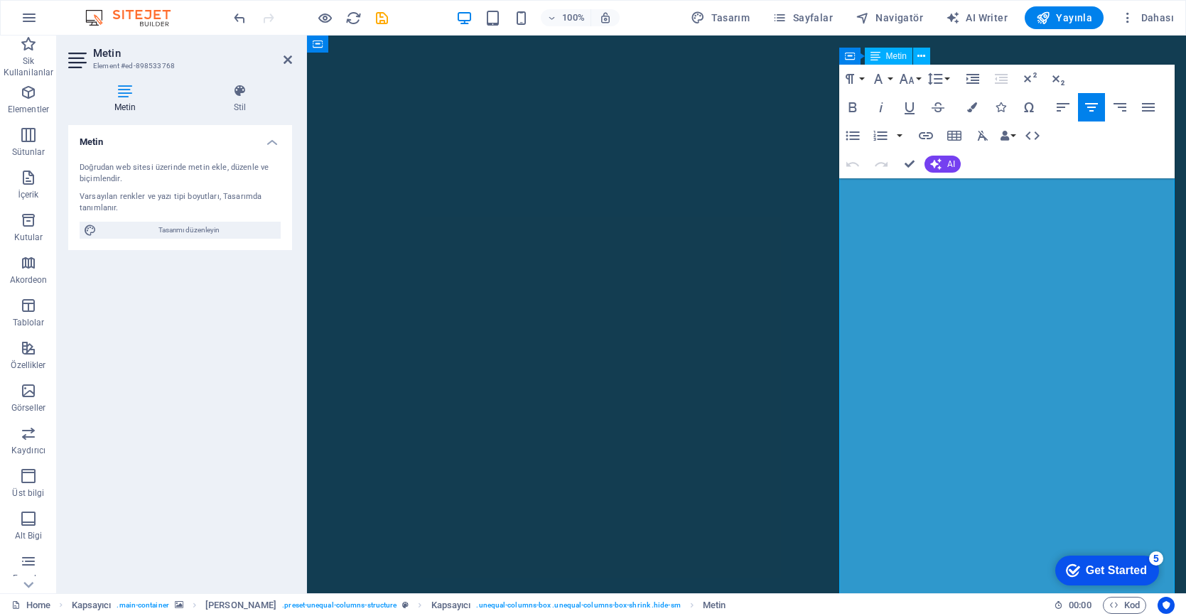
click at [850, 103] on icon "button" at bounding box center [852, 107] width 8 height 10
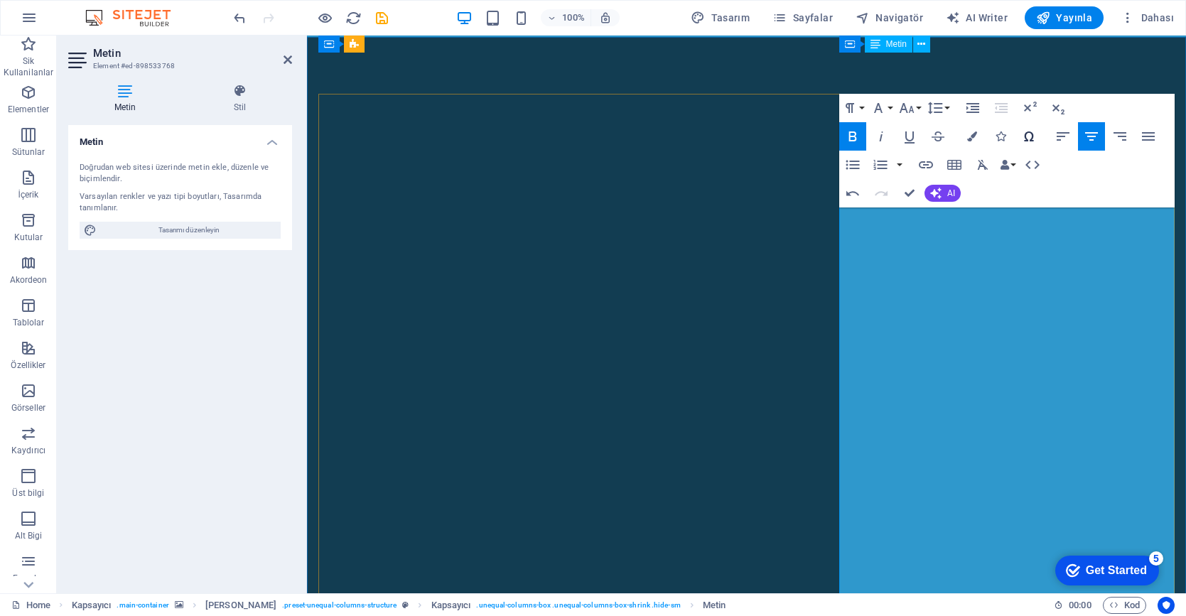
scroll to position [0, 0]
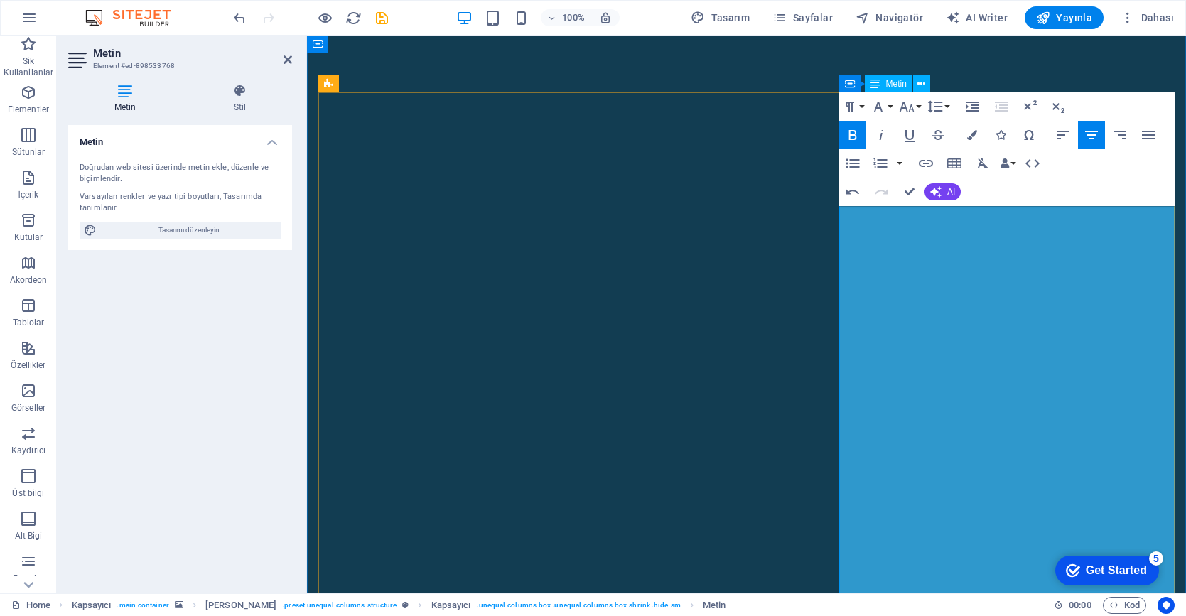
click at [1095, 134] on icon "button" at bounding box center [1091, 135] width 13 height 9
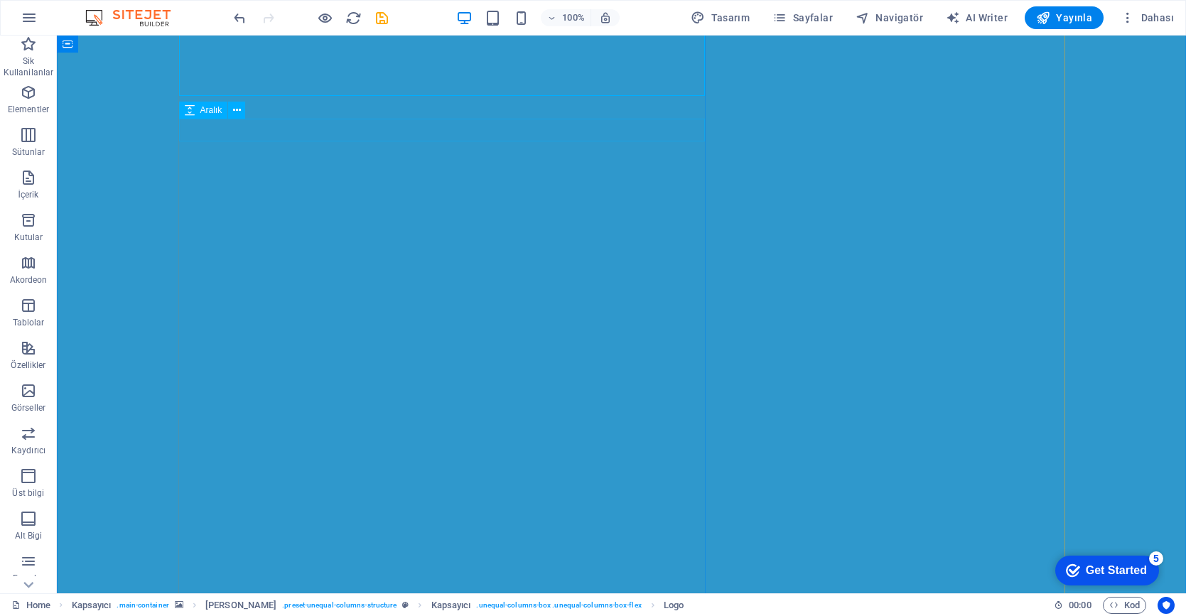
scroll to position [126, 0]
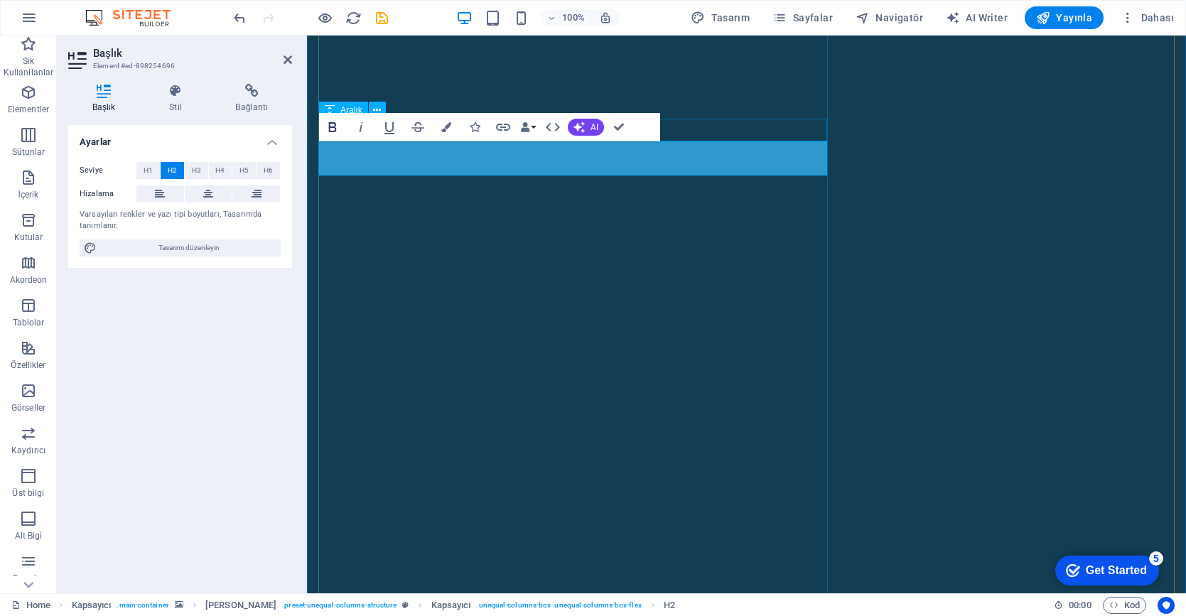
click at [330, 124] on icon "button" at bounding box center [332, 127] width 17 height 17
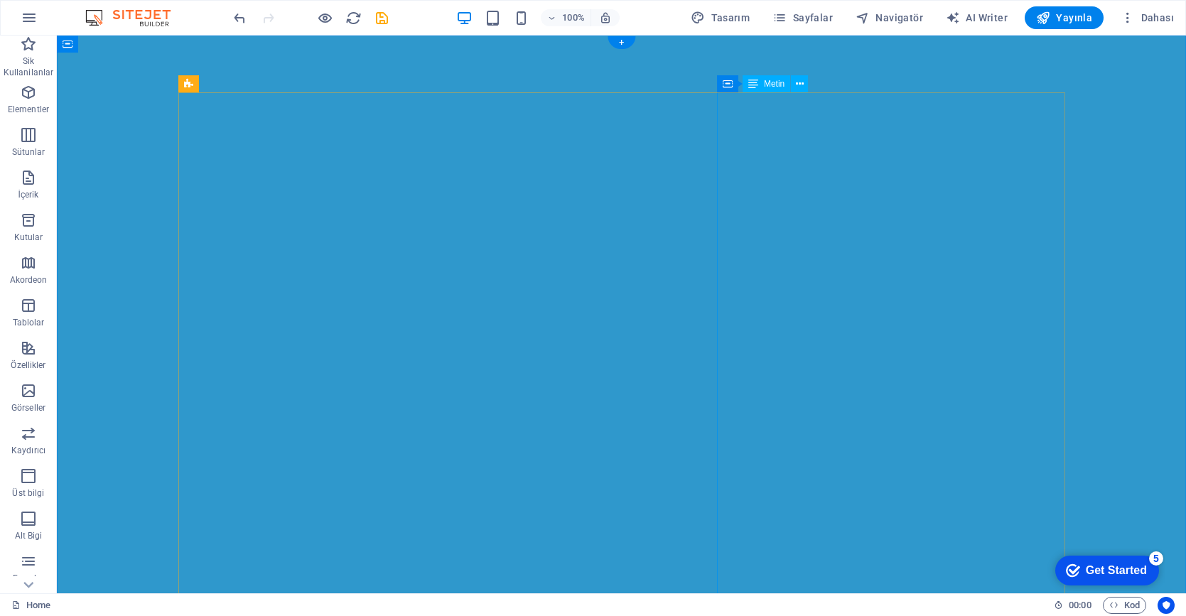
scroll to position [0, 0]
click at [1058, 23] on span "Yayınla" at bounding box center [1064, 18] width 56 height 14
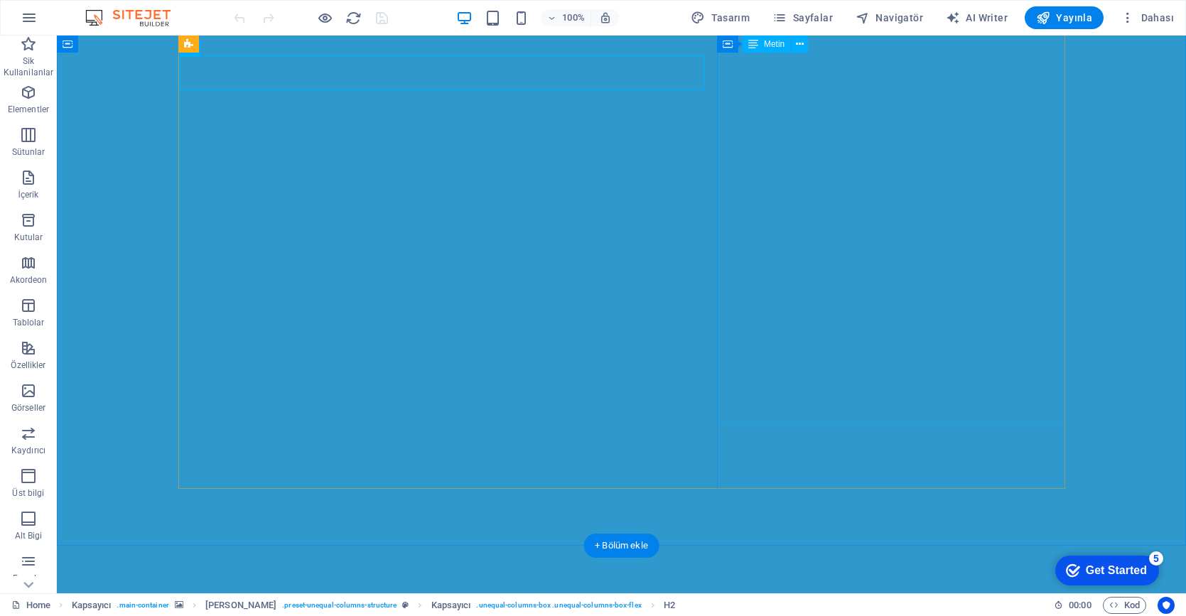
scroll to position [484, 0]
click at [1069, 21] on span "Yayınla" at bounding box center [1064, 18] width 56 height 14
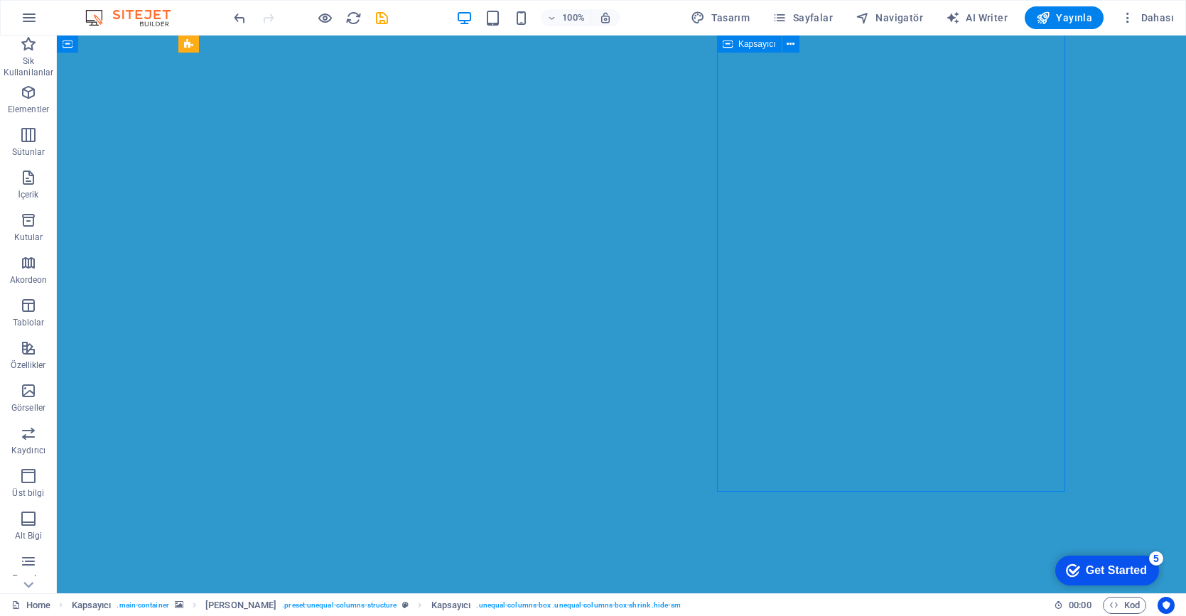
scroll to position [857, 0]
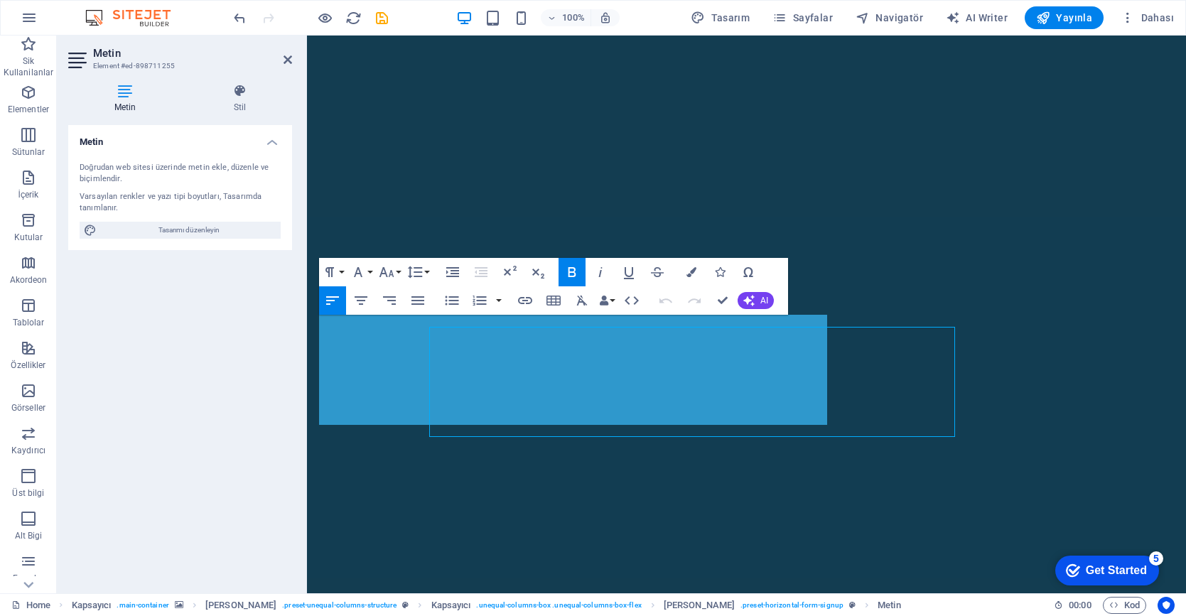
scroll to position [735, 0]
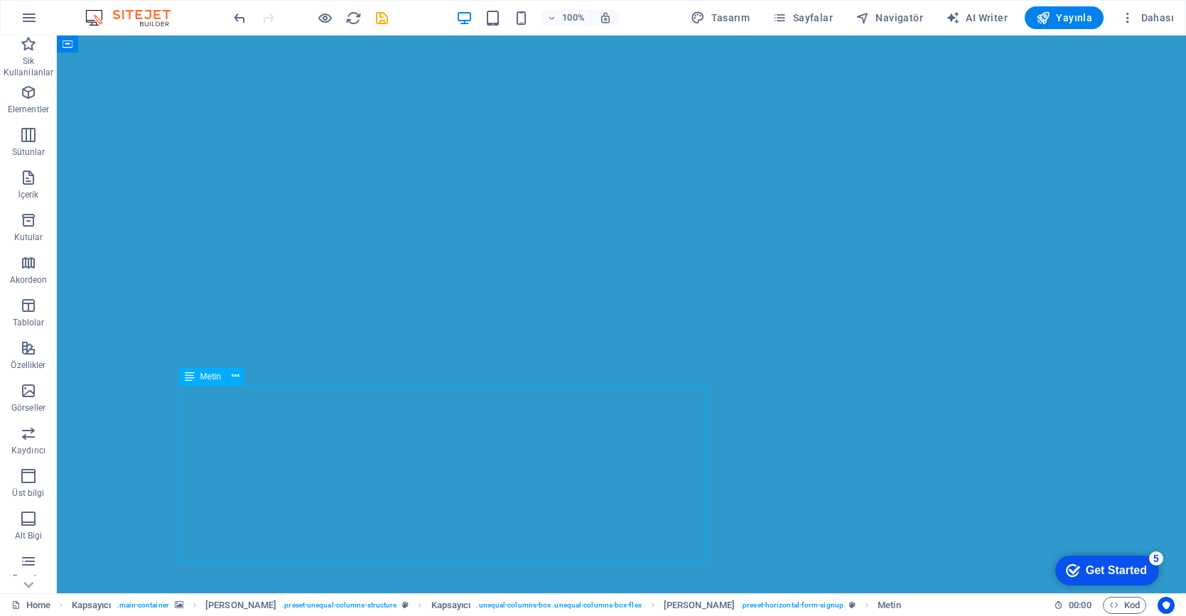
scroll to position [805, 0]
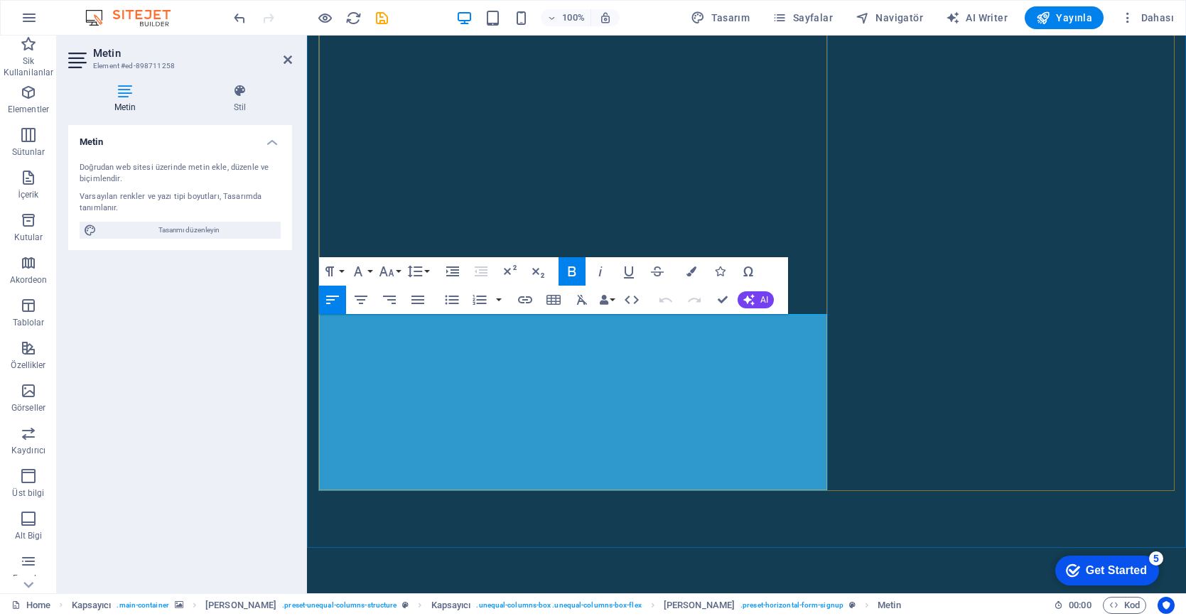
scroll to position [845, 0]
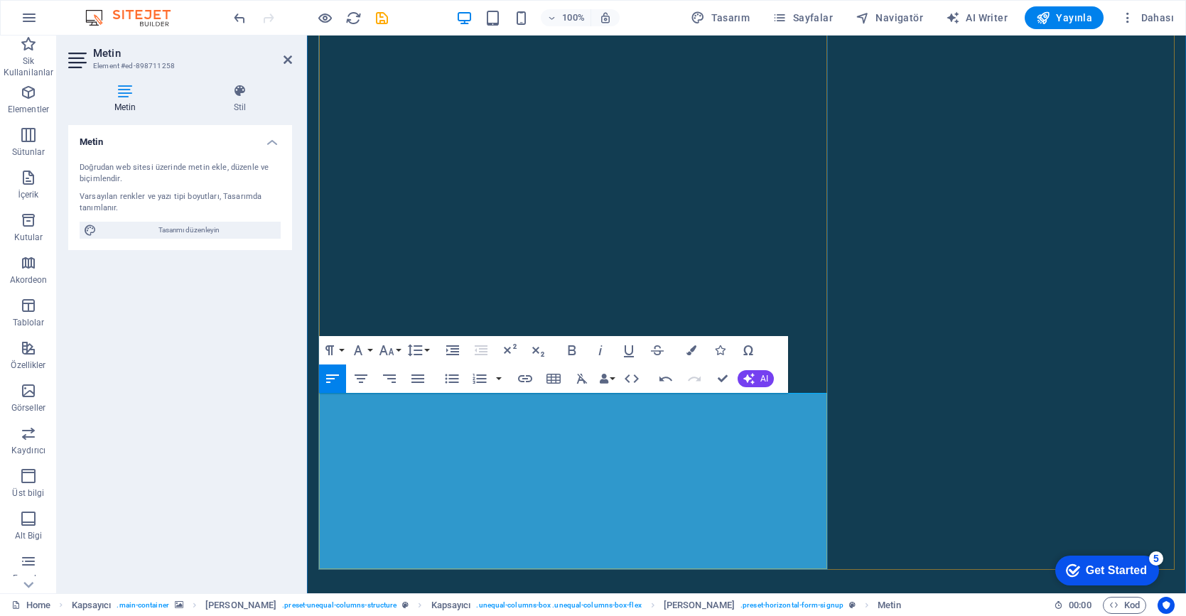
scroll to position [767, 0]
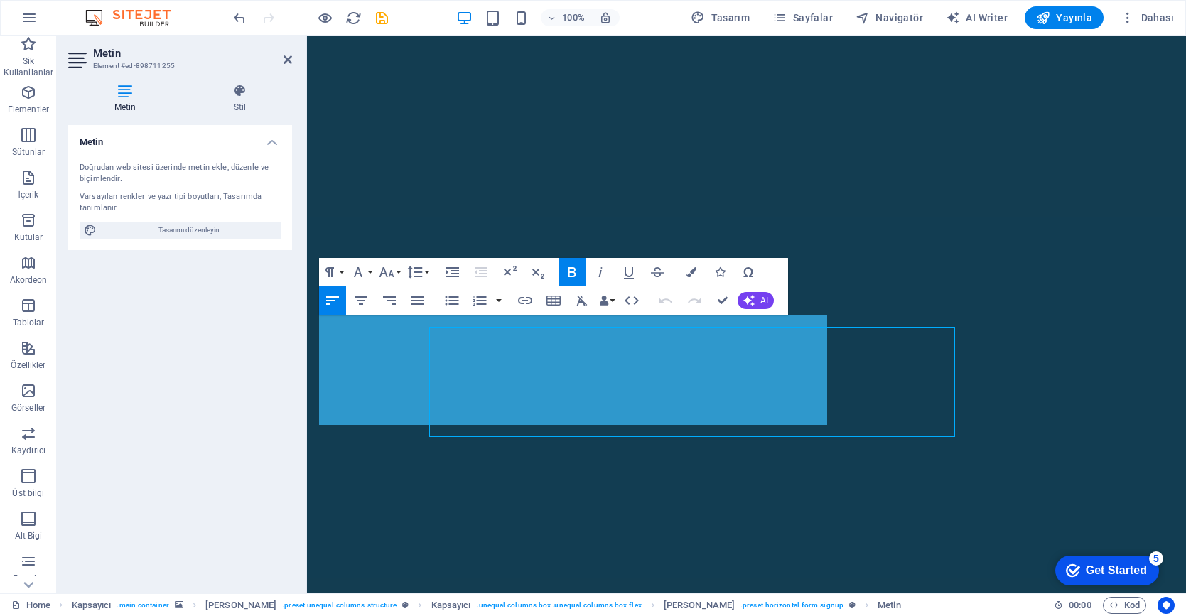
scroll to position [735, 0]
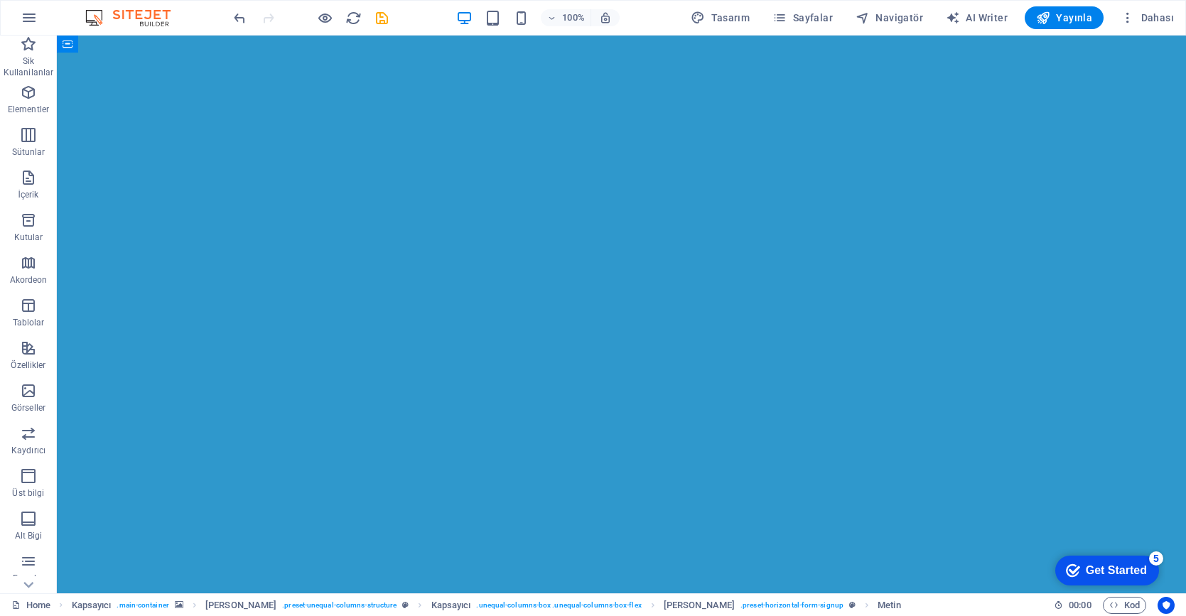
scroll to position [6, 0]
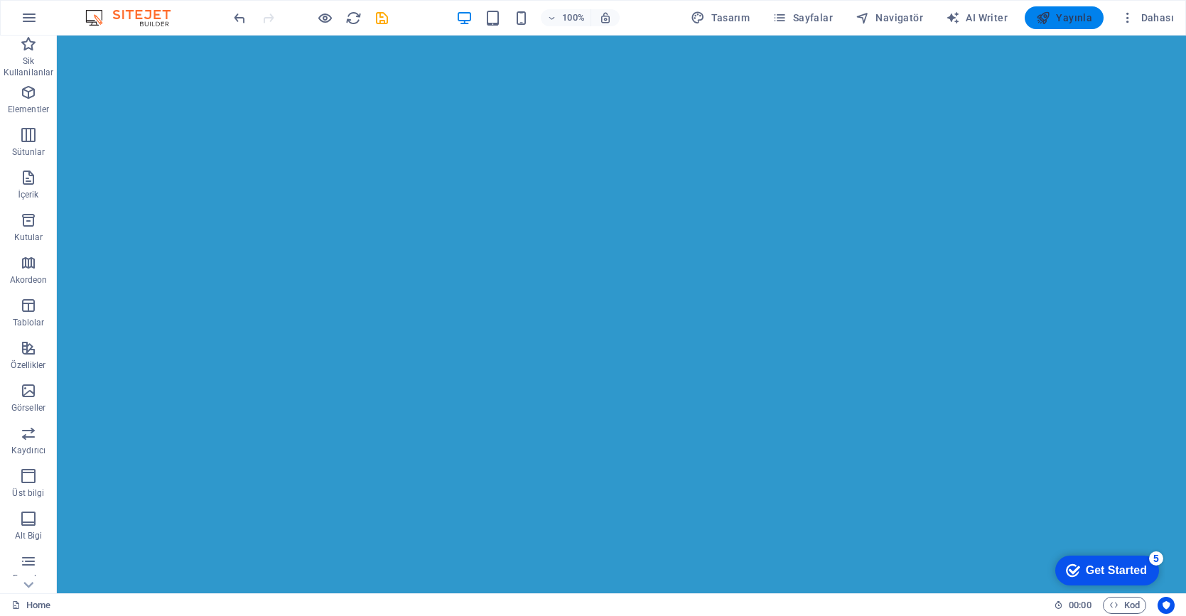
click at [1072, 16] on span "Yayınla" at bounding box center [1064, 18] width 56 height 14
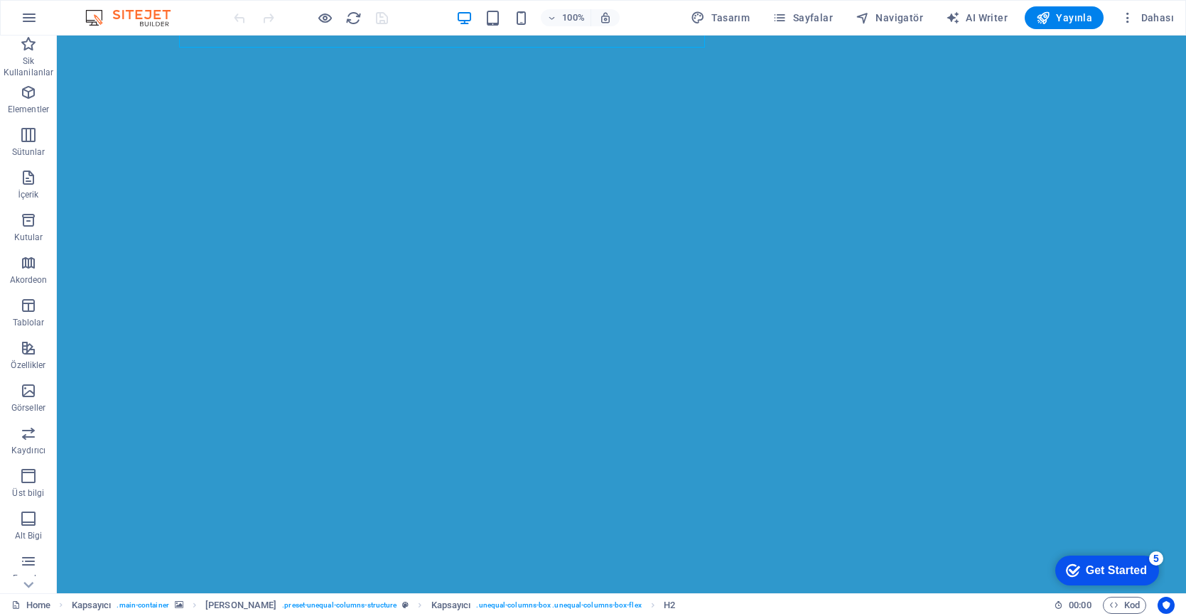
scroll to position [529, 0]
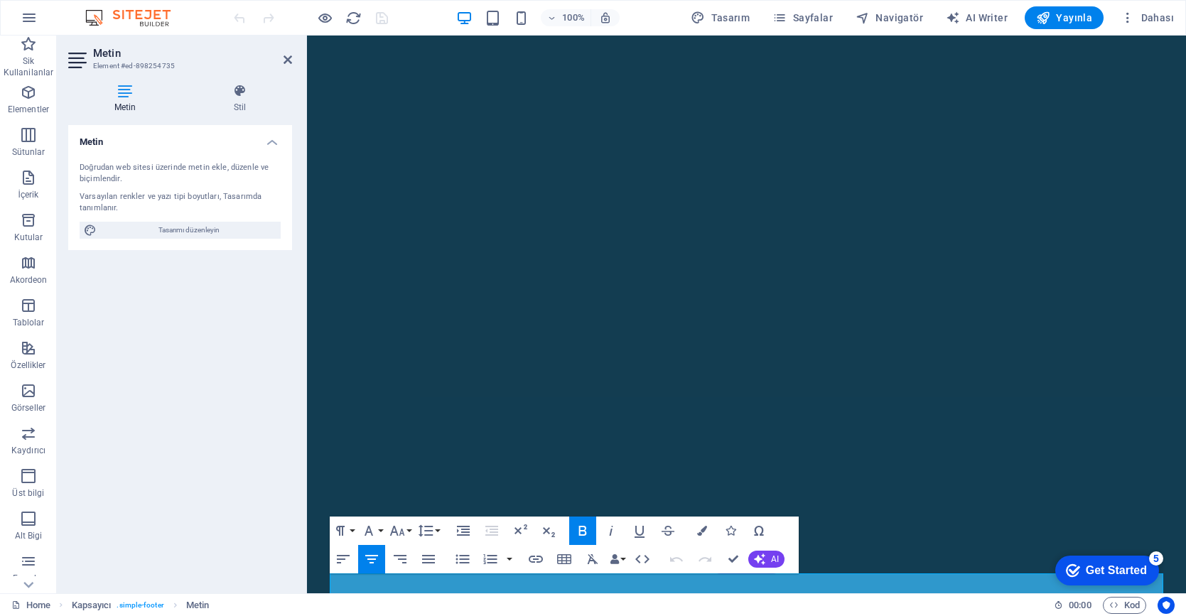
scroll to position [515, 0]
click at [656, 570] on div "Paragraph Format Normal Heading 1 Heading 2 Heading 3 Heading 4 Heading 5 Headi…" at bounding box center [564, 544] width 469 height 57
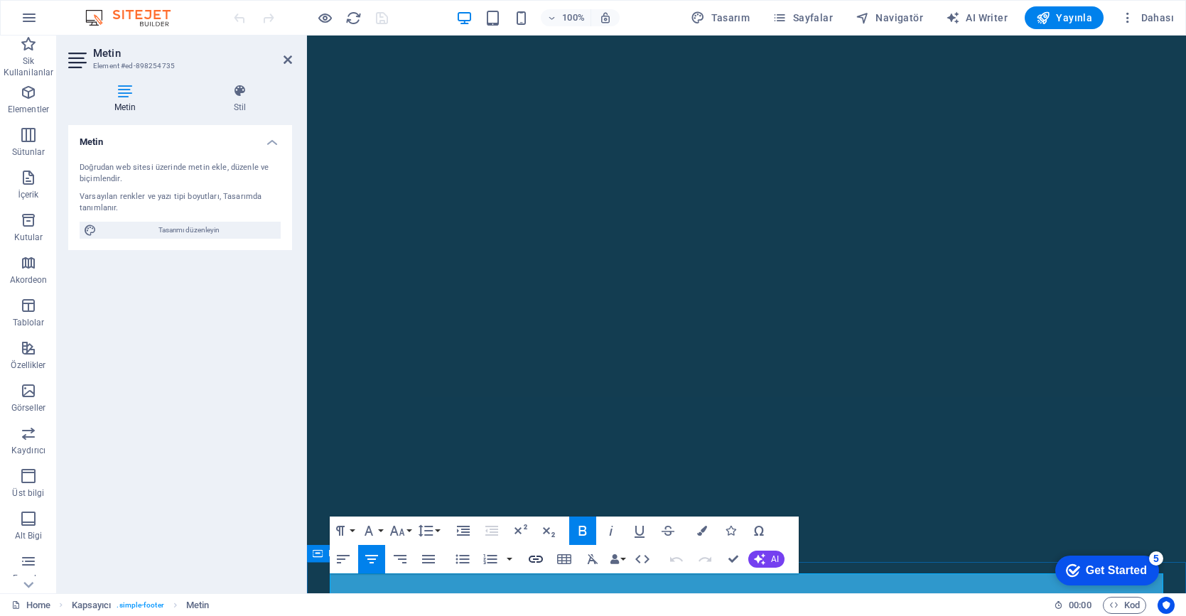
click at [541, 555] on icon "button" at bounding box center [535, 559] width 17 height 17
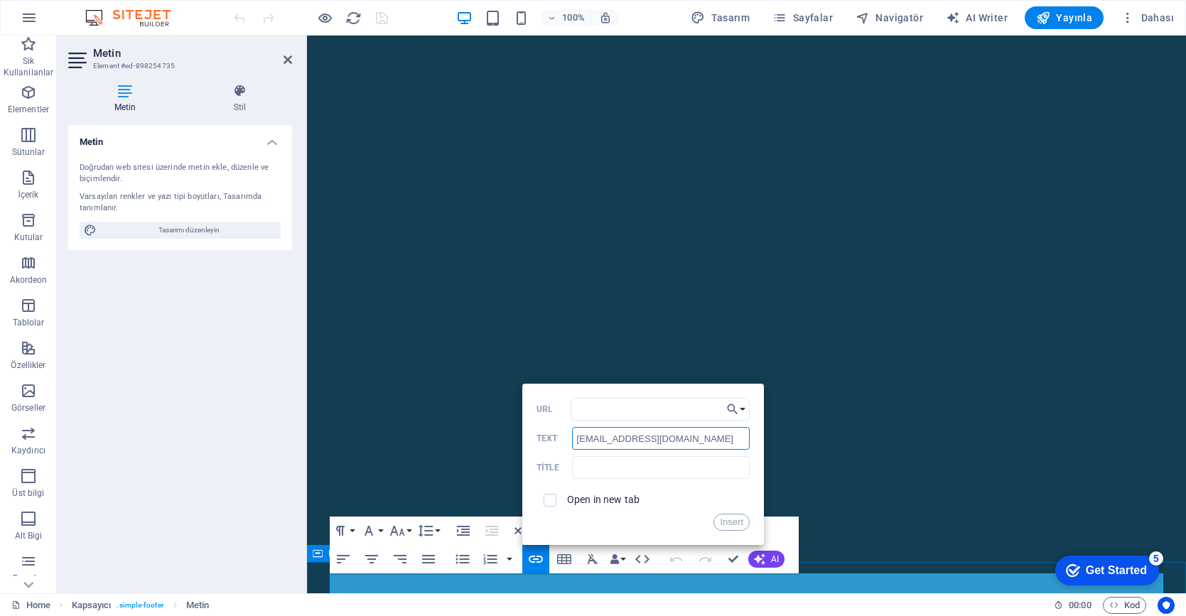
click at [695, 440] on input "[EMAIL_ADDRESS][DOMAIN_NAME]" at bounding box center [661, 438] width 178 height 23
click at [661, 407] on input "URL" at bounding box center [659, 409] width 179 height 23
paste input "[EMAIL_ADDRESS][DOMAIN_NAME]"
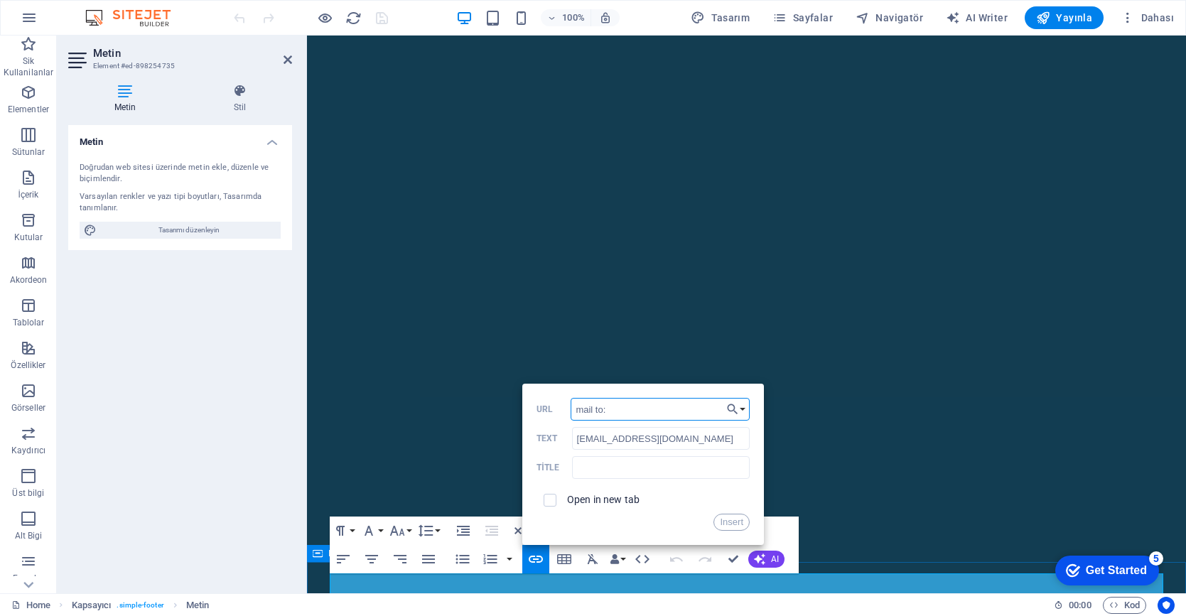
type input "mail to:[EMAIL_ADDRESS][DOMAIN_NAME]"
click at [726, 524] on button "Insert" at bounding box center [731, 522] width 36 height 17
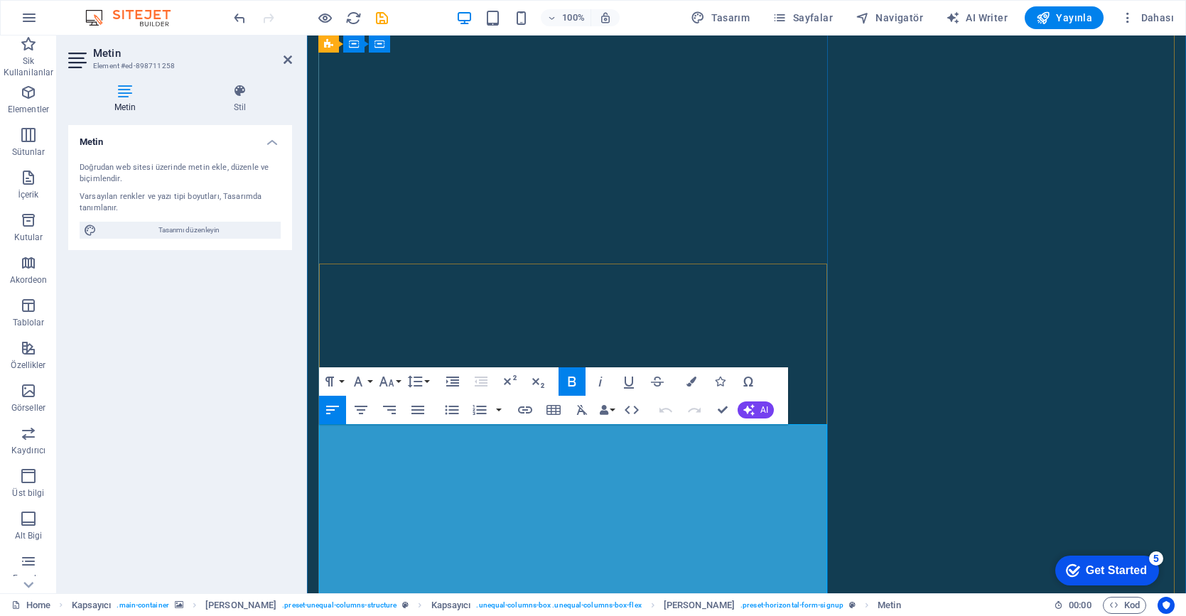
drag, startPoint x: 438, startPoint y: 484, endPoint x: 322, endPoint y: 479, distance: 115.9
click at [529, 408] on icon "button" at bounding box center [525, 409] width 14 height 7
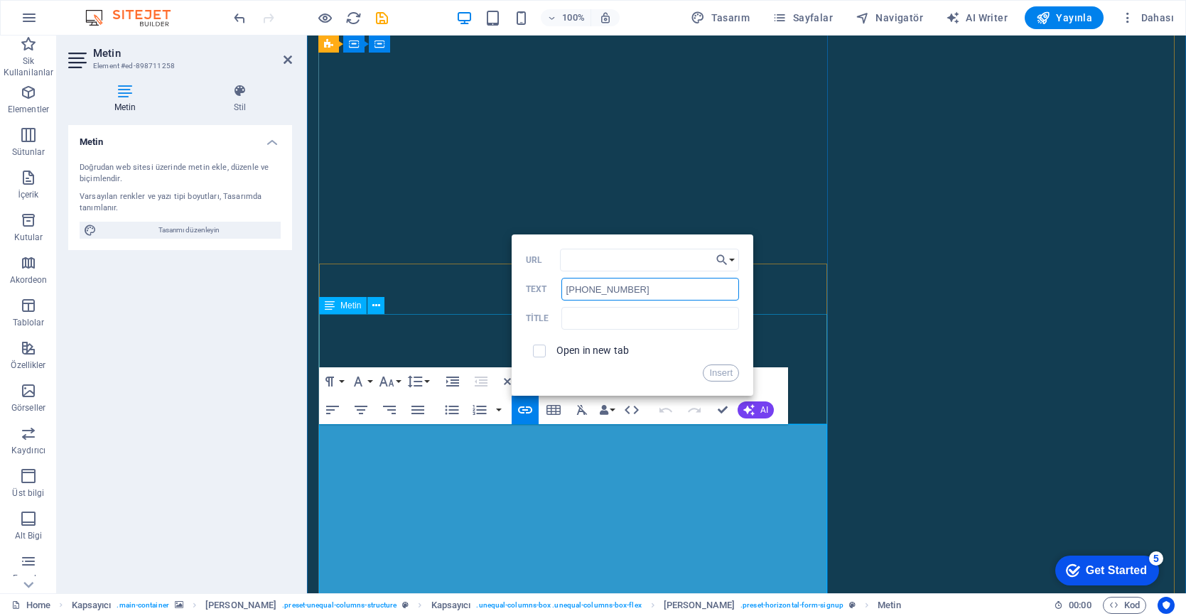
click at [622, 284] on input "[PHONE_NUMBER]" at bounding box center [650, 289] width 178 height 23
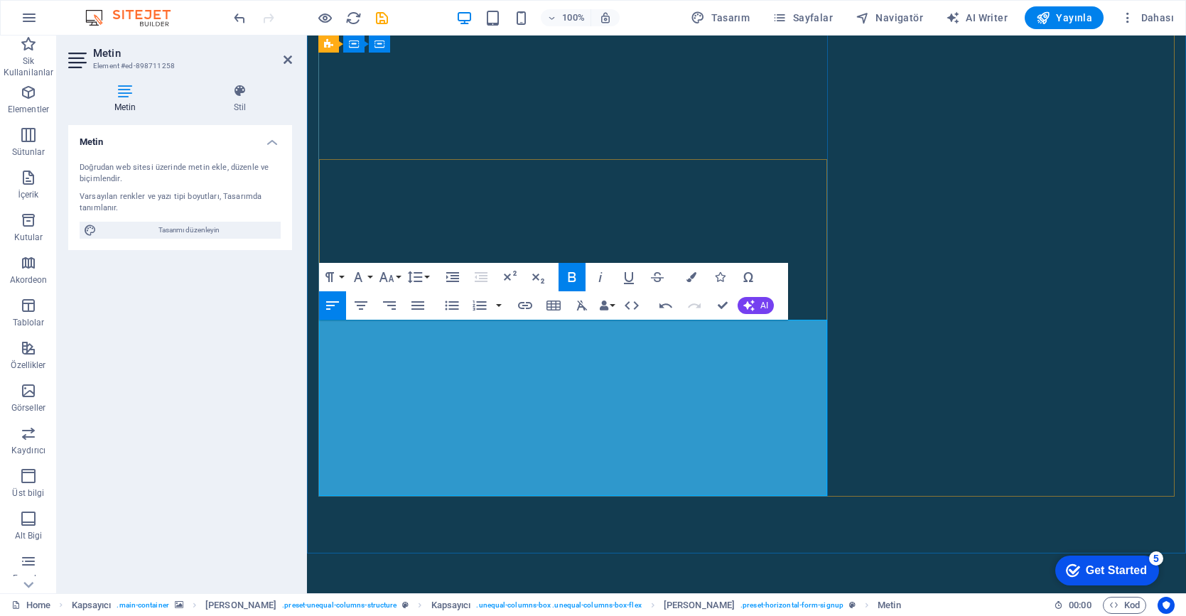
scroll to position [524, 0]
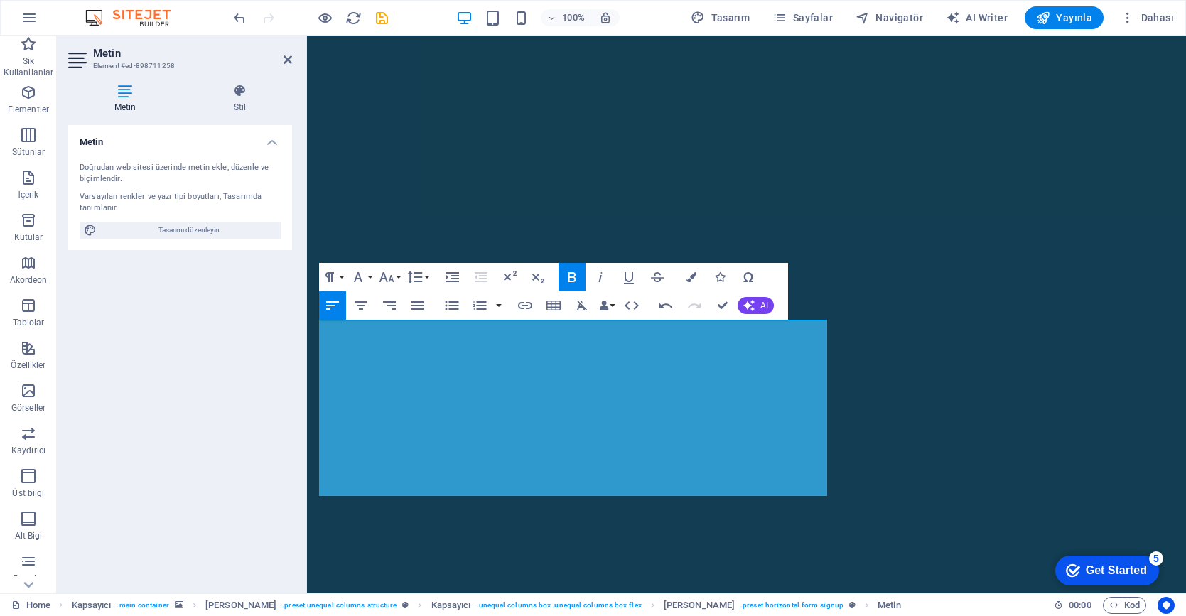
drag, startPoint x: 440, startPoint y: 378, endPoint x: 310, endPoint y: 372, distance: 130.1
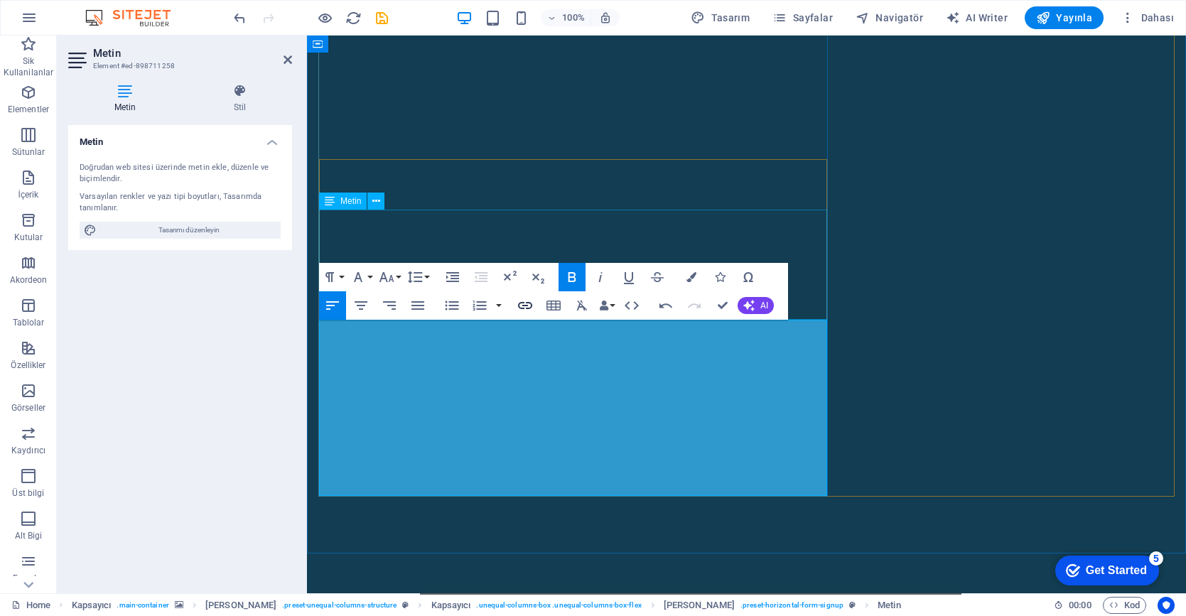
type input "[PHONE_NUMBER]"
click at [527, 303] on icon "button" at bounding box center [525, 305] width 14 height 7
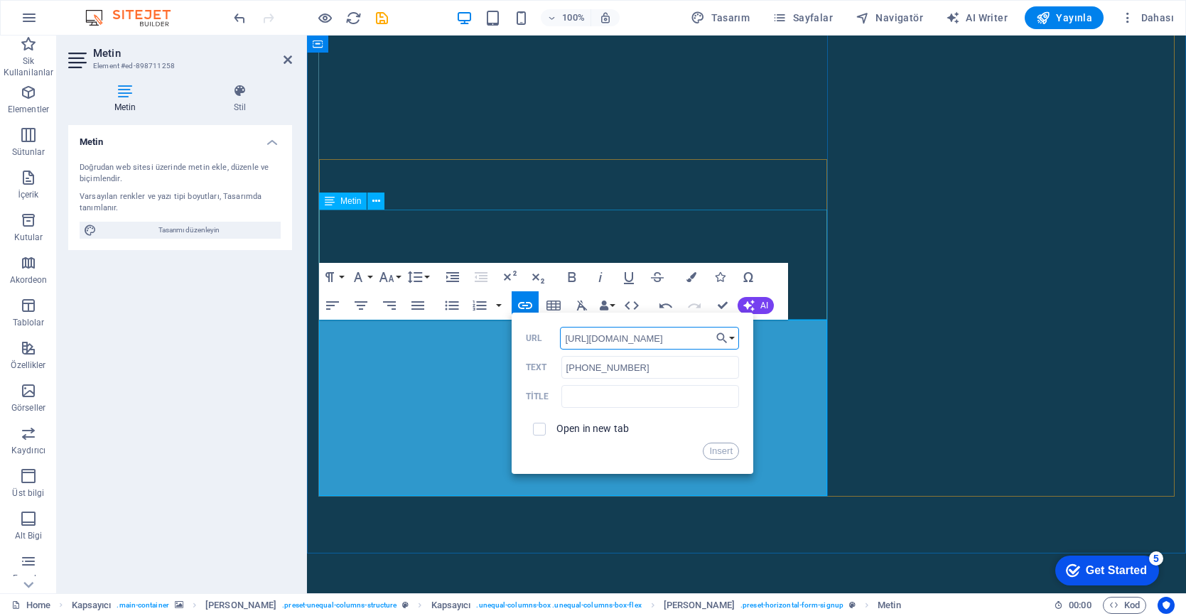
type input "[URL][DOMAIN_NAME]"
click at [607, 426] on label "Open in new tab" at bounding box center [592, 428] width 72 height 11
click at [722, 449] on button "Insert" at bounding box center [721, 451] width 36 height 17
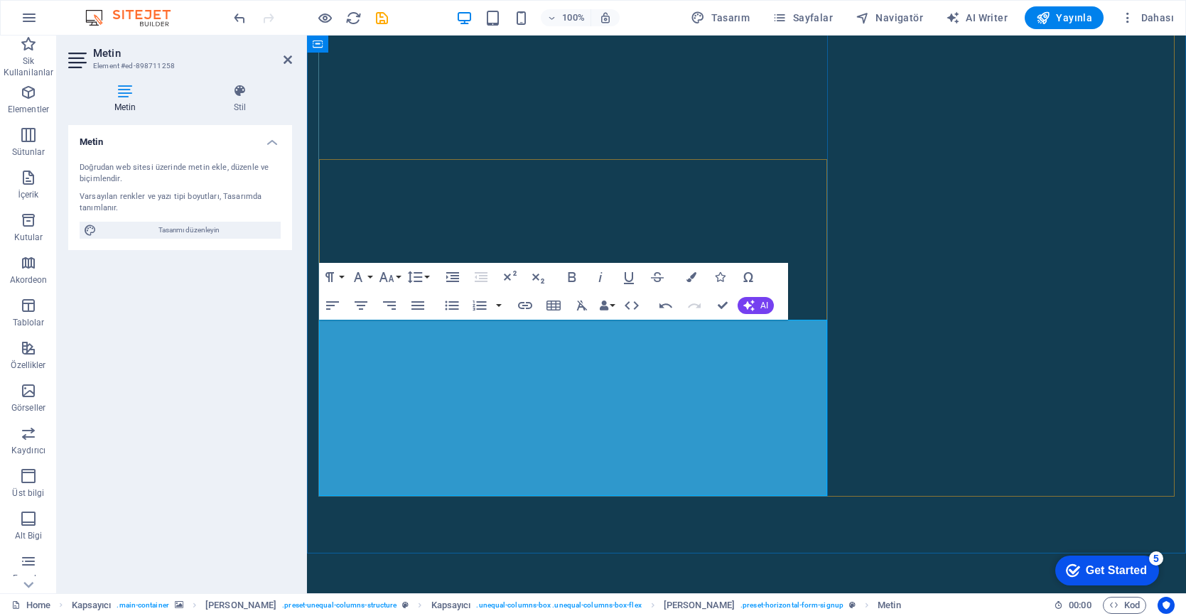
drag, startPoint x: 448, startPoint y: 463, endPoint x: 316, endPoint y: 463, distance: 131.4
type input "[PHONE_NUMBER]"
click at [522, 305] on icon "button" at bounding box center [525, 305] width 14 height 7
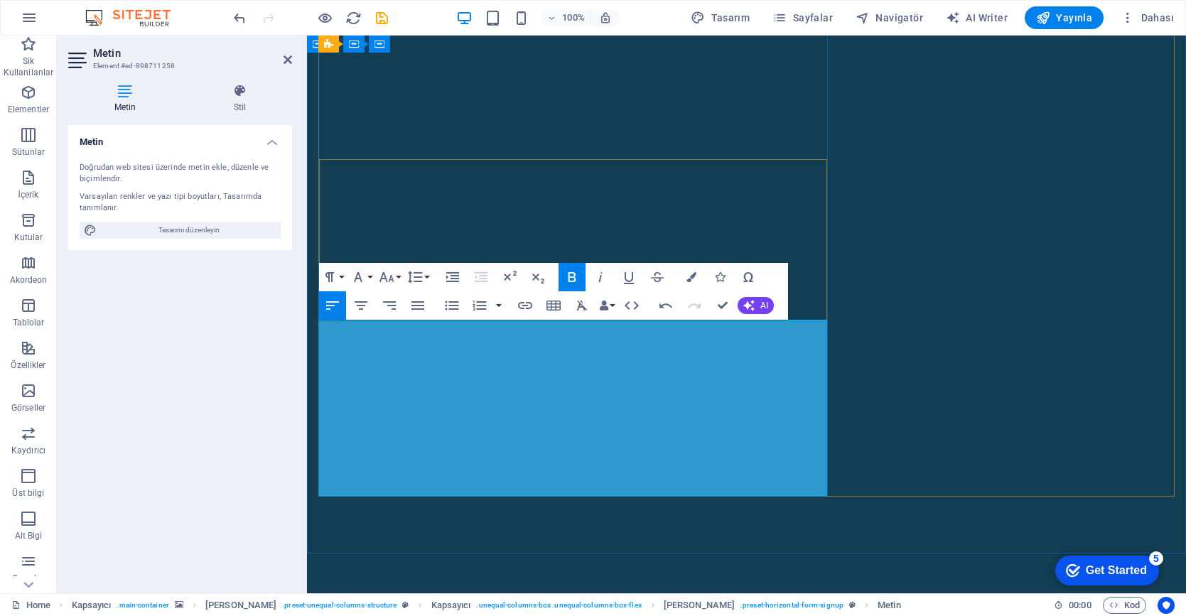
drag, startPoint x: 446, startPoint y: 466, endPoint x: 316, endPoint y: 465, distance: 130.0
click at [524, 307] on icon "button" at bounding box center [524, 305] width 17 height 17
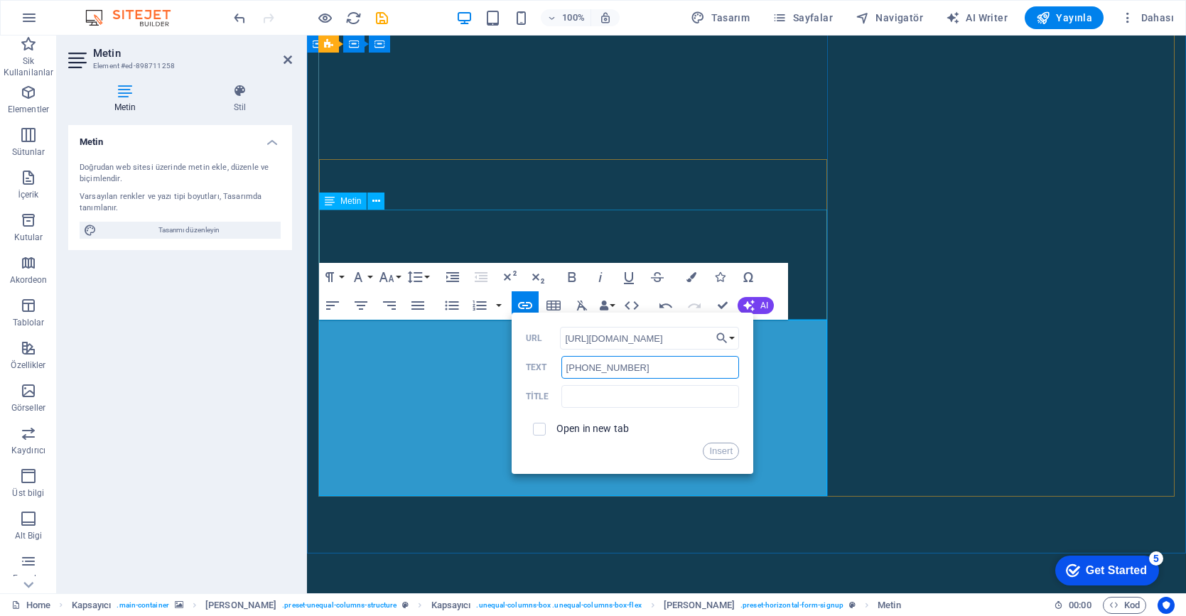
drag, startPoint x: 652, startPoint y: 369, endPoint x: 563, endPoint y: 369, distance: 88.8
click at [563, 369] on input "[PHONE_NUMBER]" at bounding box center [650, 367] width 178 height 23
click at [680, 335] on input "[URL][DOMAIN_NAME]" at bounding box center [649, 338] width 179 height 23
paste input "[PHONE_NUMBER]"
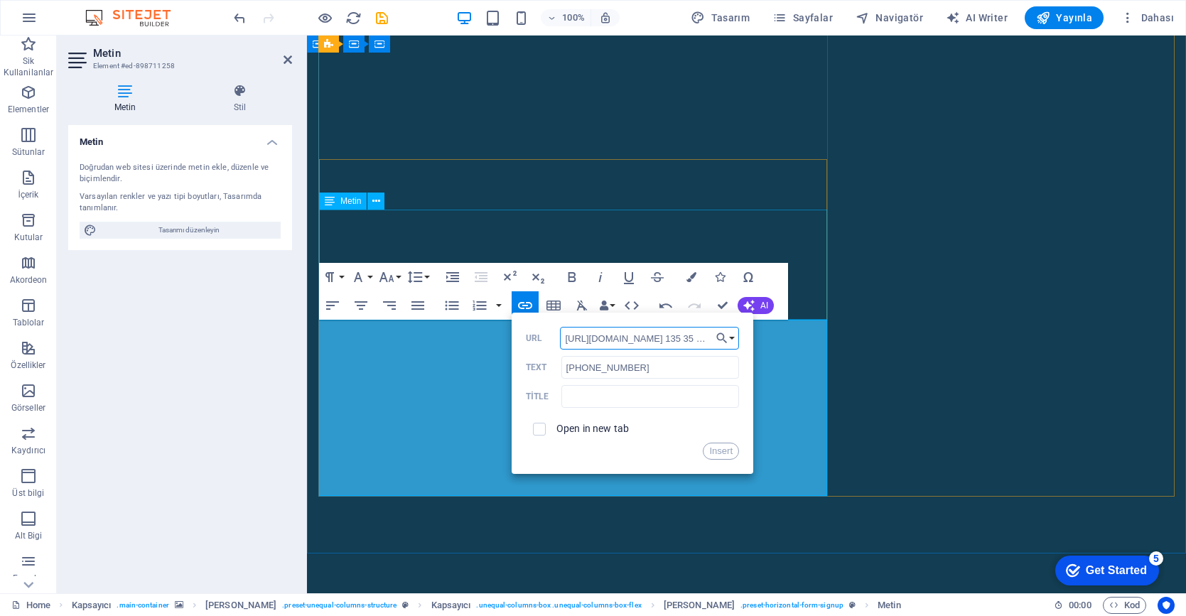
click at [678, 337] on input "[URL][DOMAIN_NAME] 135 35 161718" at bounding box center [649, 338] width 179 height 23
type input "[URL][DOMAIN_NAME]"
click at [710, 450] on button "Insert" at bounding box center [721, 451] width 36 height 17
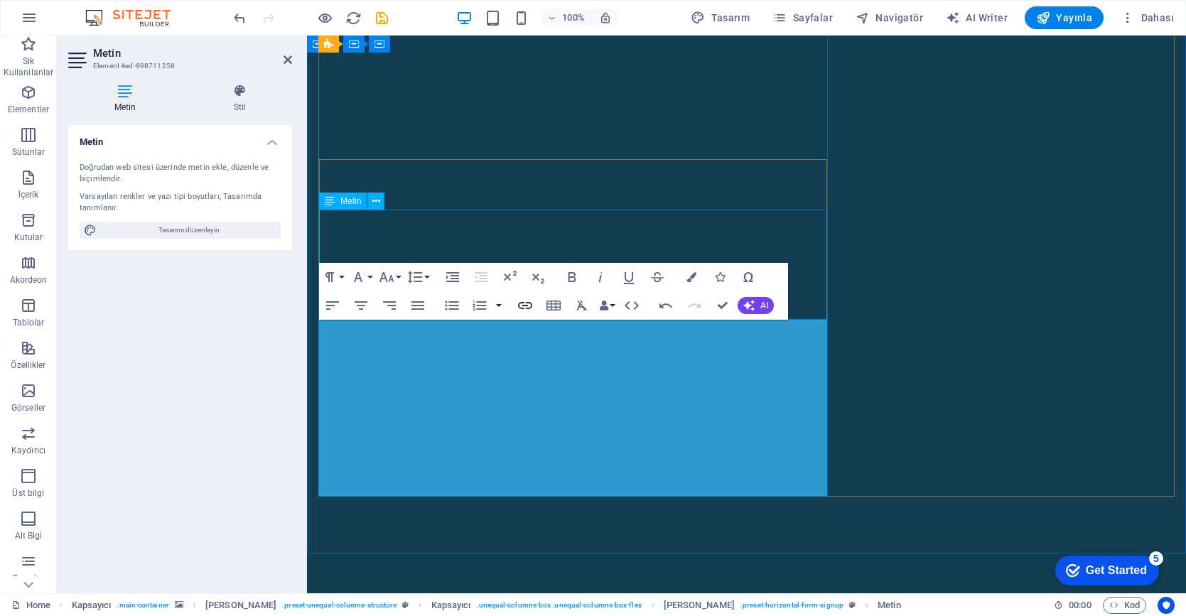
click at [529, 310] on icon "button" at bounding box center [524, 305] width 17 height 17
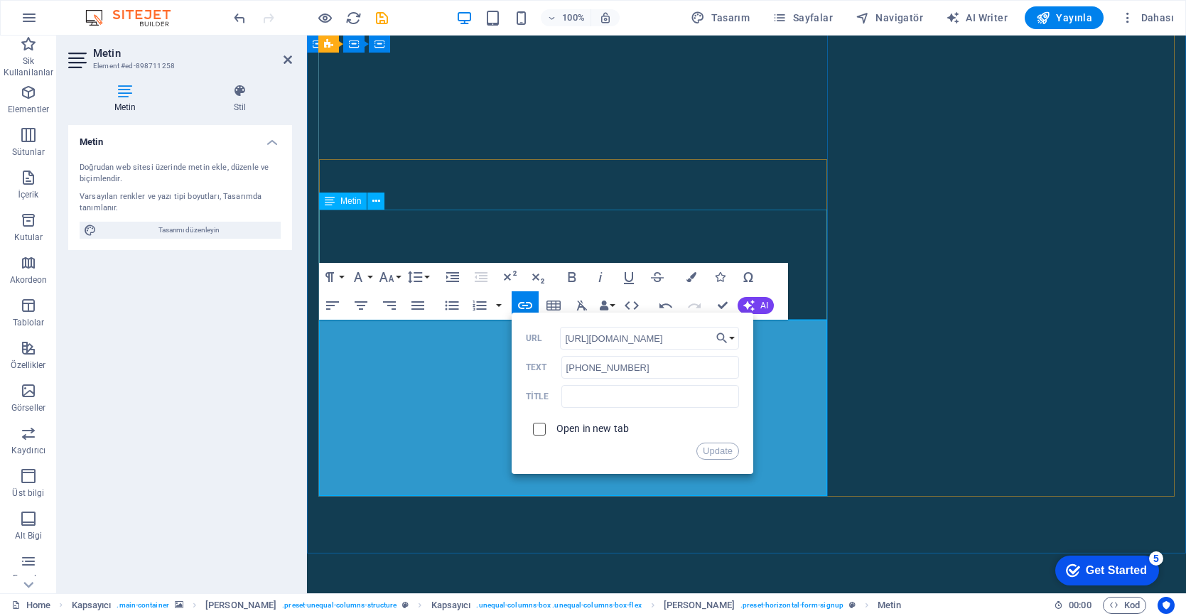
click at [536, 428] on input "checkbox" at bounding box center [537, 427] width 13 height 13
checkbox input "true"
click at [715, 451] on button "Update" at bounding box center [717, 451] width 43 height 17
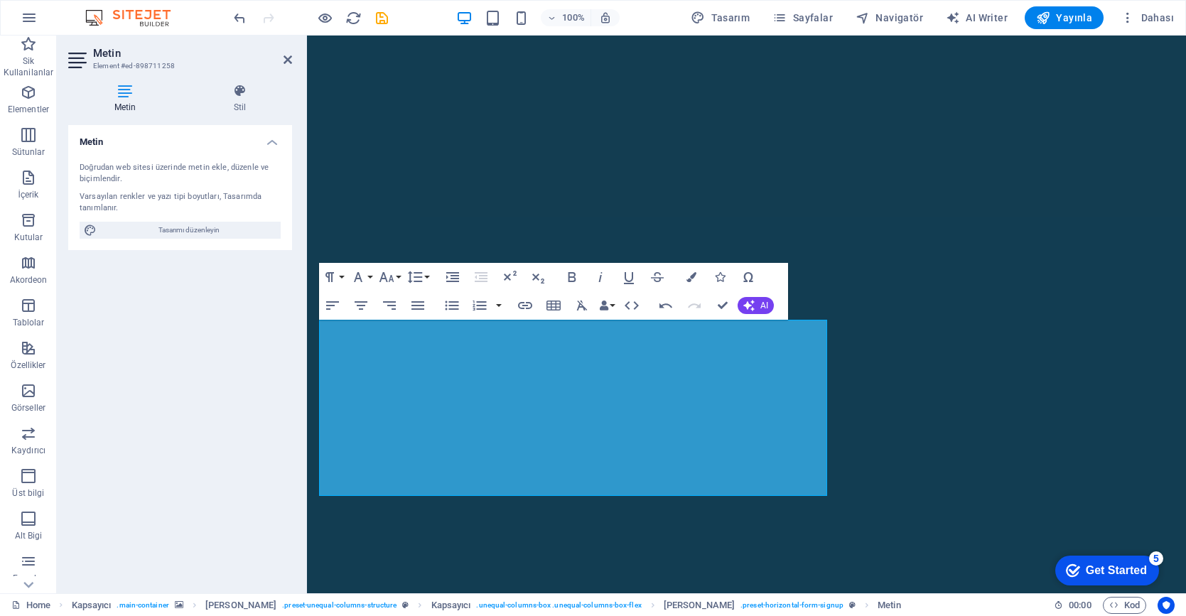
click at [569, 511] on figure at bounding box center [746, 32] width 879 height 1041
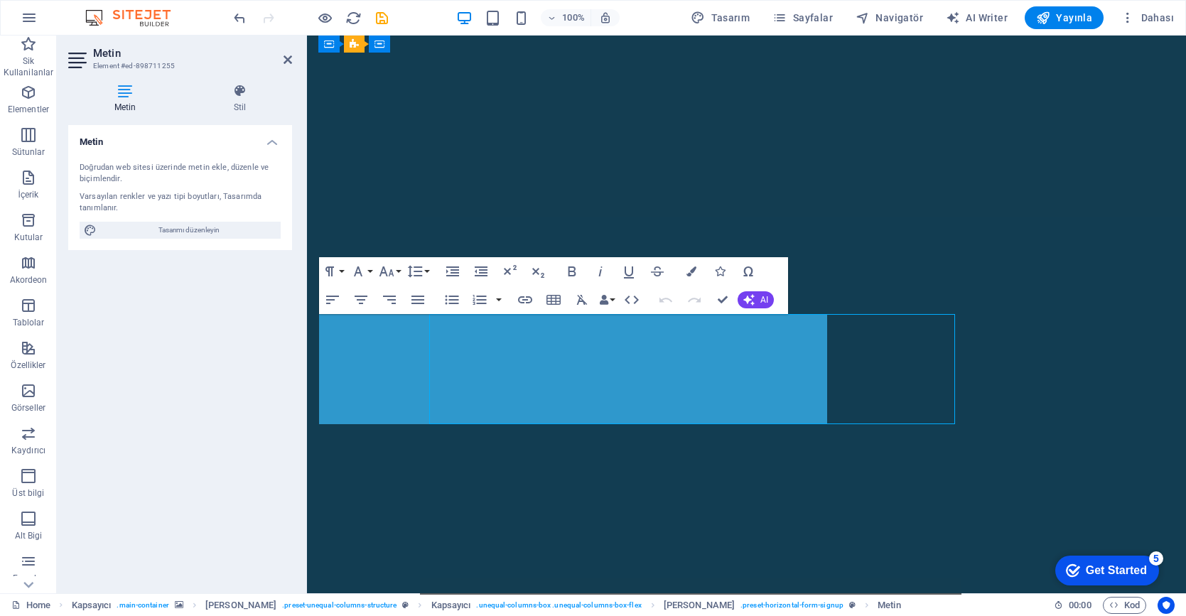
scroll to position [419, 0]
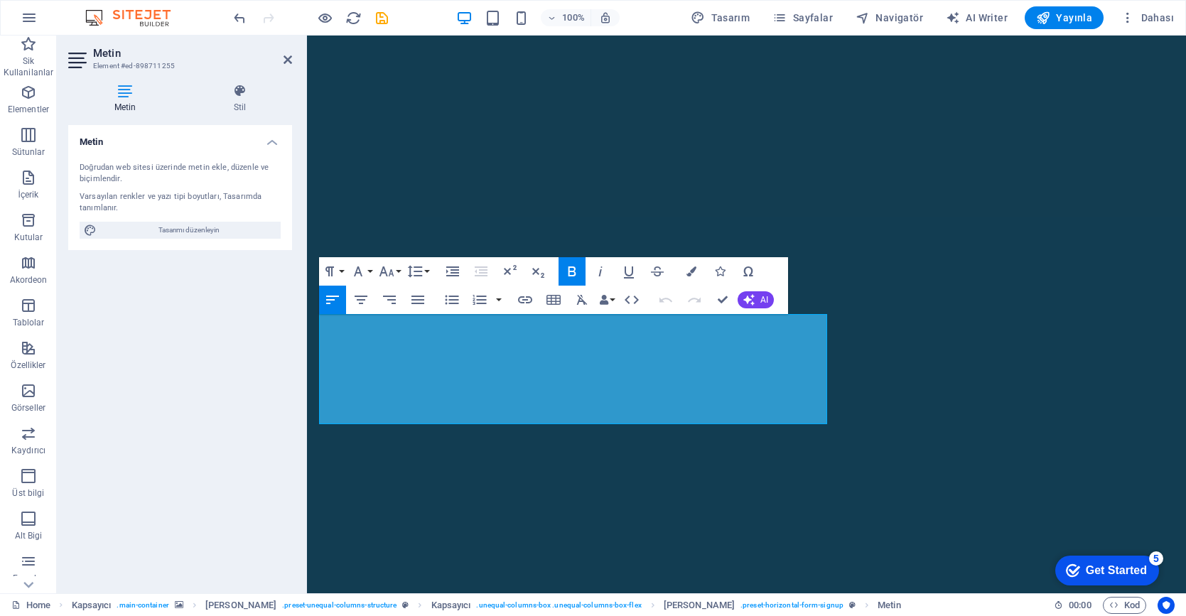
drag, startPoint x: 443, startPoint y: 394, endPoint x: 318, endPoint y: 384, distance: 126.1
click at [529, 297] on icon "button" at bounding box center [525, 299] width 14 height 7
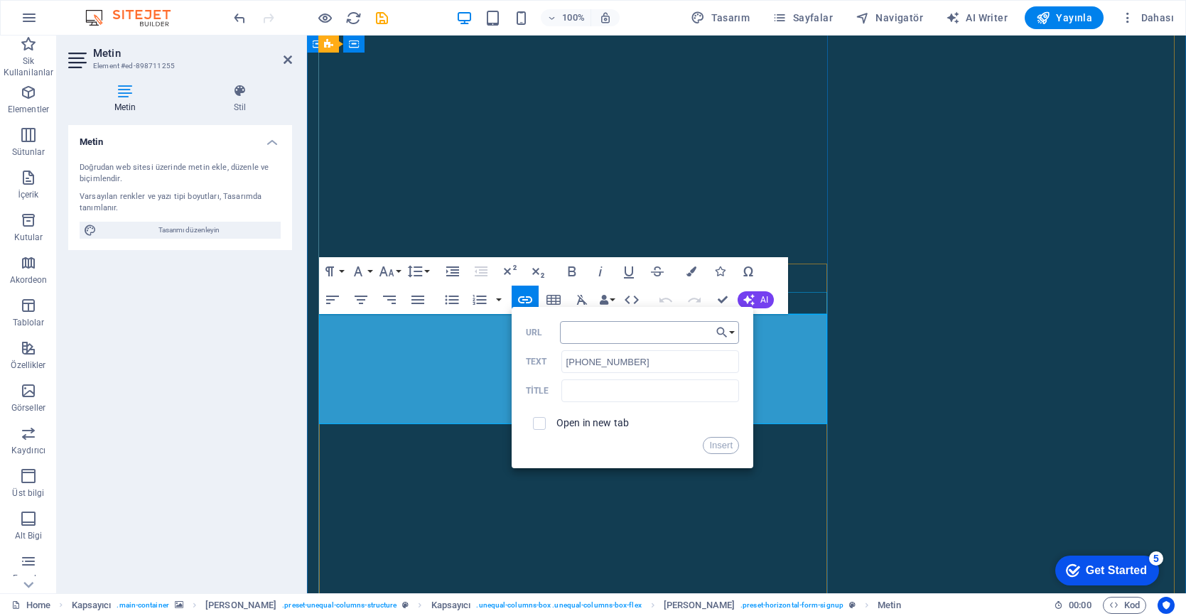
type input "[PHONE_NUMBER]"
click at [631, 363] on input "[PHONE_NUMBER]" at bounding box center [650, 361] width 178 height 23
click at [612, 338] on input "URL" at bounding box center [649, 332] width 179 height 23
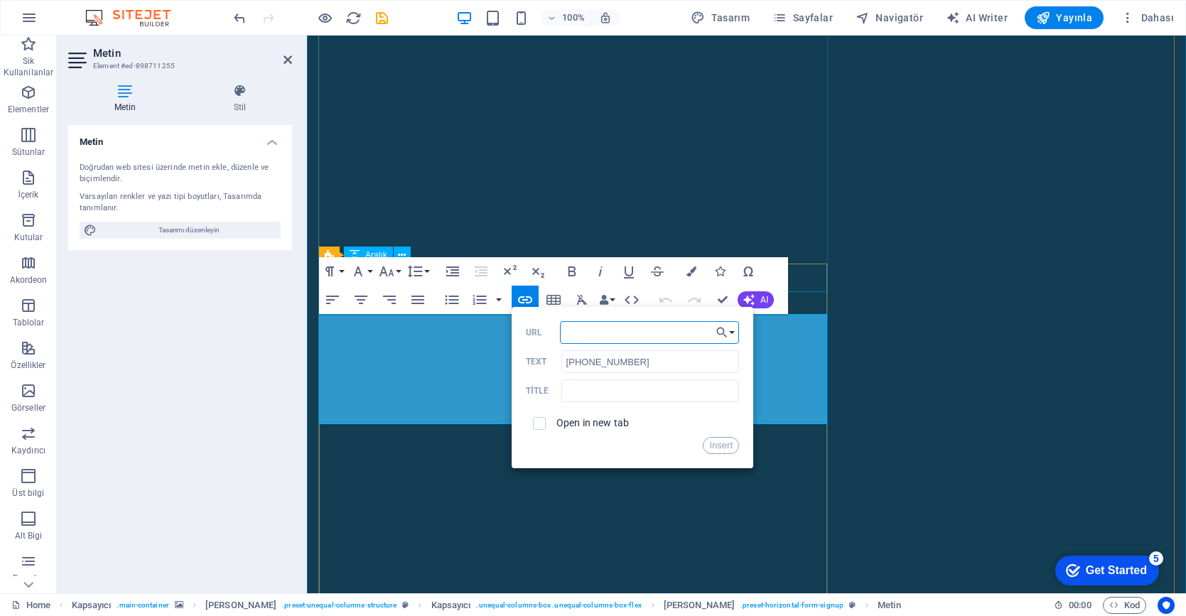
paste input "[URL][DOMAIN_NAME]"
type input "[URL][DOMAIN_NAME]"
click at [555, 428] on div "Open in new tab" at bounding box center [632, 423] width 213 height 27
click at [537, 421] on input "checkbox" at bounding box center [537, 421] width 13 height 13
checkbox input "true"
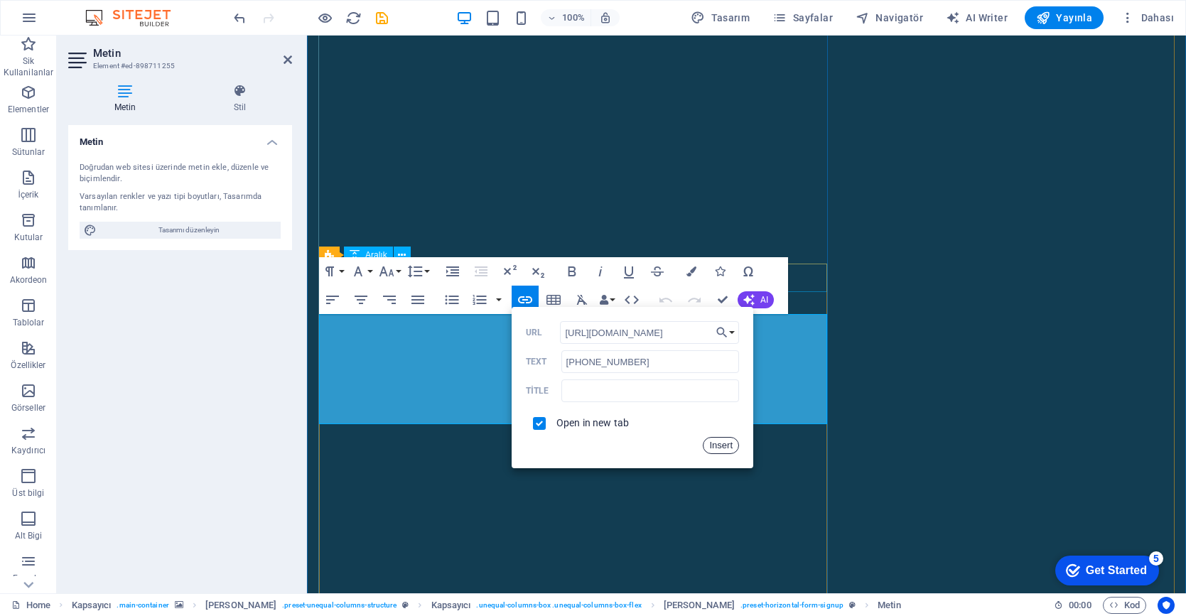
click at [727, 443] on button "Insert" at bounding box center [721, 445] width 36 height 17
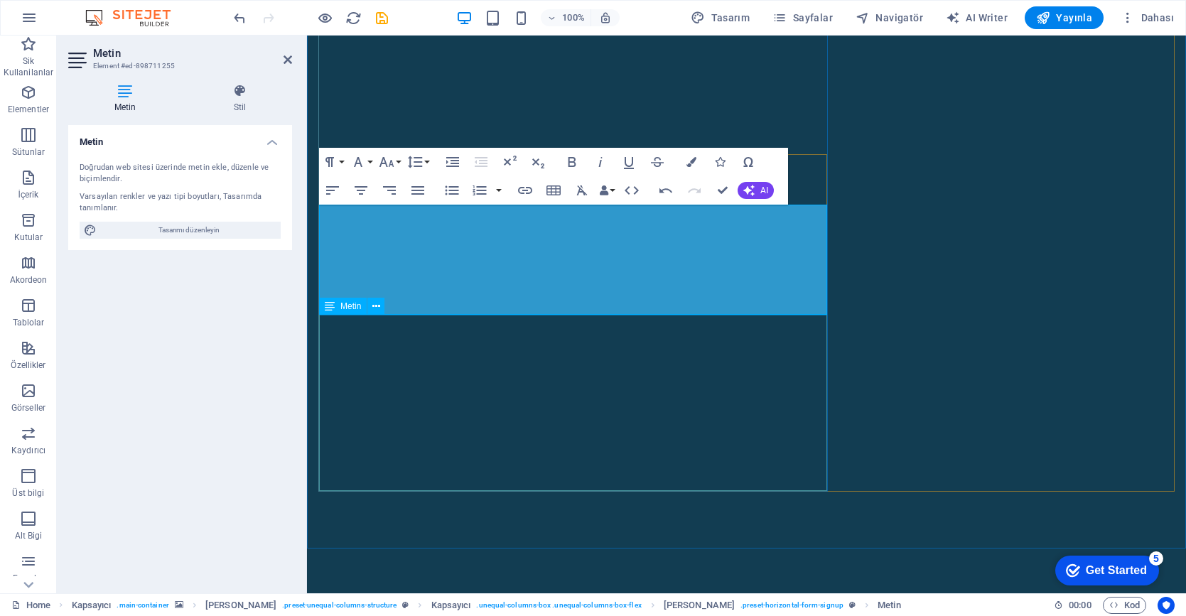
scroll to position [529, 0]
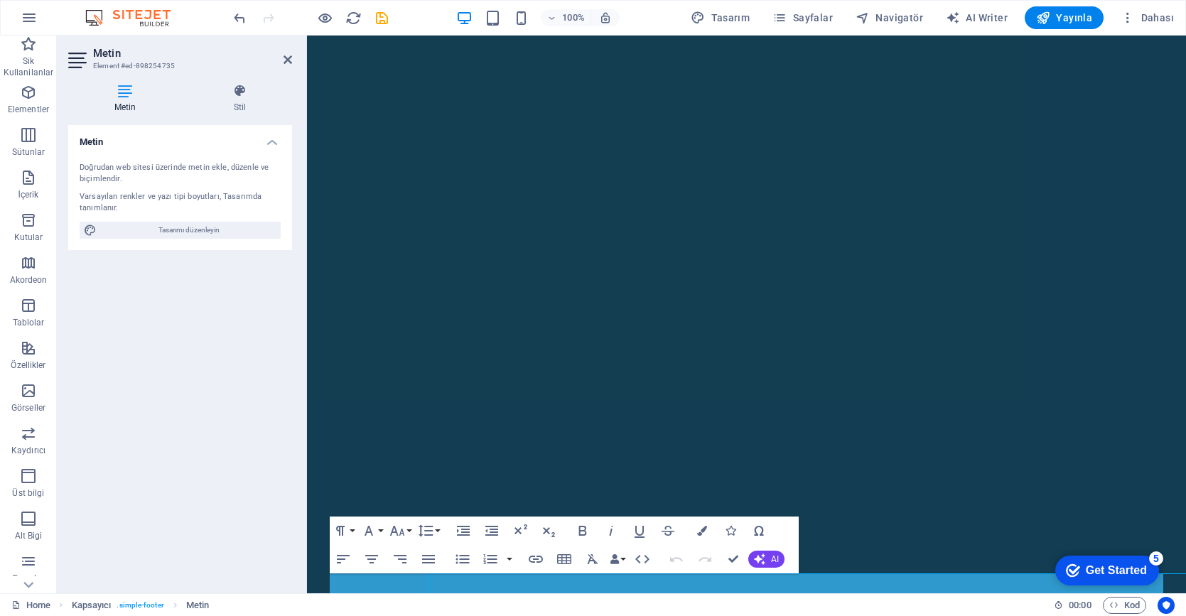
scroll to position [515, 0]
click at [678, 573] on button "Undo" at bounding box center [676, 559] width 27 height 28
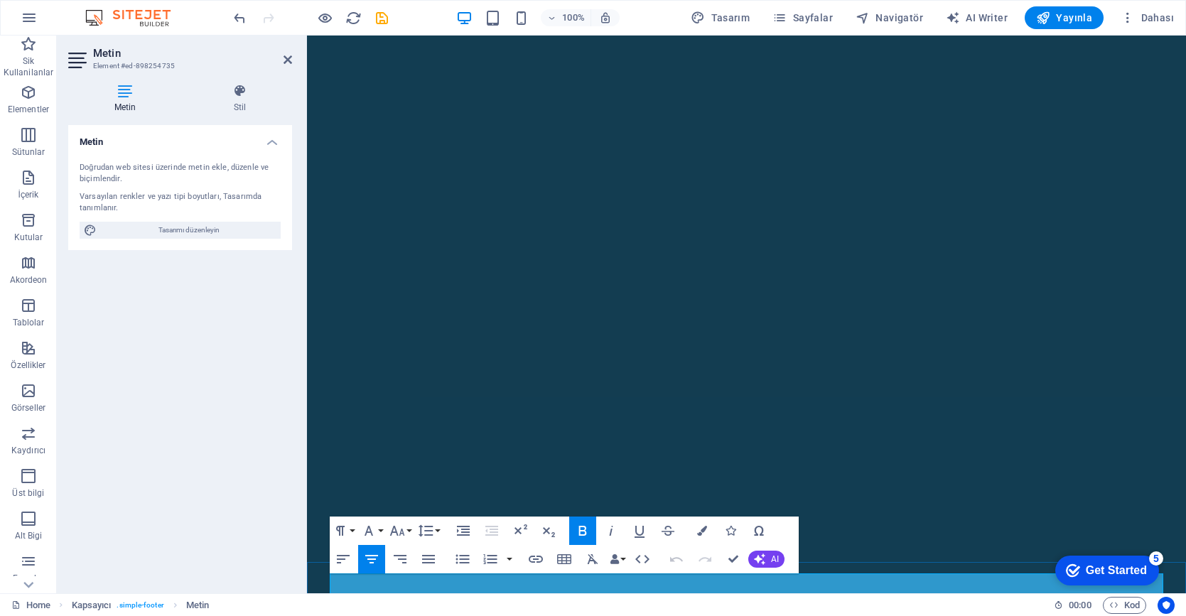
copy strong "[EMAIL_ADDRESS][DOMAIN_NAME]"
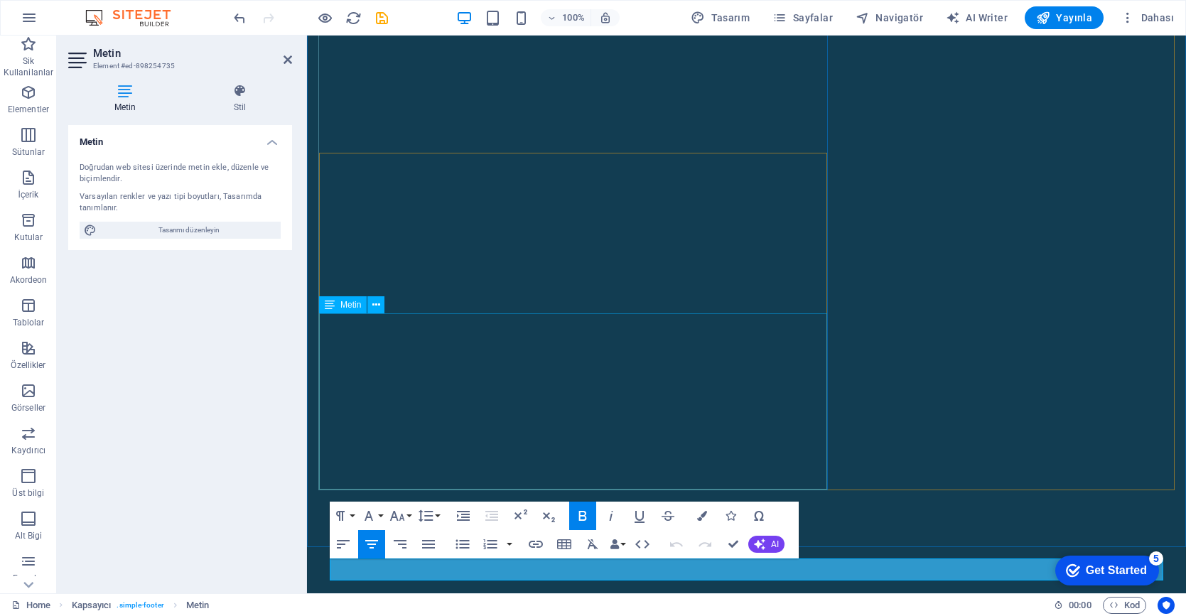
scroll to position [529, 0]
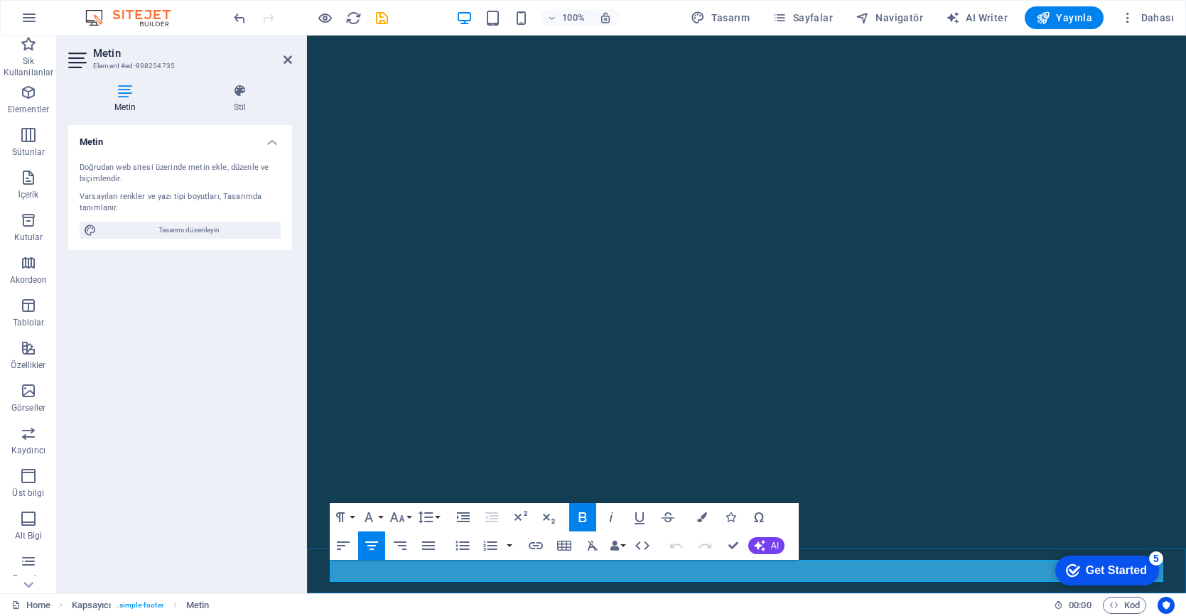
click at [542, 542] on icon "button" at bounding box center [535, 545] width 17 height 17
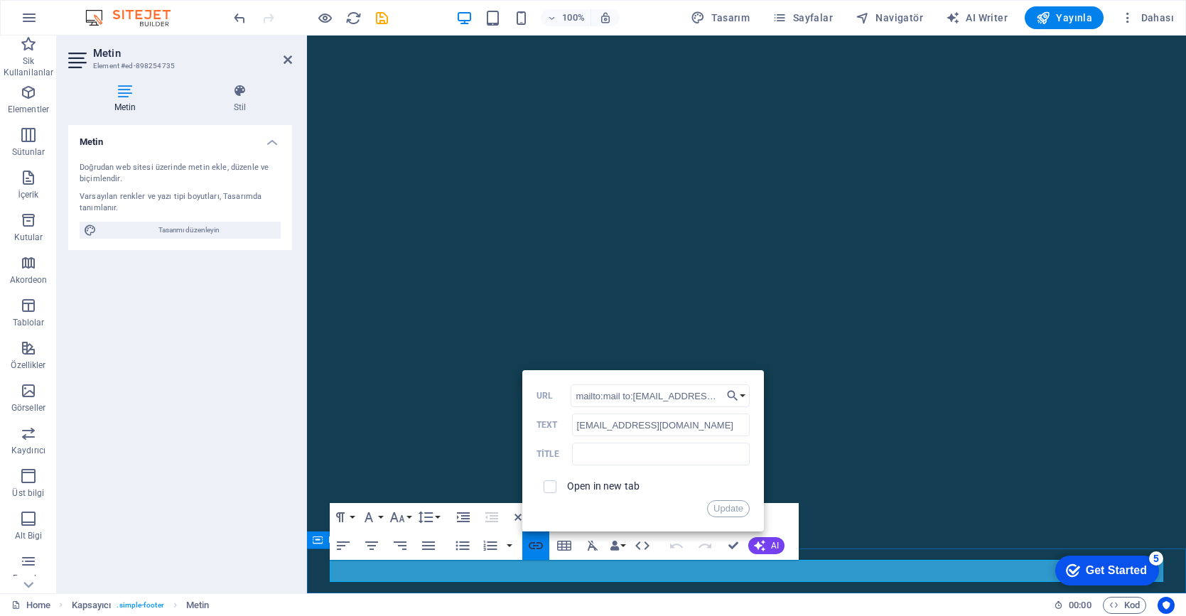
scroll to position [0, 23]
drag, startPoint x: 601, startPoint y: 399, endPoint x: 590, endPoint y: 400, distance: 10.7
click at [590, 400] on input "mailto:mail to:[EMAIL_ADDRESS][DOMAIN_NAME]" at bounding box center [659, 395] width 179 height 23
click at [636, 396] on input "mailto:mail to:[EMAIL_ADDRESS][DOMAIN_NAME]" at bounding box center [659, 395] width 179 height 23
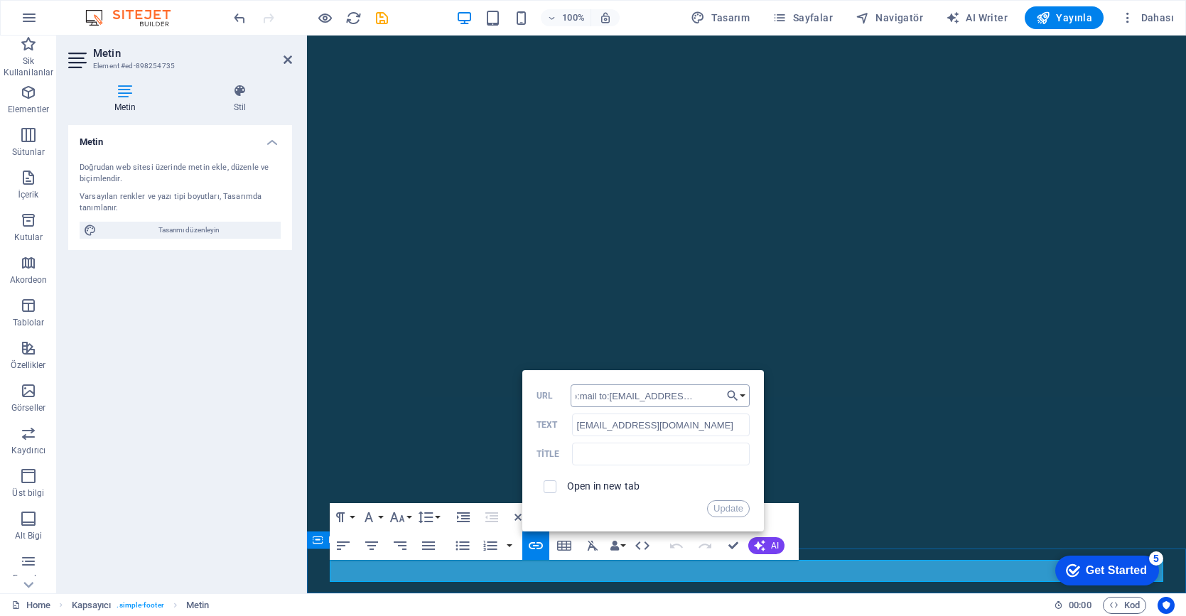
drag, startPoint x: 635, startPoint y: 396, endPoint x: 605, endPoint y: 396, distance: 29.8
click at [605, 396] on input "mailto:mail to:[EMAIL_ADDRESS][DOMAIN_NAME]" at bounding box center [659, 395] width 179 height 23
type input "mailto:[EMAIL_ADDRESS][DOMAIN_NAME]"
click at [617, 488] on label "Open in new tab" at bounding box center [603, 485] width 72 height 11
click at [726, 506] on button "Update" at bounding box center [728, 508] width 43 height 17
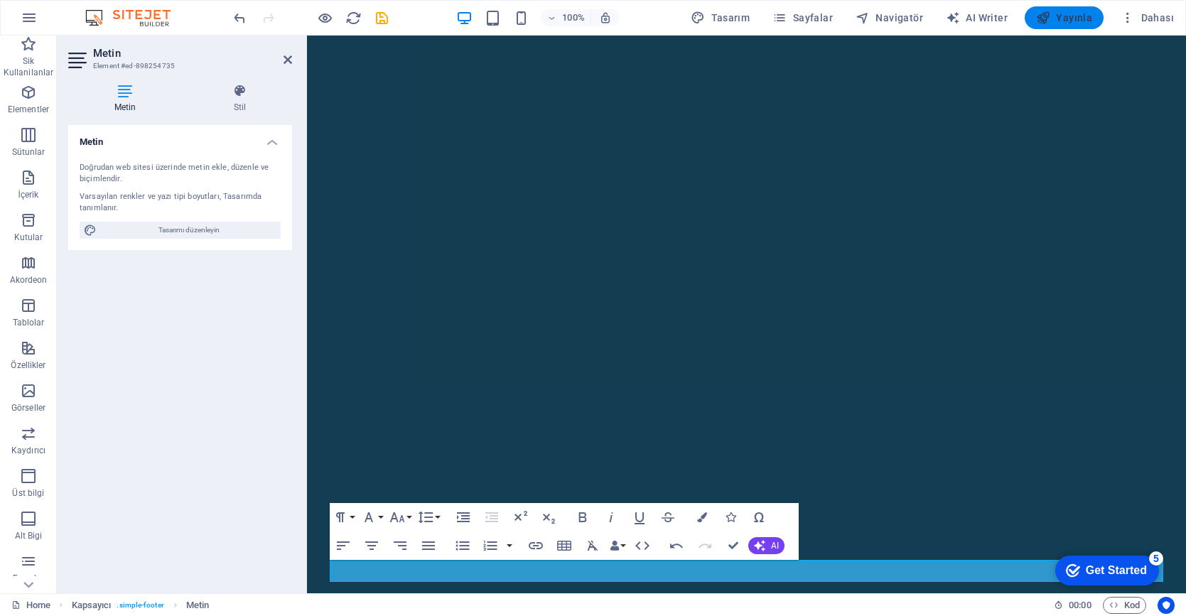
click at [1056, 18] on span "Yayınla" at bounding box center [1064, 18] width 56 height 14
